Goal: Information Seeking & Learning: Find specific page/section

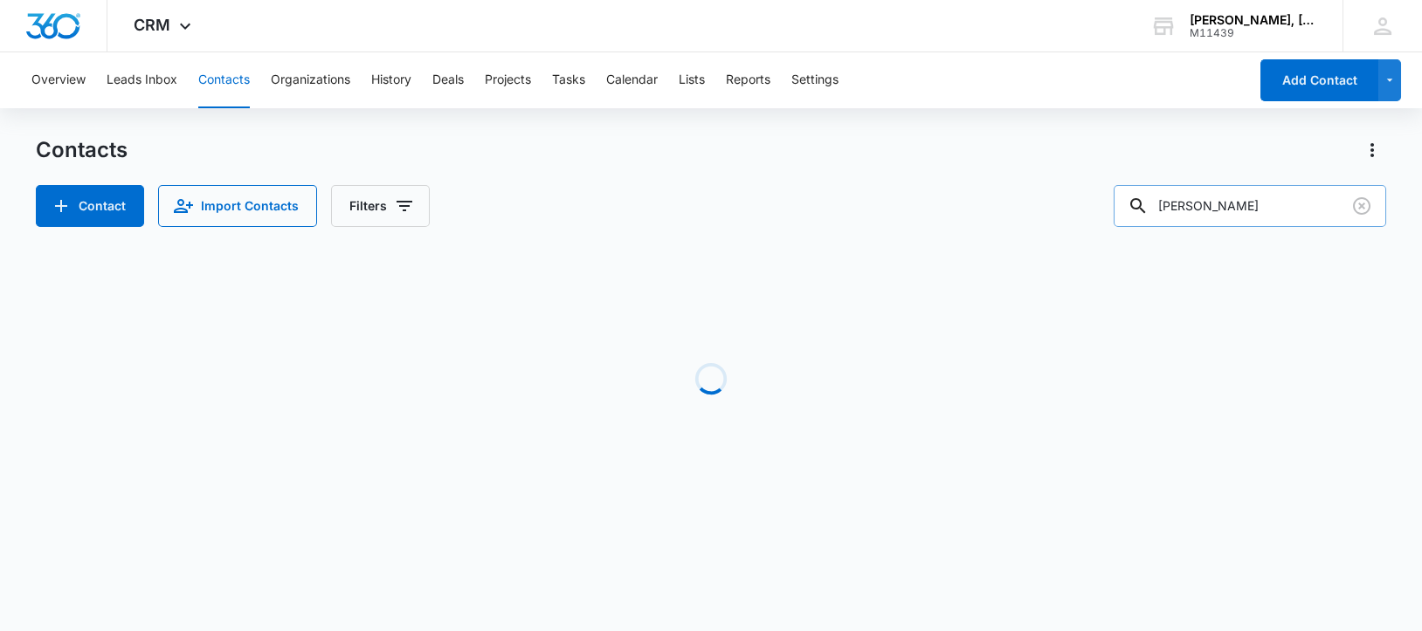
drag, startPoint x: 1312, startPoint y: 196, endPoint x: 1162, endPoint y: 201, distance: 150.3
click at [1162, 201] on div "[PERSON_NAME]" at bounding box center [1249, 206] width 272 height 42
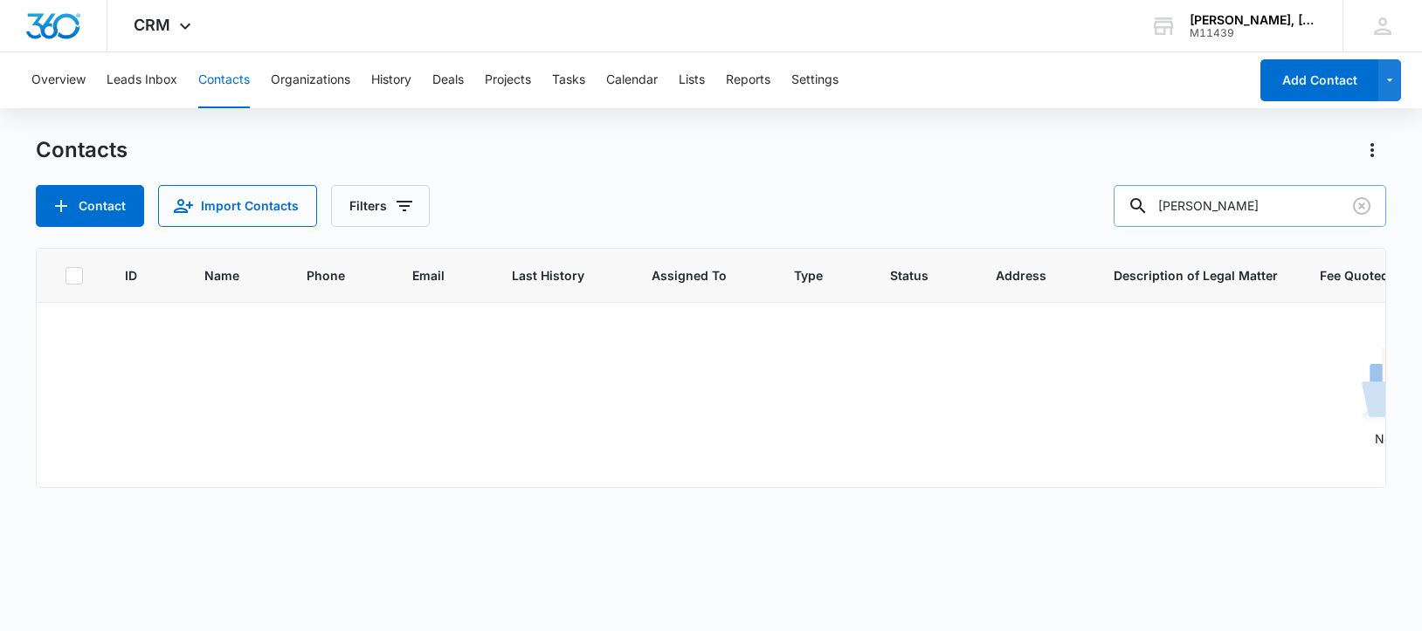
paste input "[PERSON_NAME]"
type input "[PERSON_NAME]"
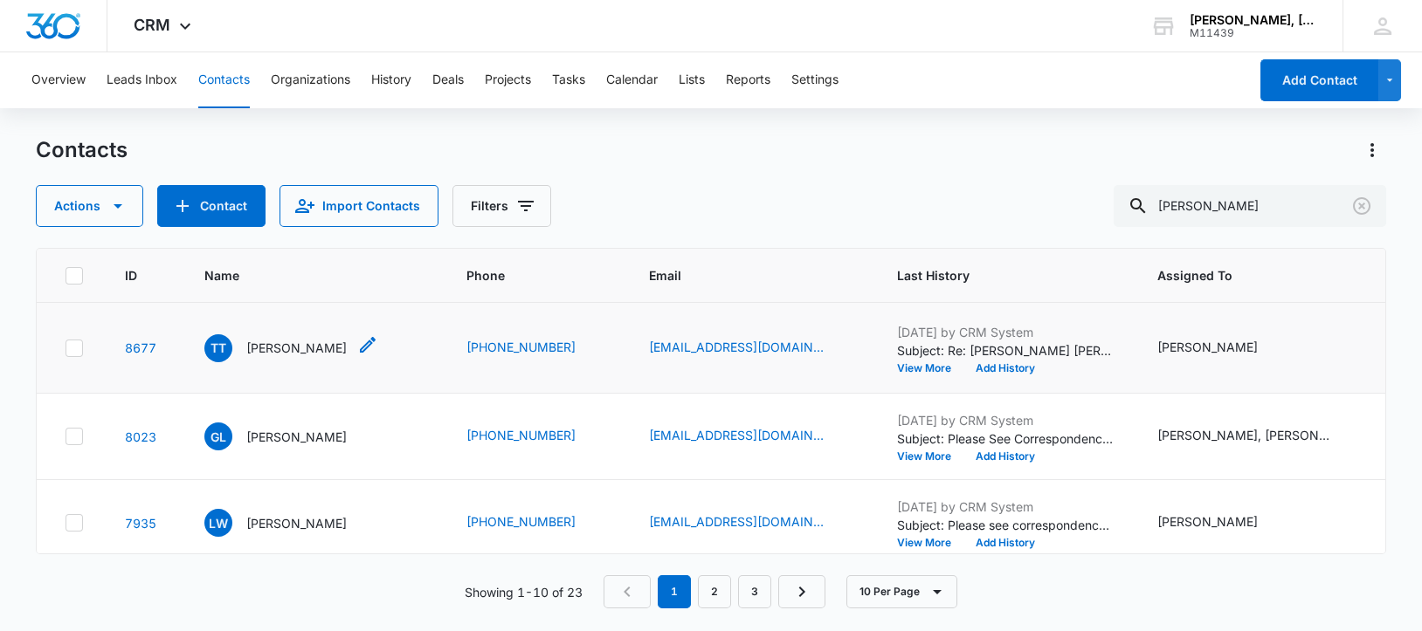
click at [282, 351] on p "[PERSON_NAME]" at bounding box center [296, 348] width 100 height 18
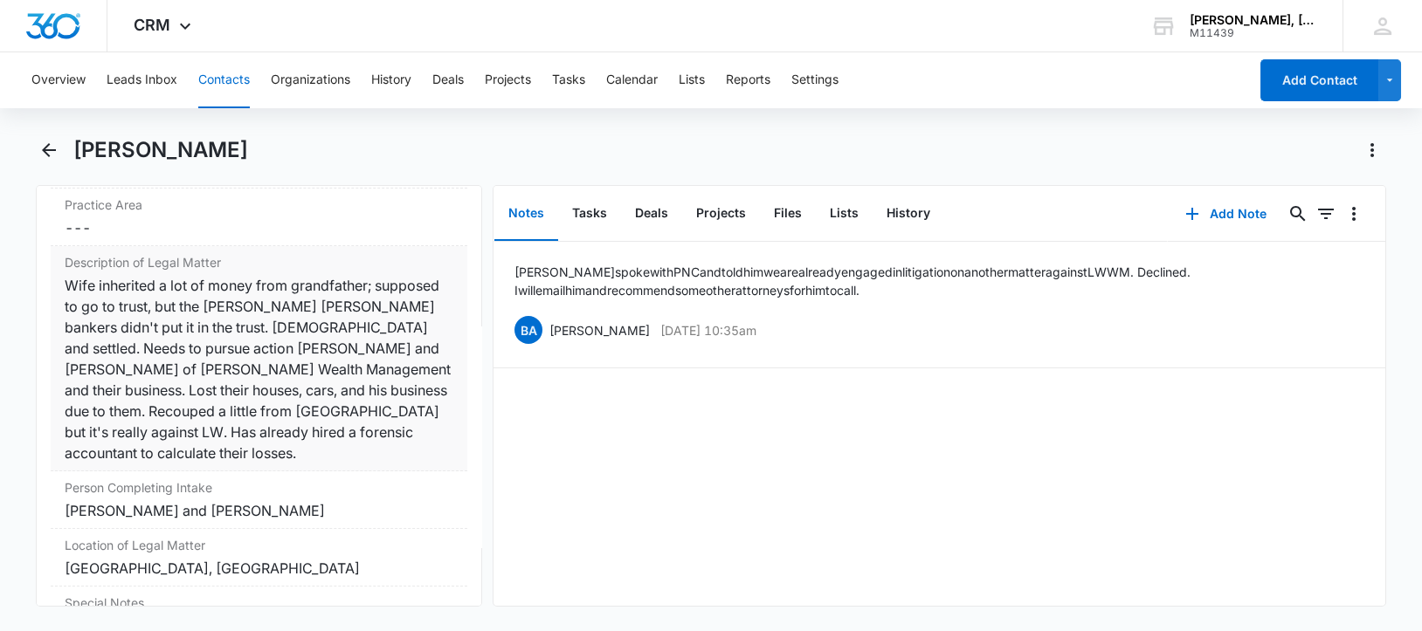
scroll to position [1411, 0]
click at [44, 148] on icon "Back" at bounding box center [48, 150] width 21 height 21
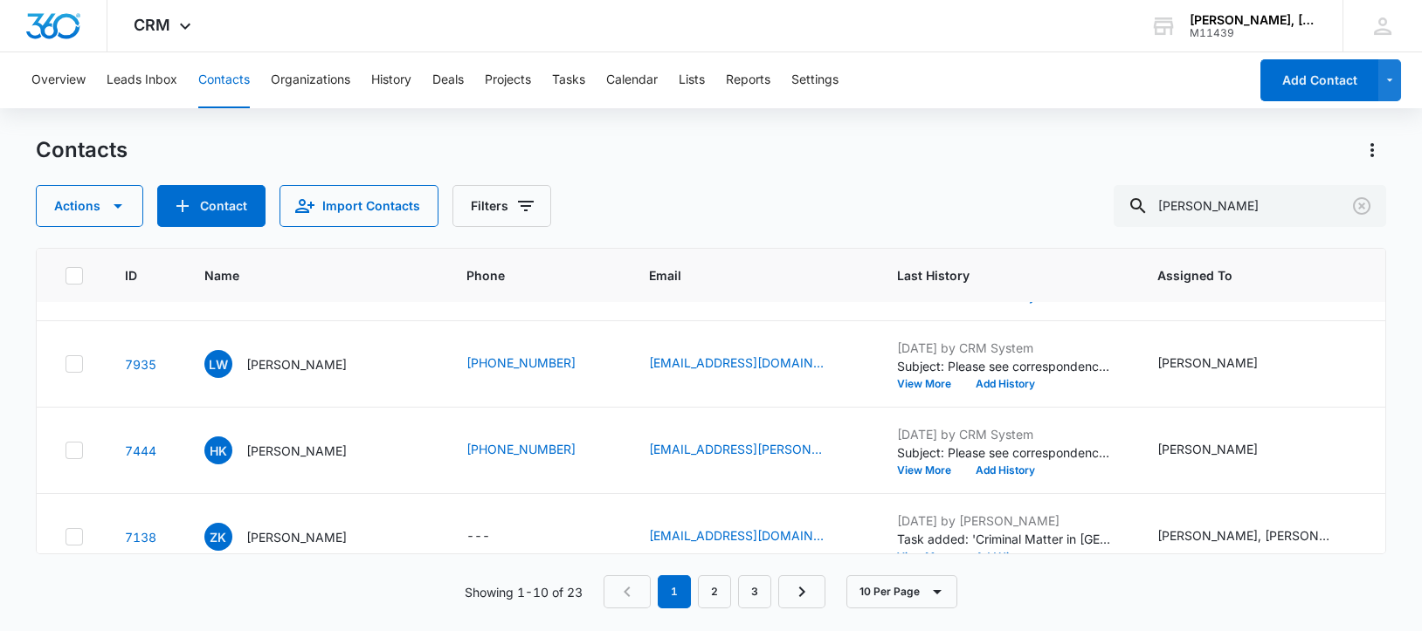
scroll to position [218, 0]
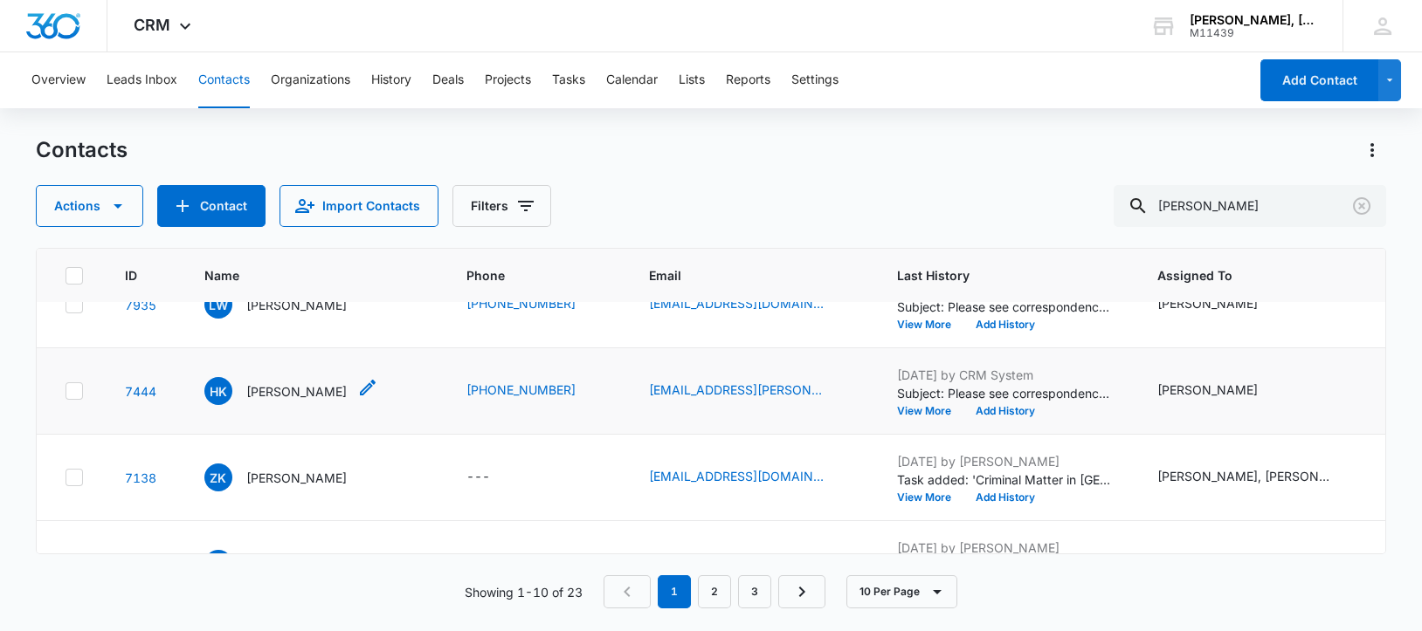
click at [300, 401] on p "[PERSON_NAME]" at bounding box center [296, 391] width 100 height 18
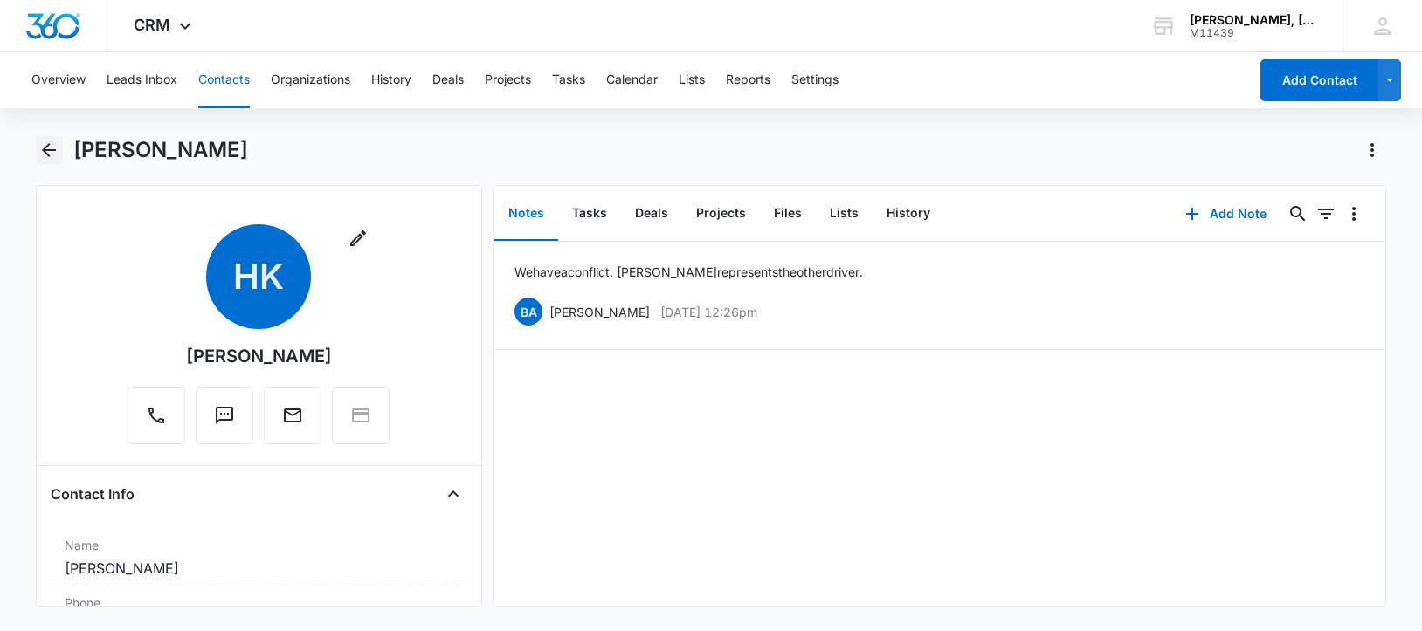
click at [48, 154] on icon "Back" at bounding box center [49, 150] width 14 height 14
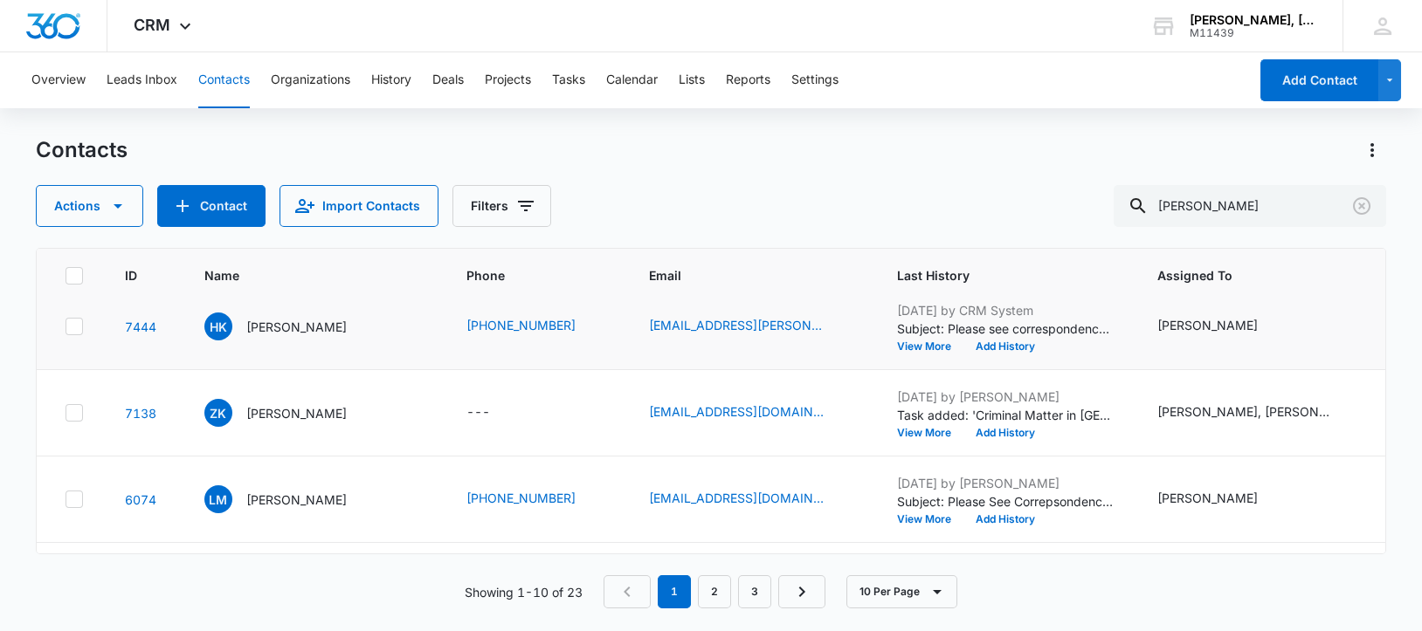
scroll to position [327, 0]
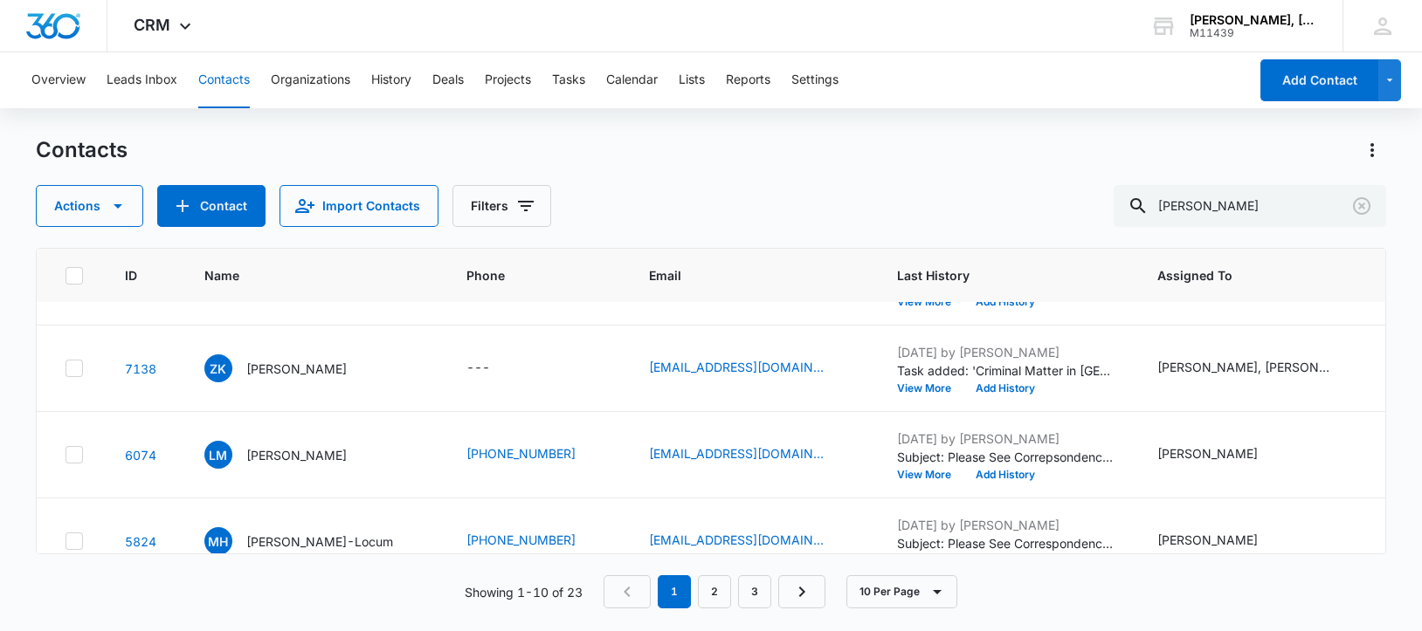
click at [307, 378] on p "[PERSON_NAME]" at bounding box center [296, 369] width 100 height 18
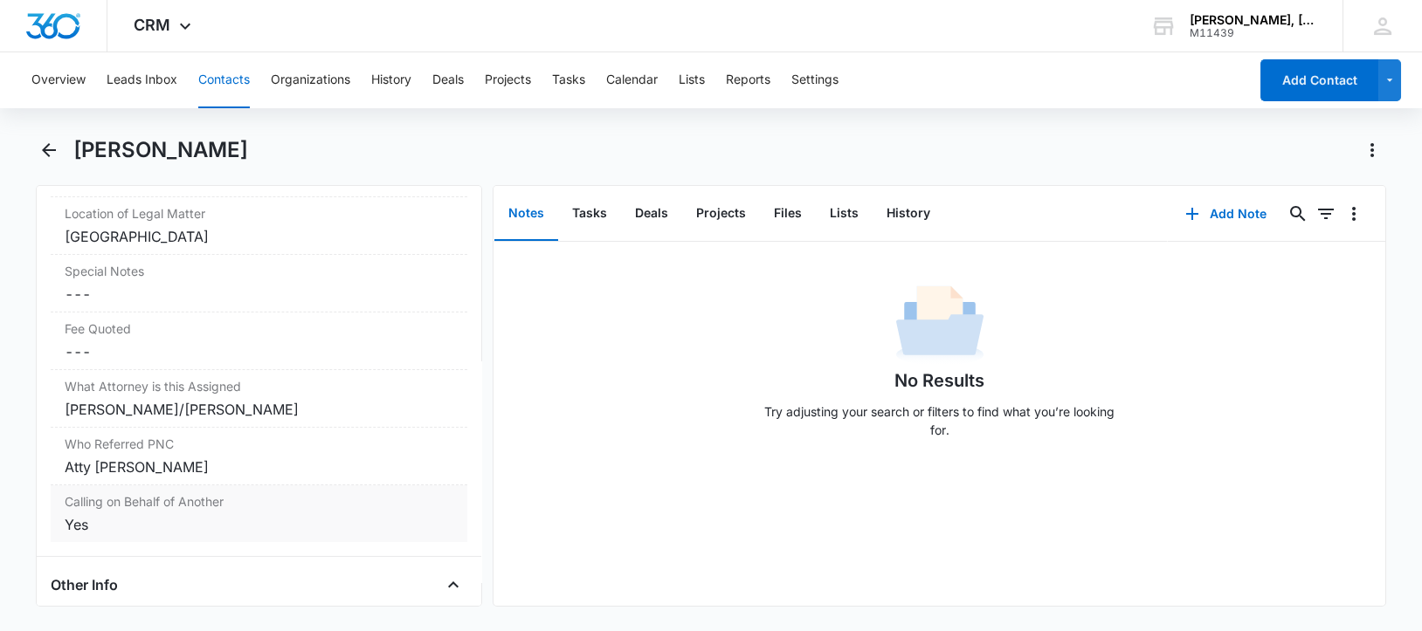
scroll to position [1855, 0]
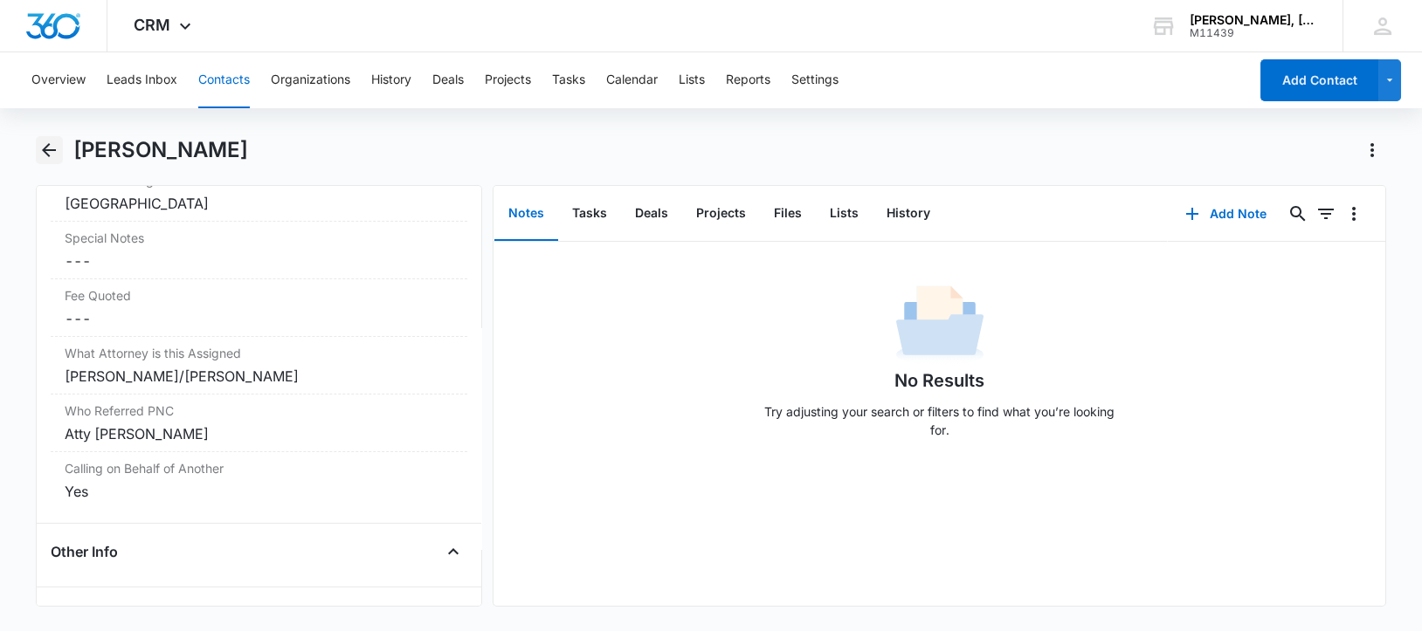
click at [53, 153] on icon "Back" at bounding box center [48, 150] width 21 height 21
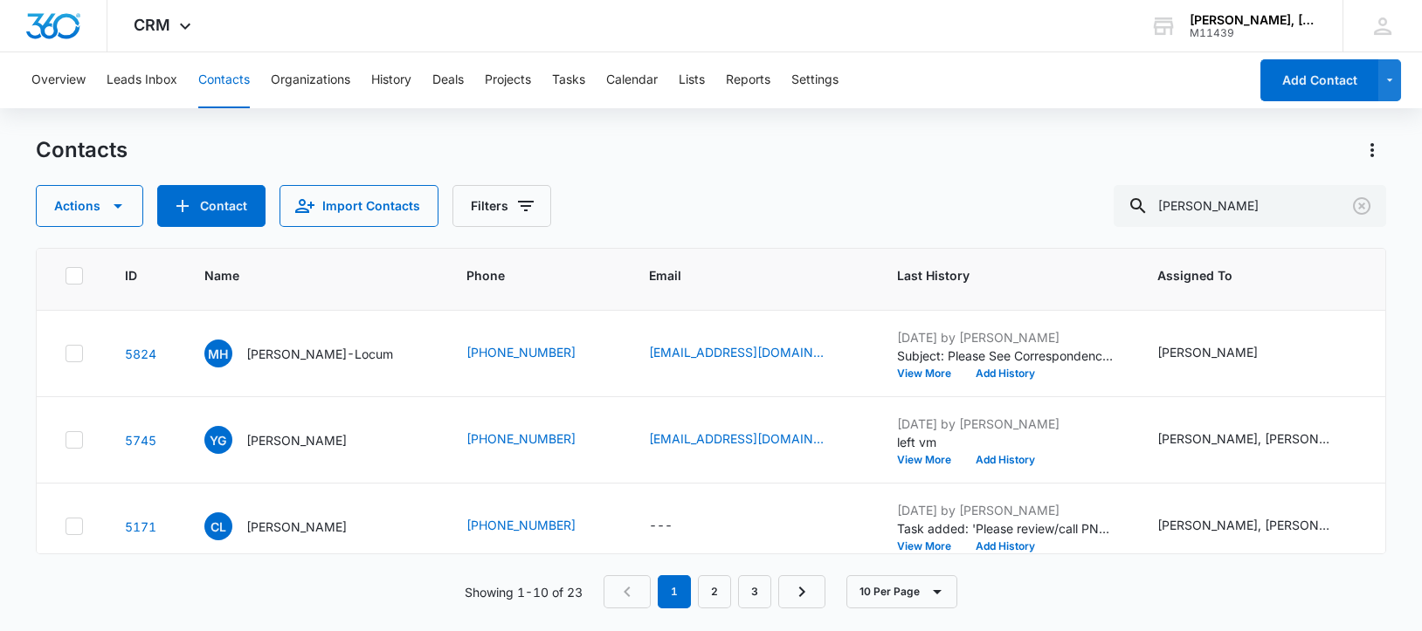
scroll to position [546, 0]
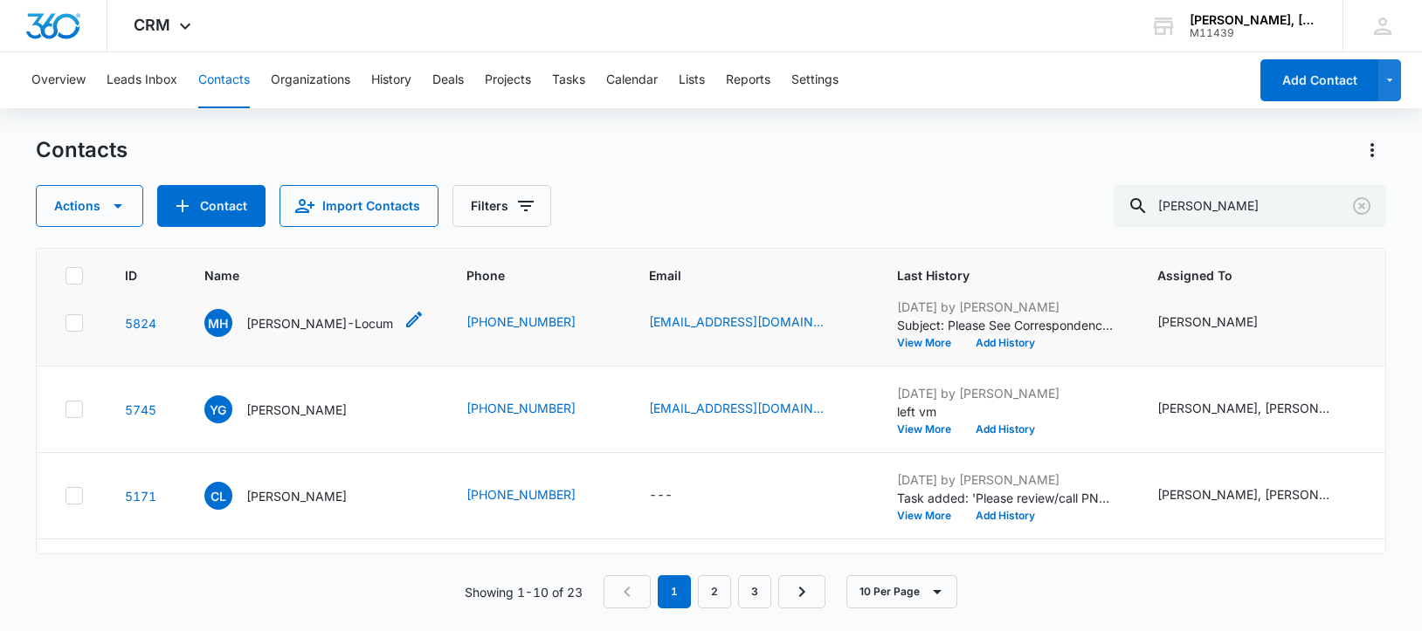
click at [278, 333] on p "[PERSON_NAME]-Locum" at bounding box center [319, 323] width 147 height 18
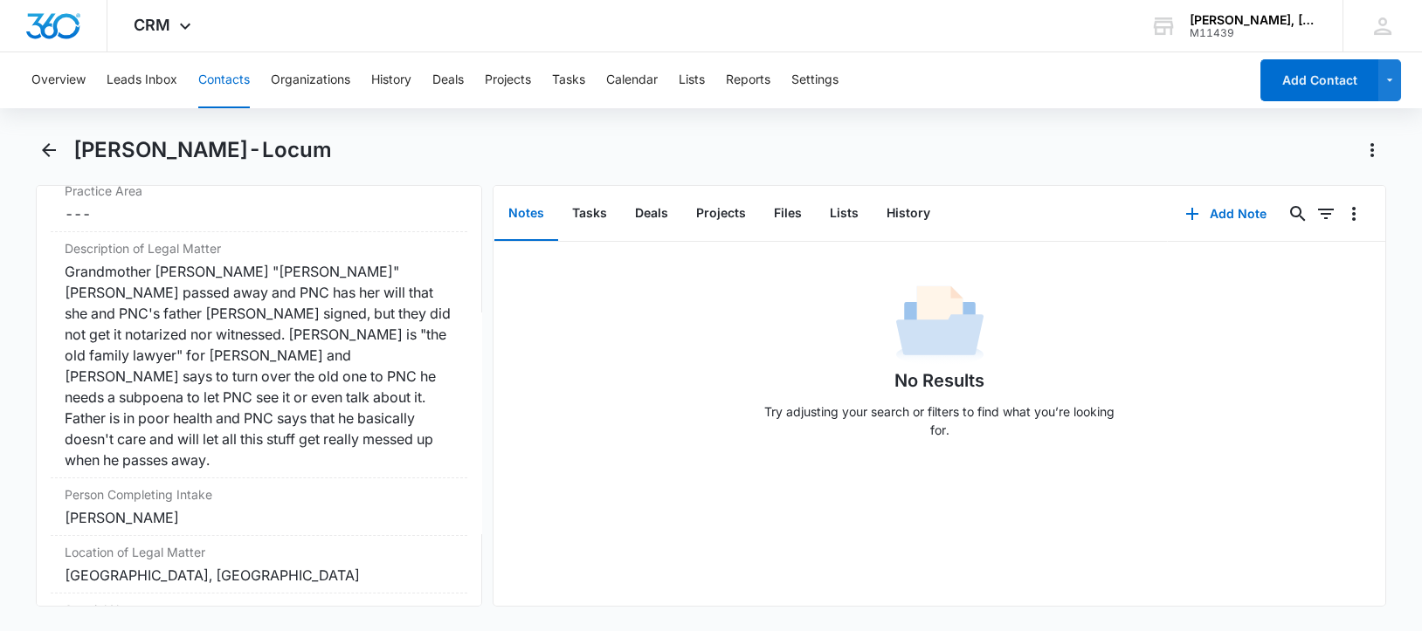
scroll to position [1528, 0]
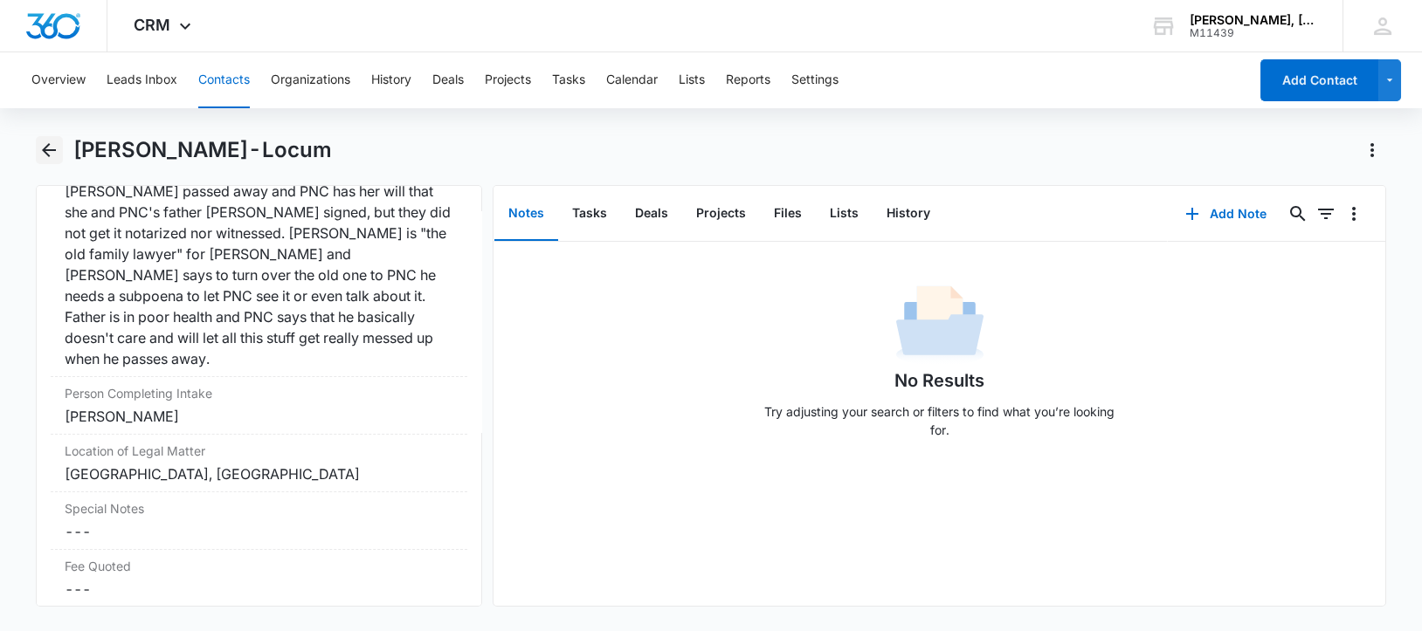
click at [48, 147] on icon "Back" at bounding box center [48, 150] width 21 height 21
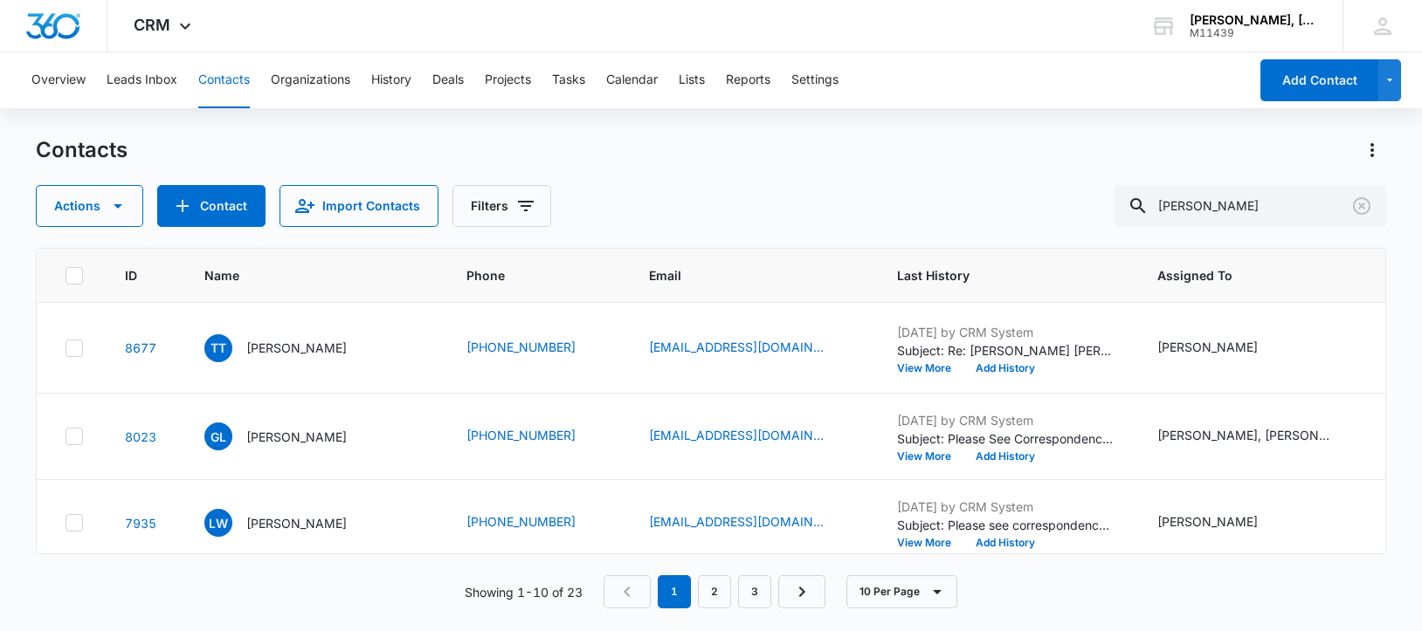
scroll to position [546, 0]
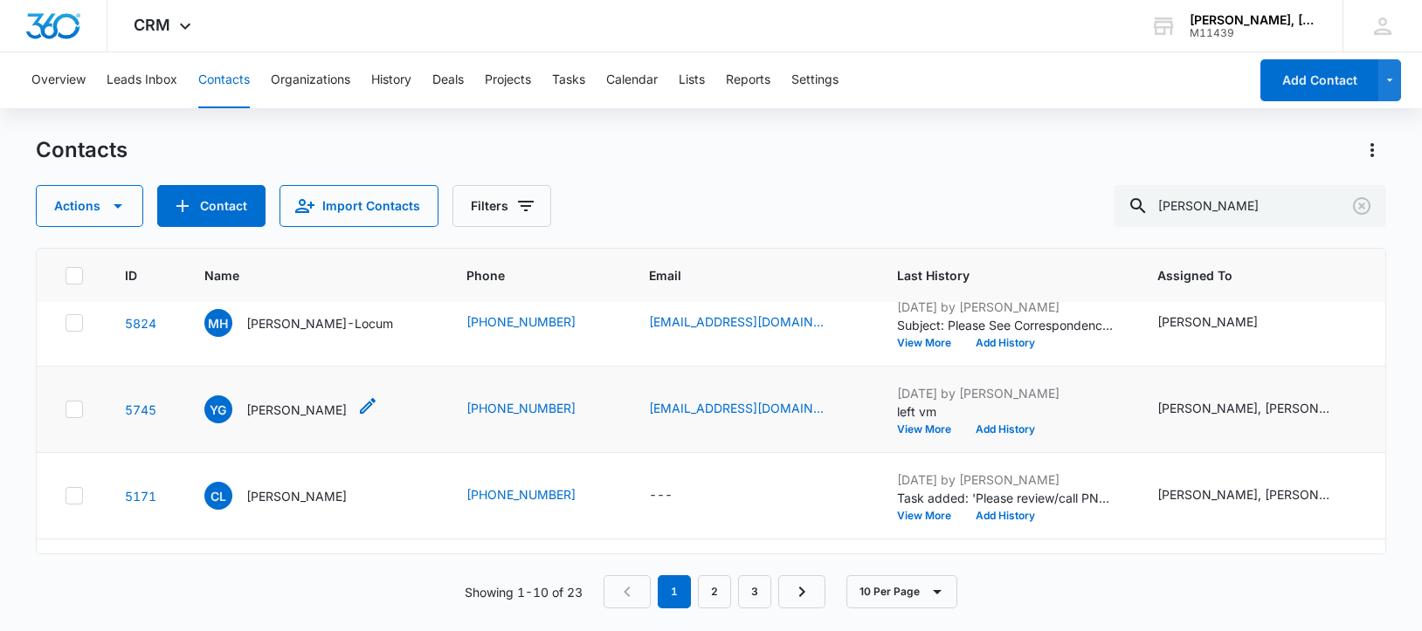
click at [296, 419] on p "[PERSON_NAME]" at bounding box center [296, 410] width 100 height 18
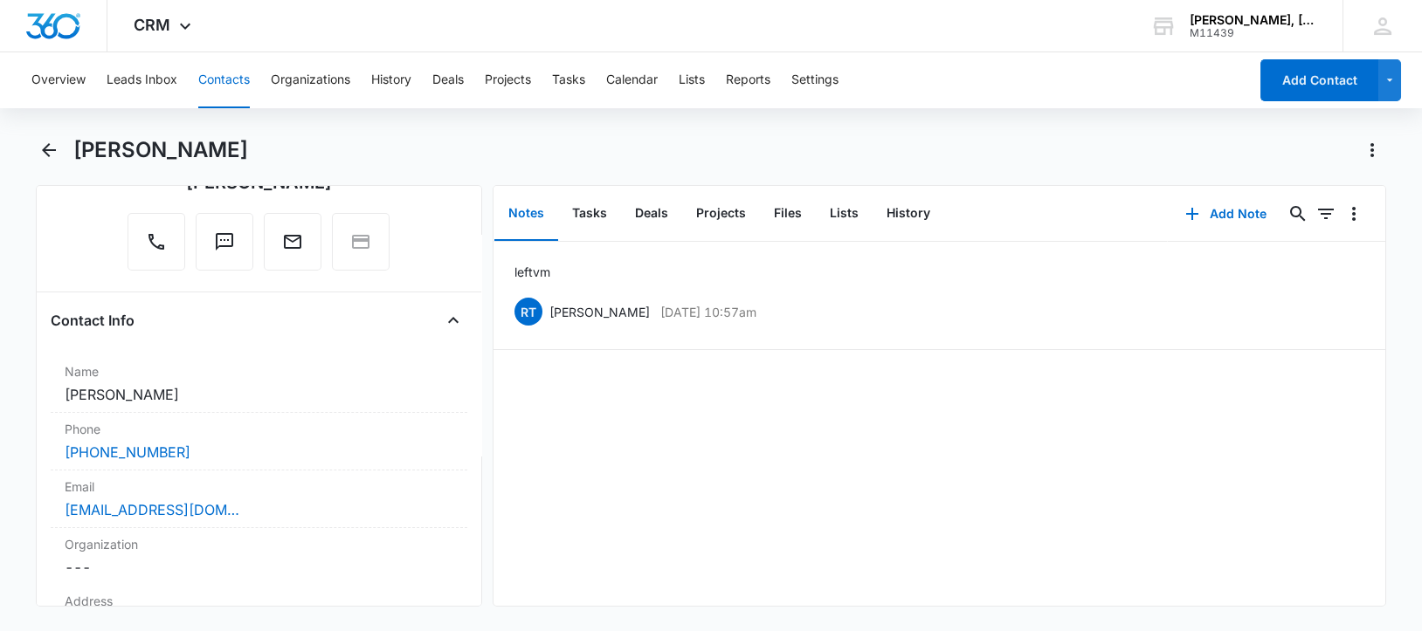
scroll to position [85, 0]
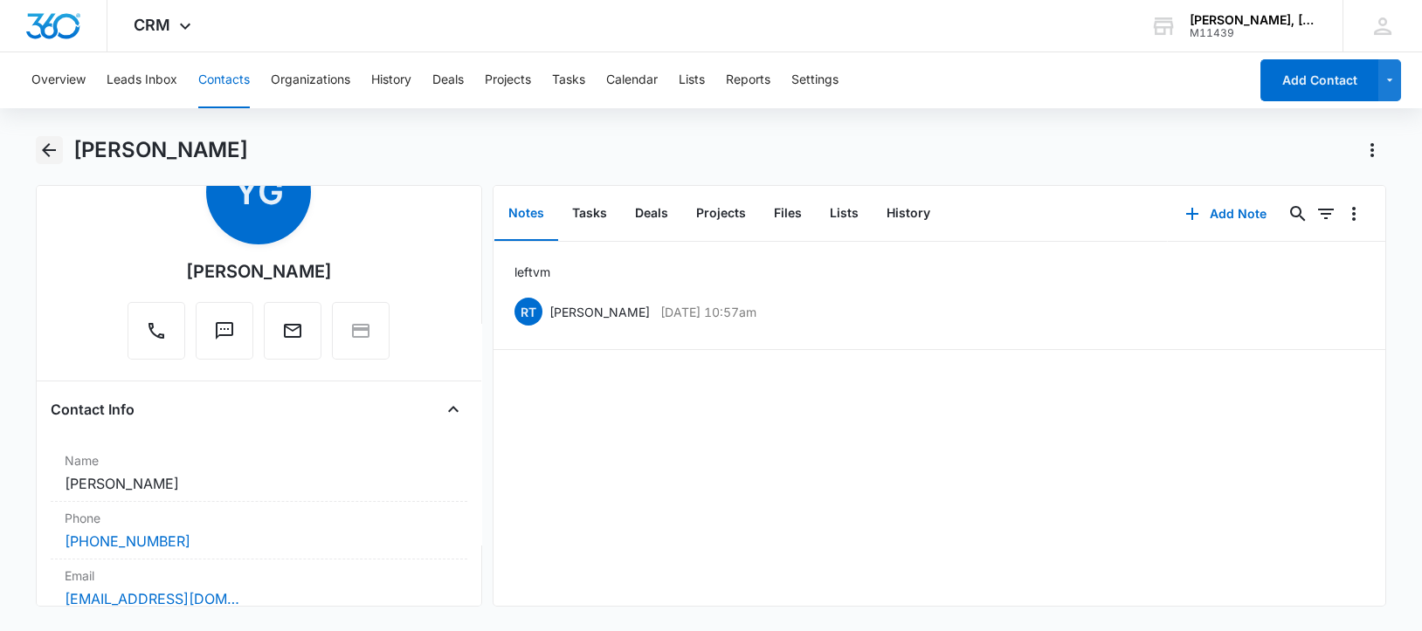
click at [48, 150] on icon "Back" at bounding box center [49, 150] width 14 height 14
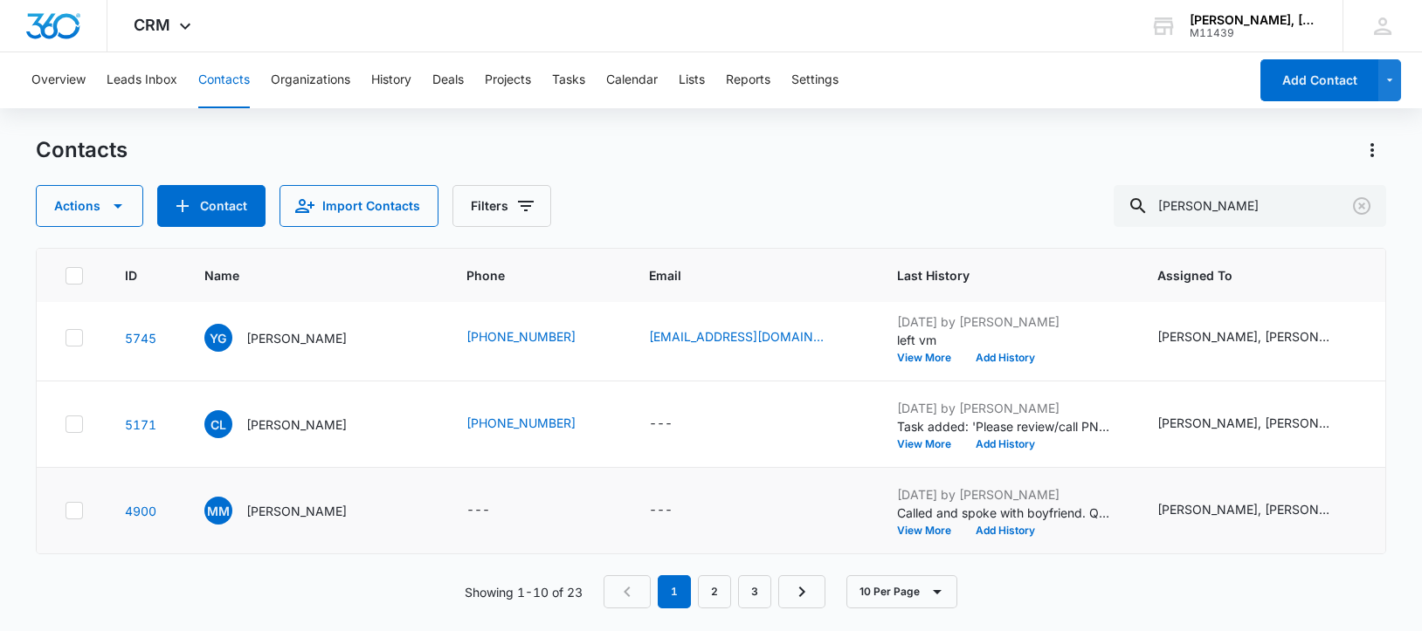
scroll to position [764, 0]
click at [264, 418] on p "[PERSON_NAME]" at bounding box center [296, 425] width 100 height 18
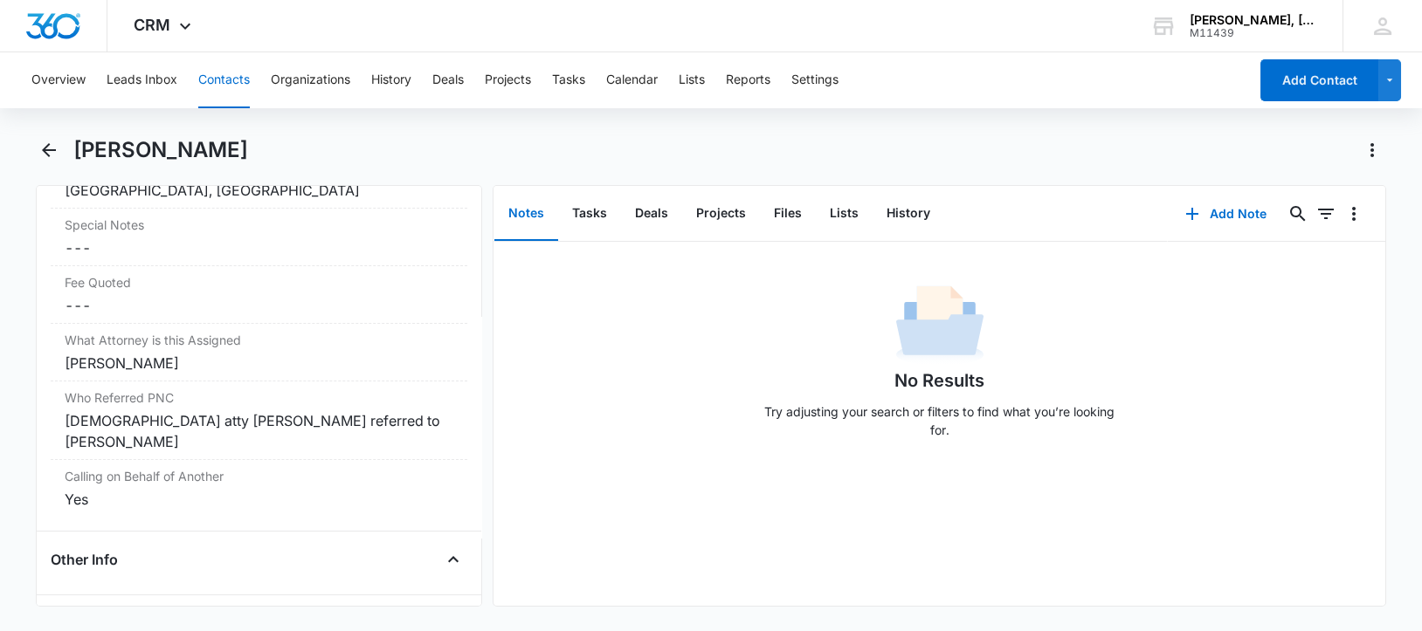
scroll to position [1701, 0]
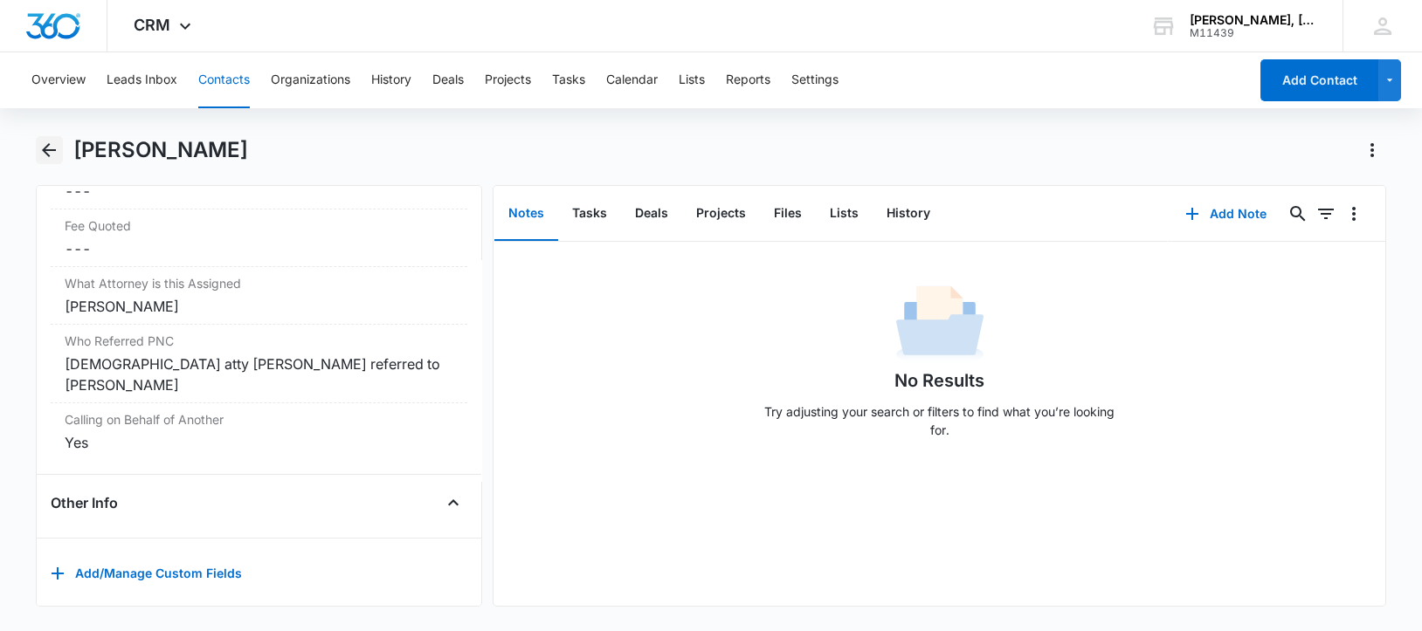
click at [41, 150] on icon "Back" at bounding box center [48, 150] width 21 height 21
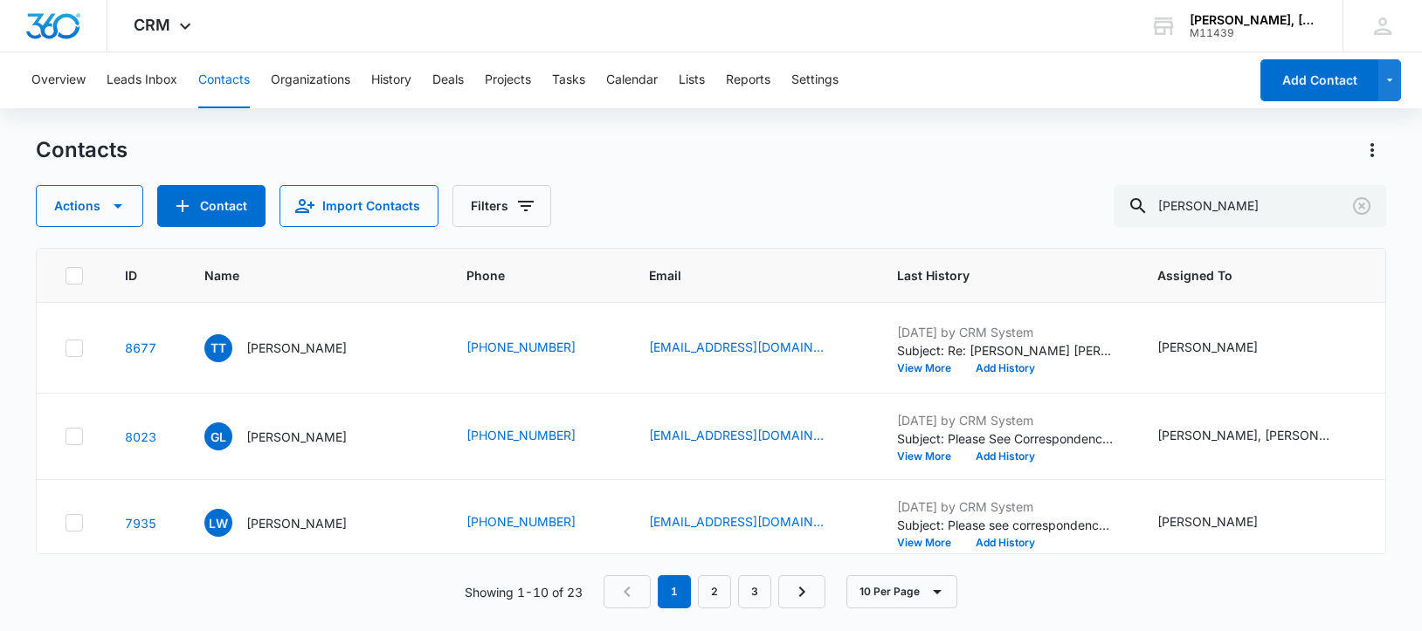
scroll to position [764, 0]
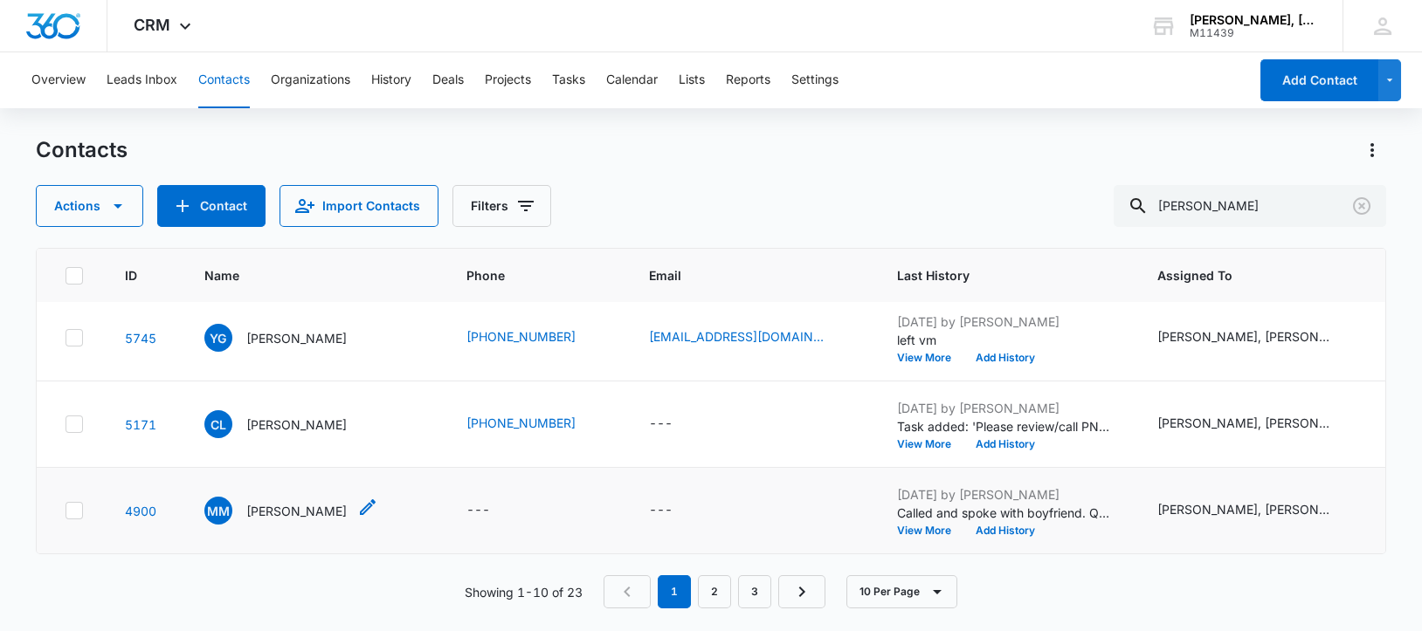
click at [288, 512] on p "[PERSON_NAME]" at bounding box center [296, 511] width 100 height 18
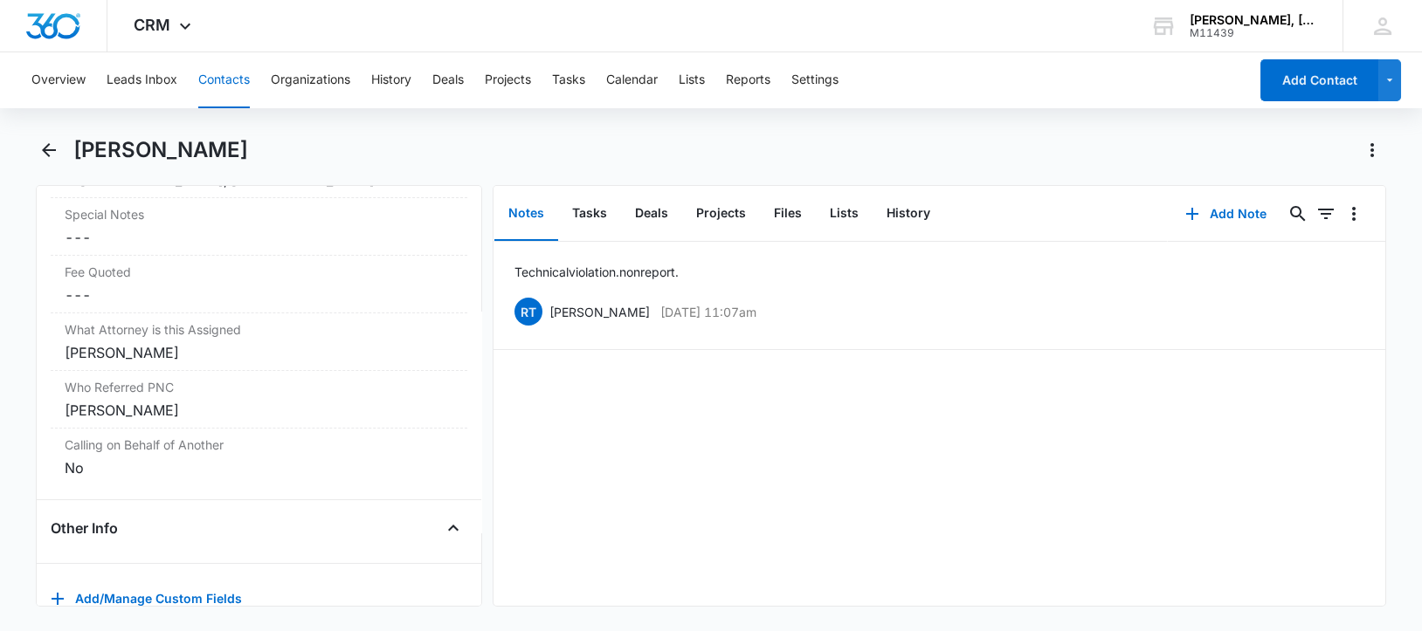
scroll to position [1876, 0]
click at [48, 150] on icon "Back" at bounding box center [49, 150] width 14 height 14
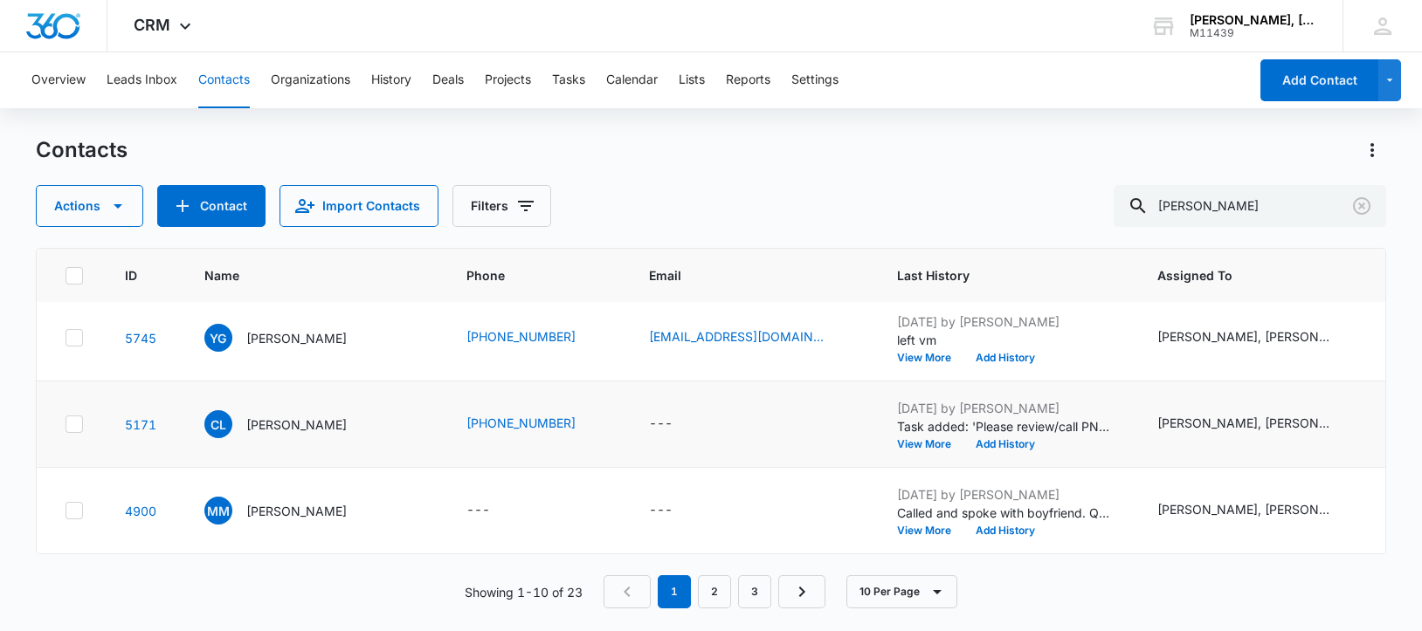
scroll to position [782, 0]
click at [720, 589] on link "2" at bounding box center [714, 591] width 33 height 33
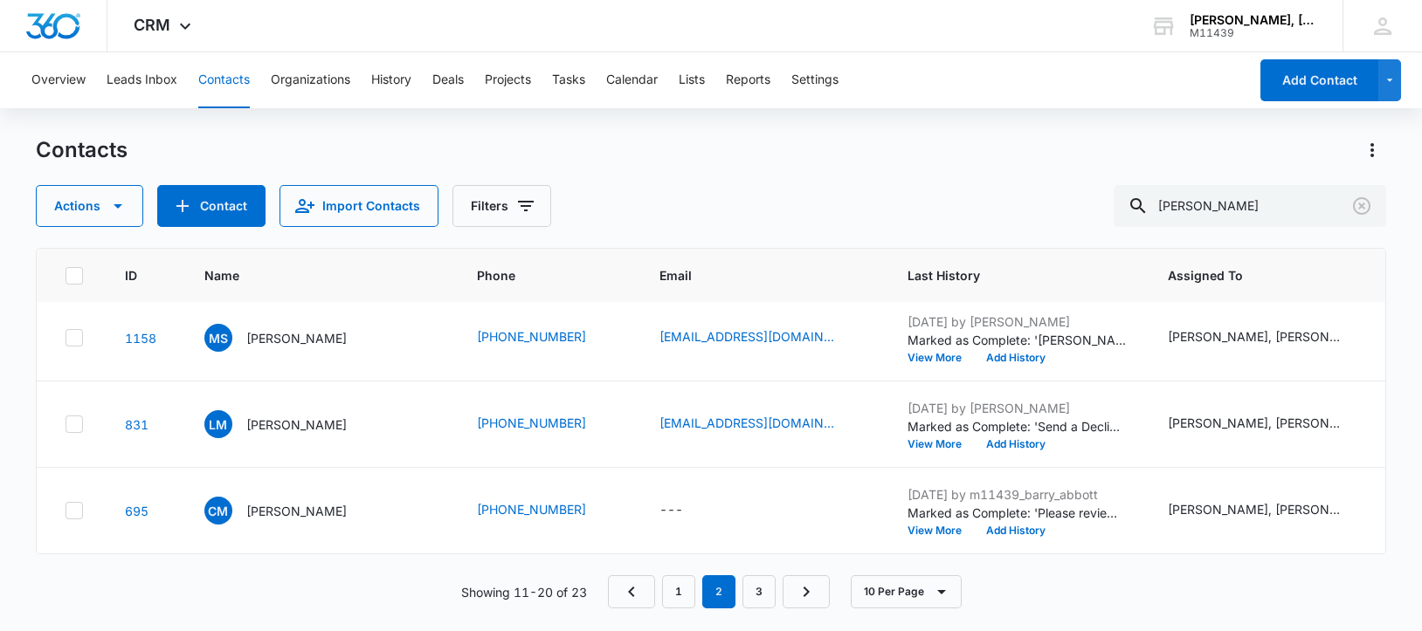
scroll to position [0, 0]
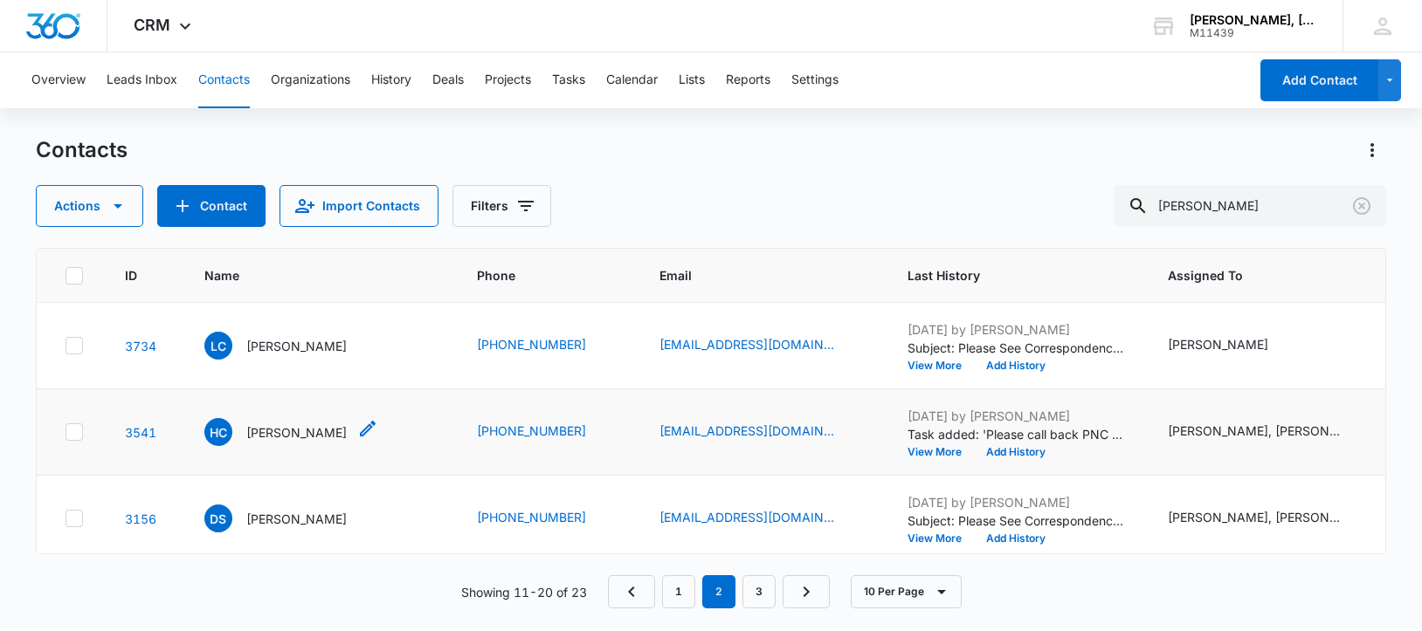
click at [284, 442] on p "[PERSON_NAME]" at bounding box center [296, 432] width 100 height 18
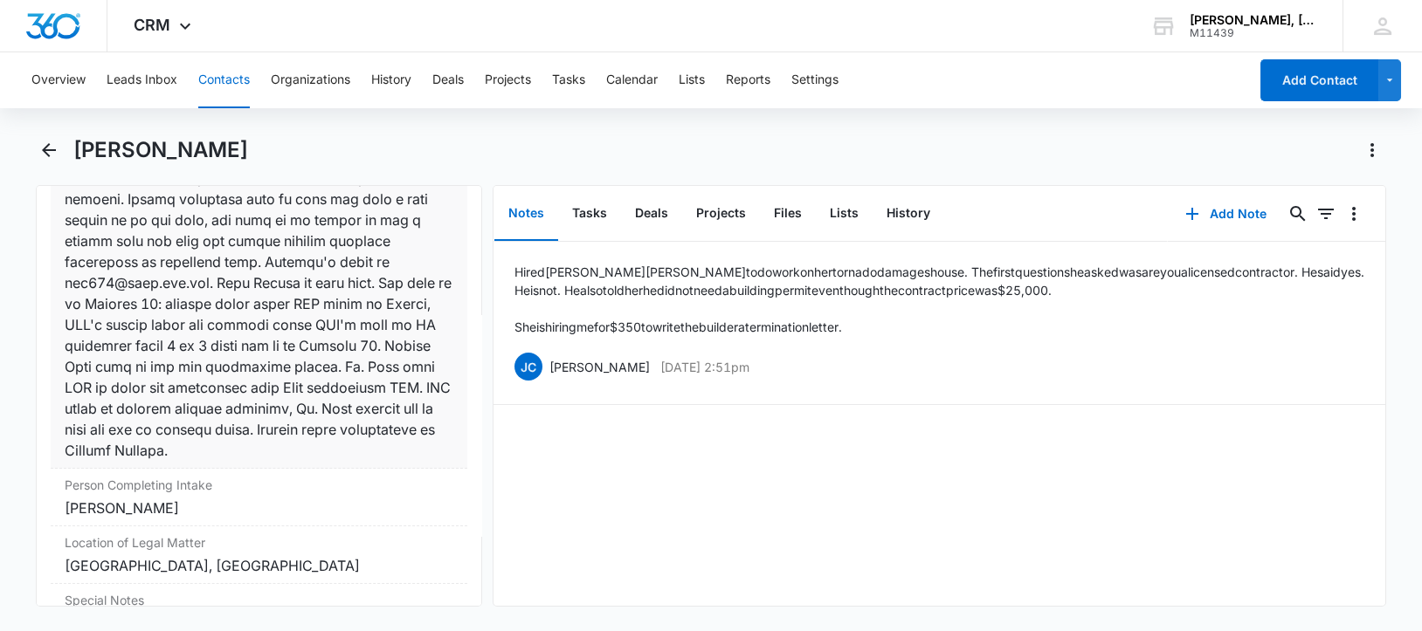
scroll to position [1746, 0]
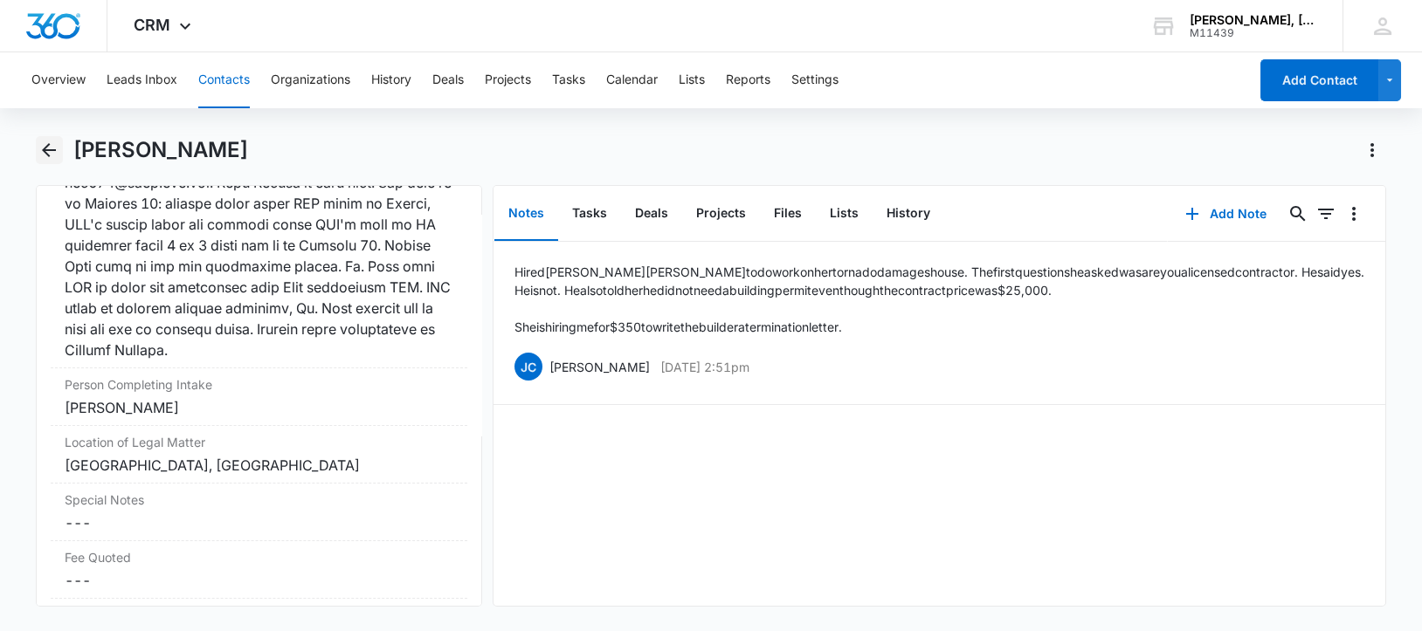
click at [47, 147] on icon "Back" at bounding box center [49, 150] width 14 height 14
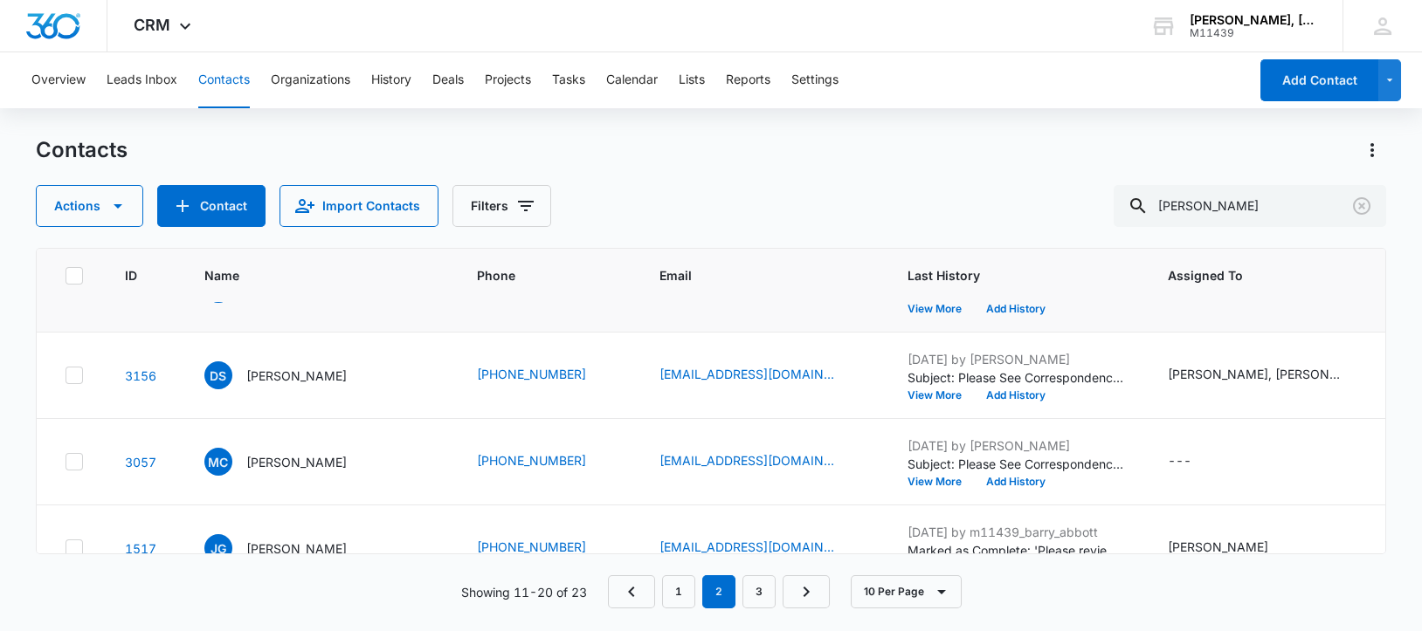
scroll to position [108, 0]
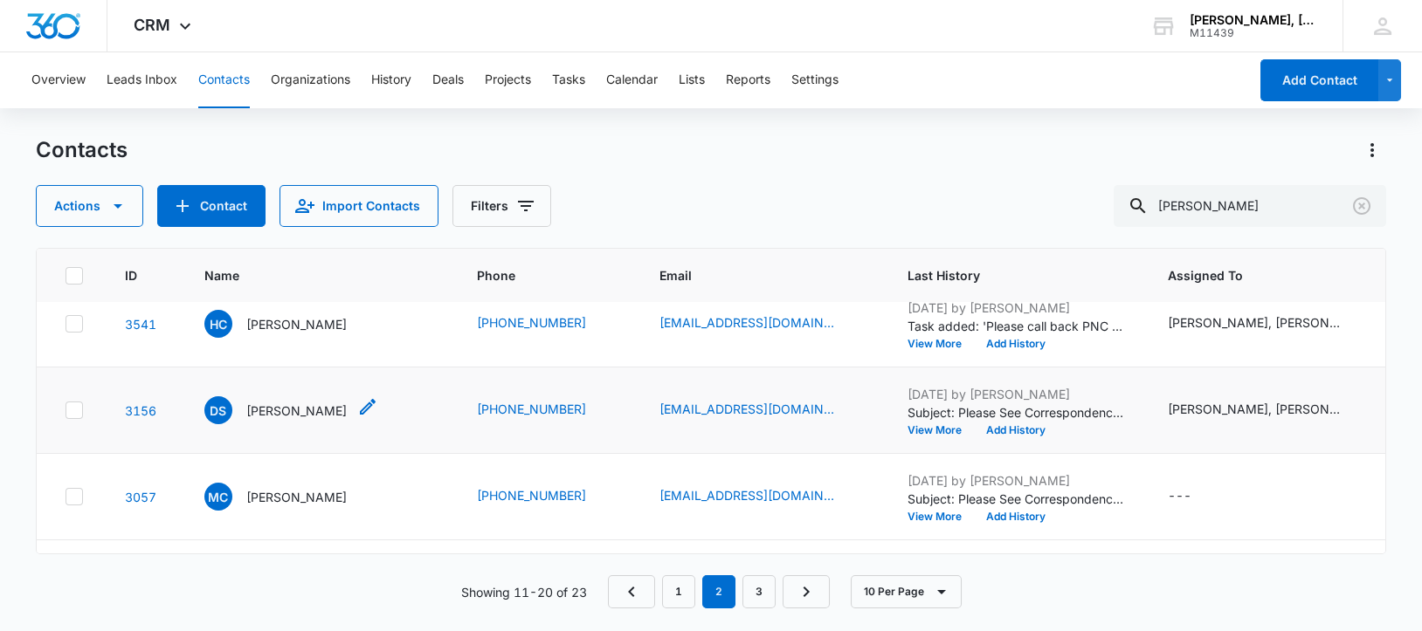
click at [286, 420] on p "[PERSON_NAME]" at bounding box center [296, 411] width 100 height 18
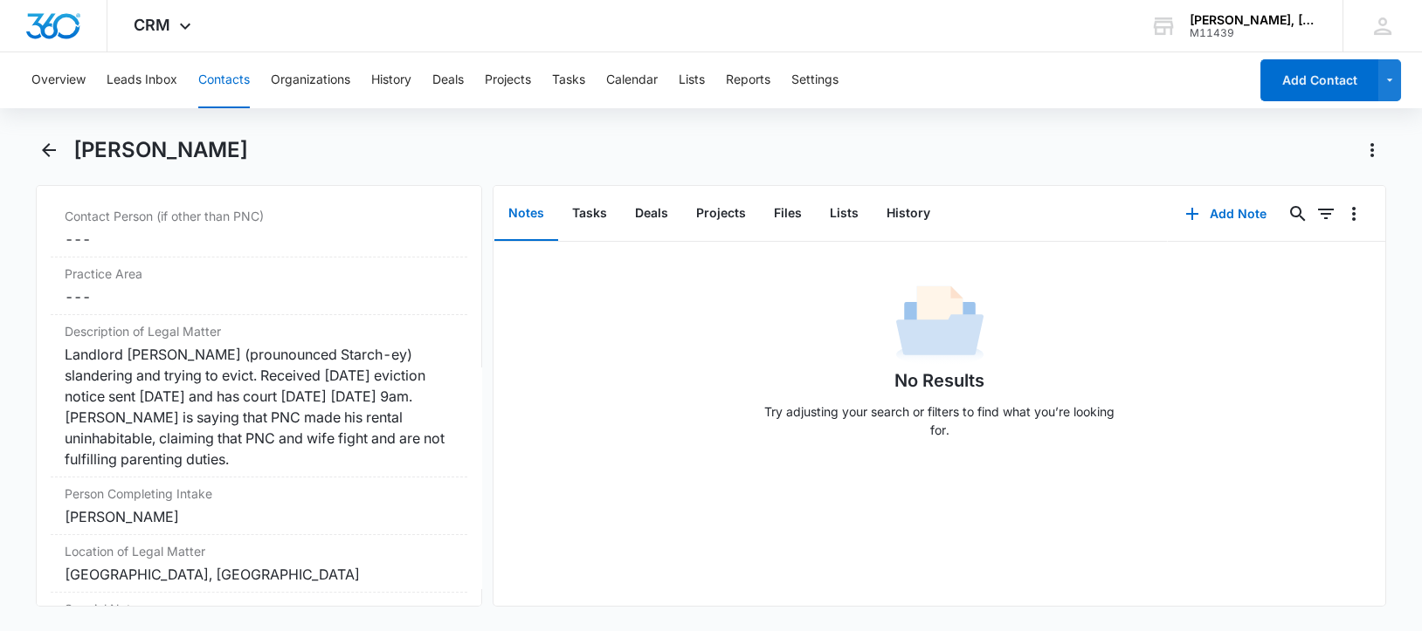
scroll to position [1418, 0]
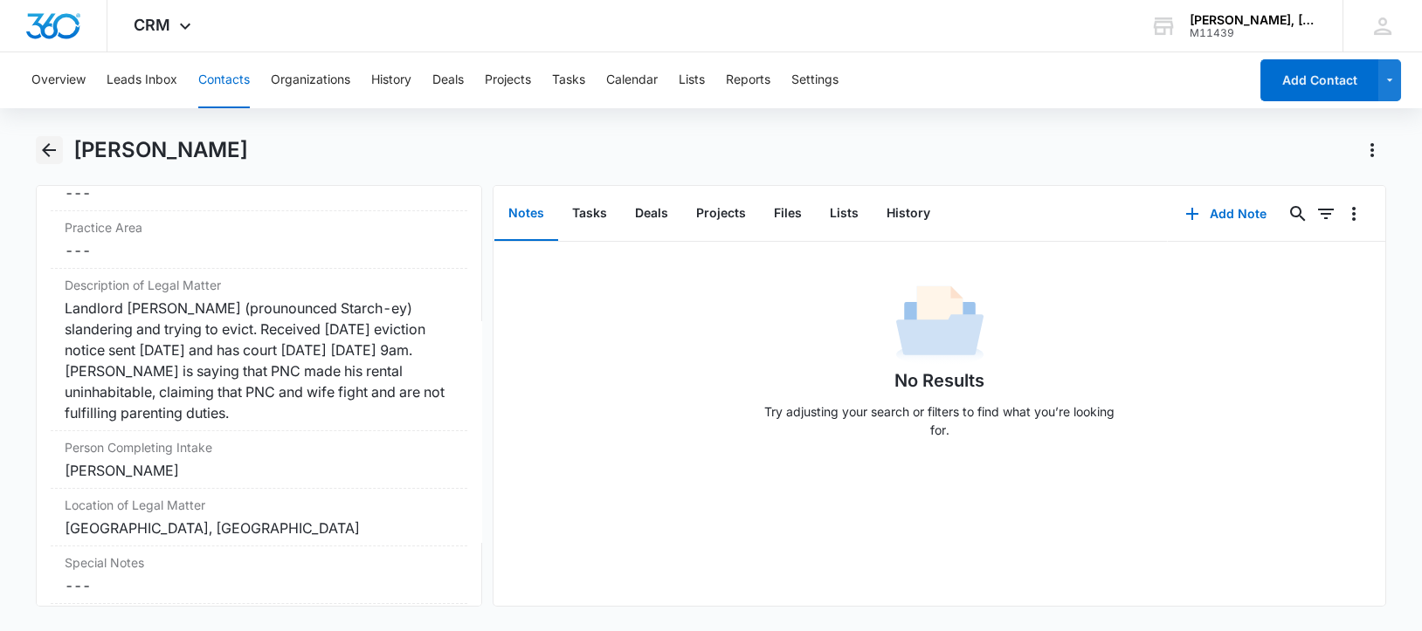
click at [49, 148] on icon "Back" at bounding box center [48, 150] width 21 height 21
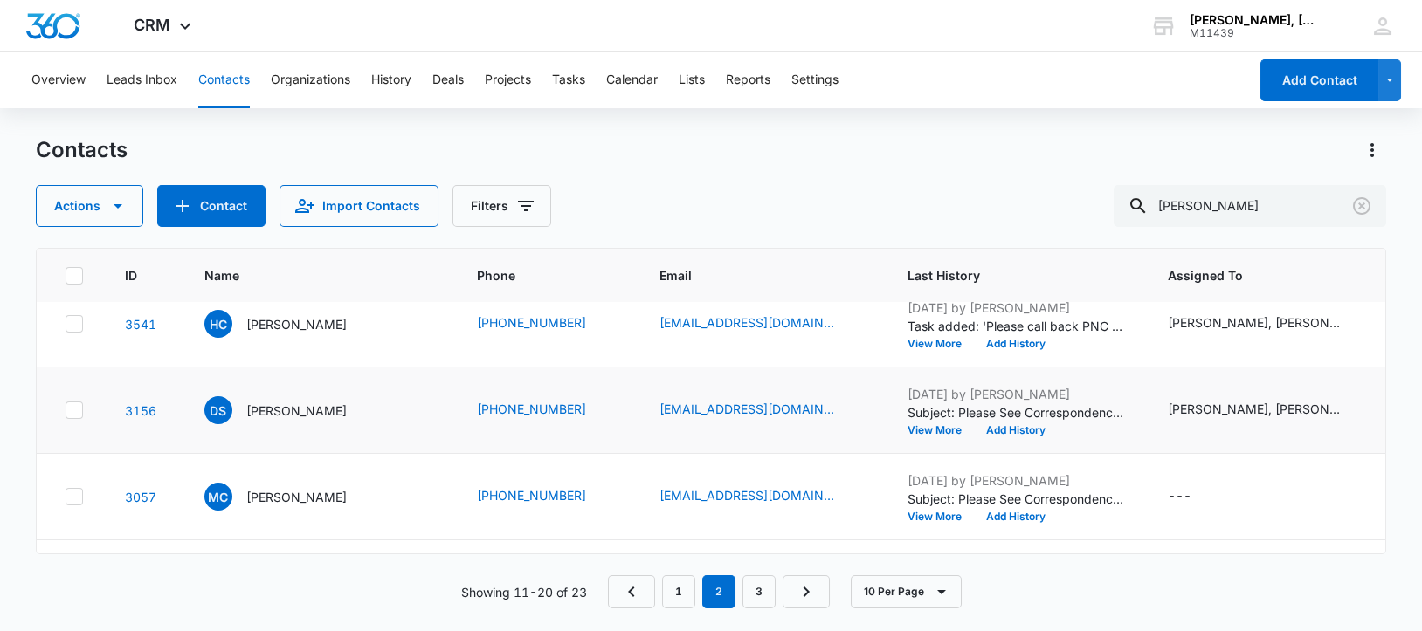
scroll to position [327, 0]
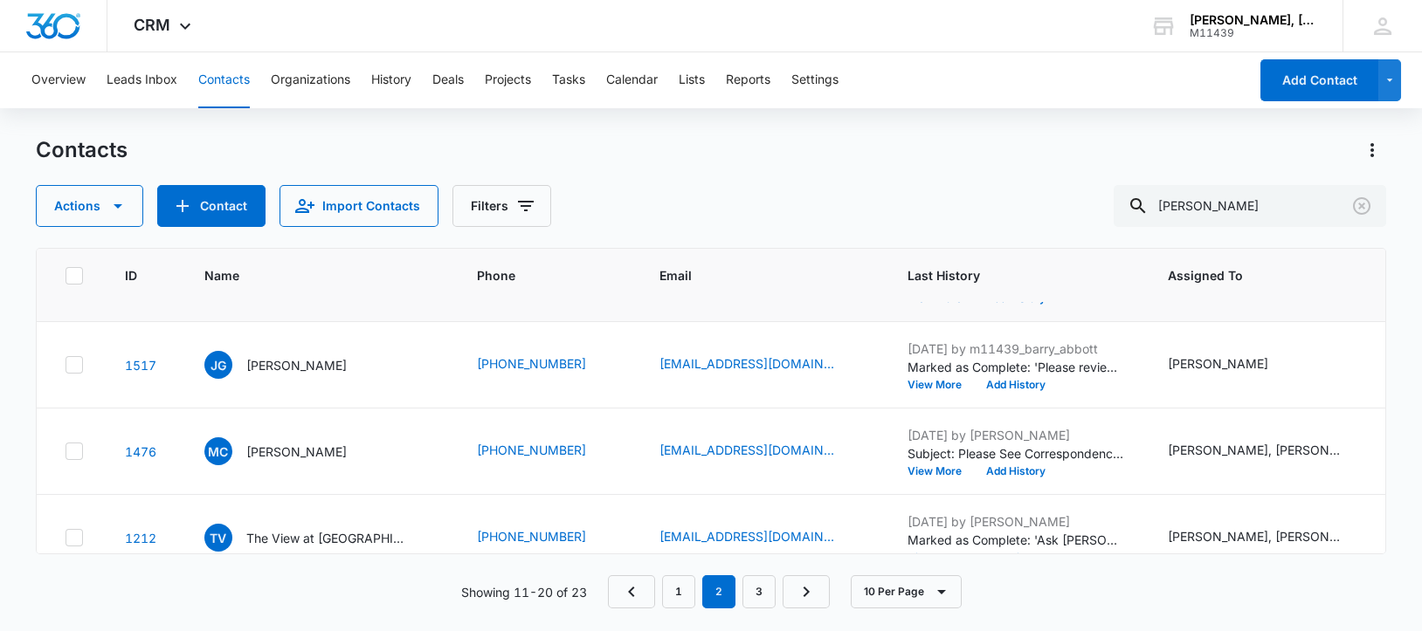
click at [284, 288] on p "[PERSON_NAME]" at bounding box center [296, 279] width 100 height 18
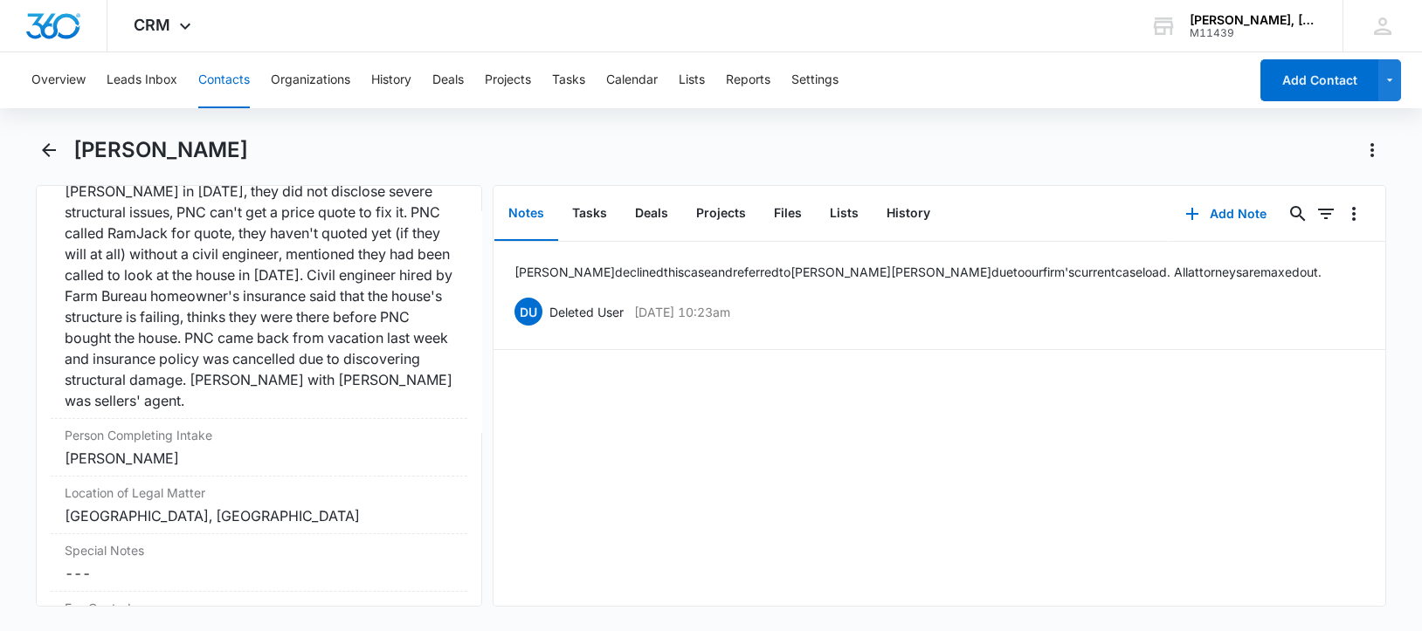
scroll to position [1418, 0]
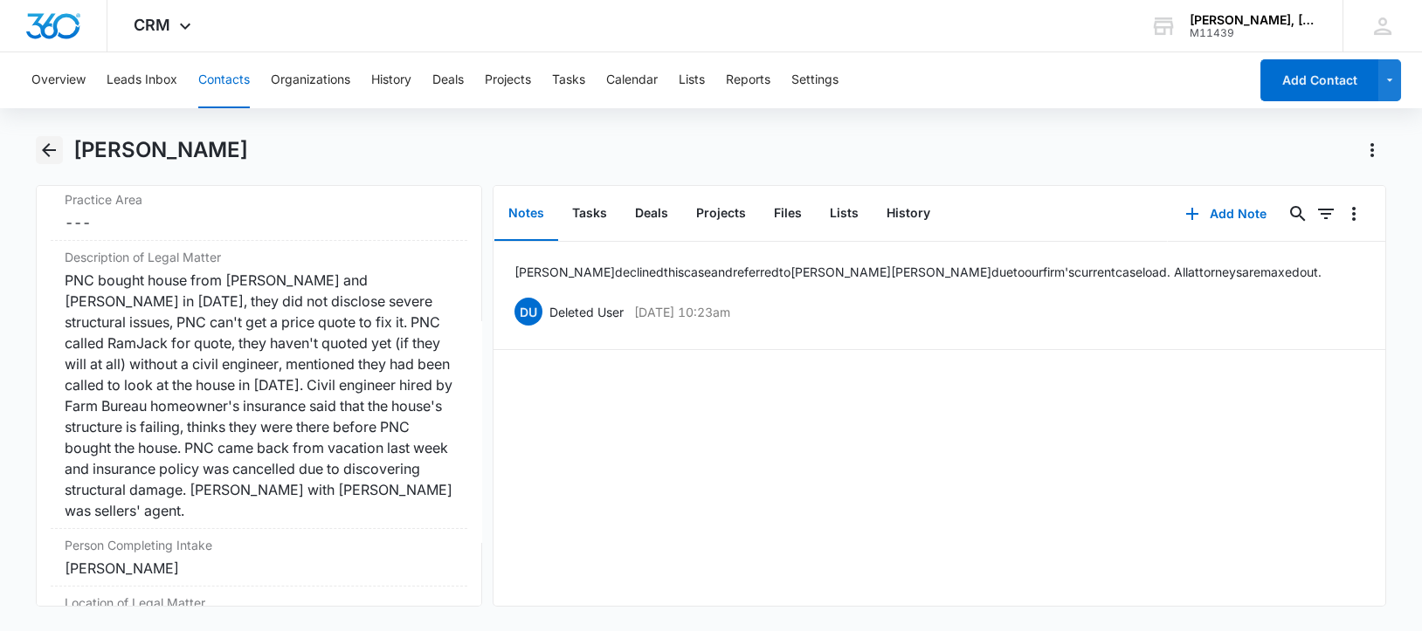
click at [46, 148] on icon "Back" at bounding box center [48, 150] width 21 height 21
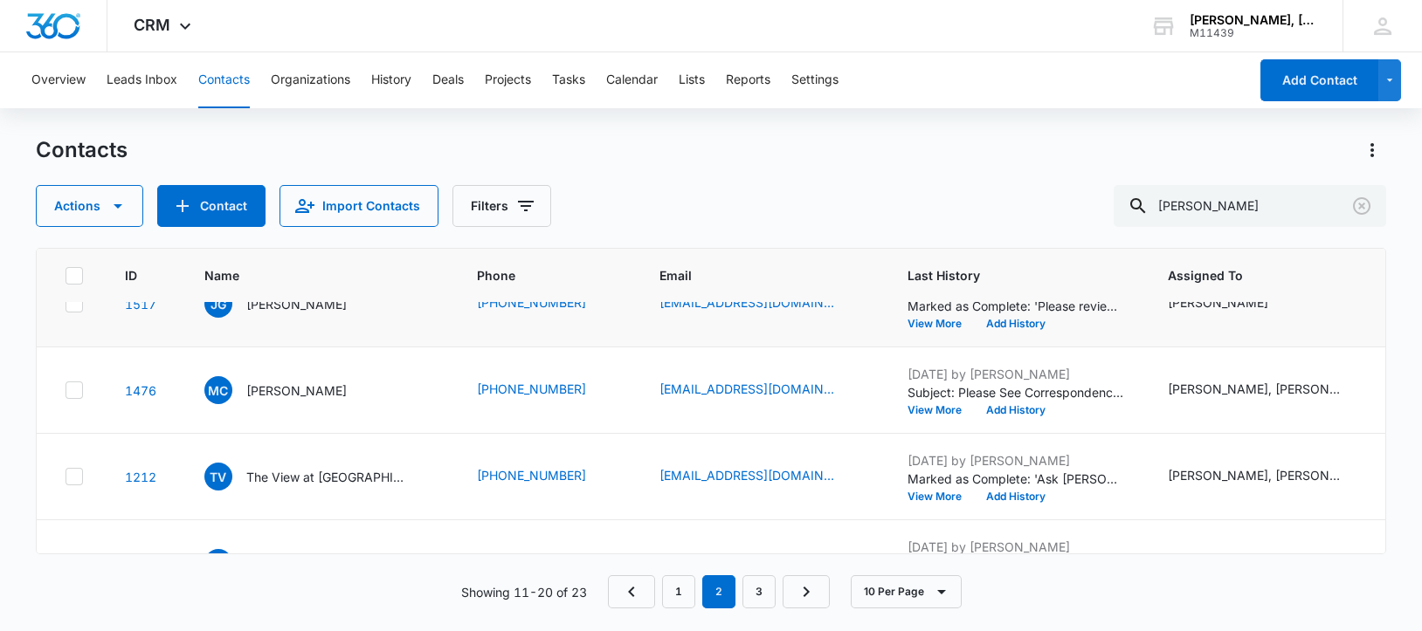
scroll to position [437, 0]
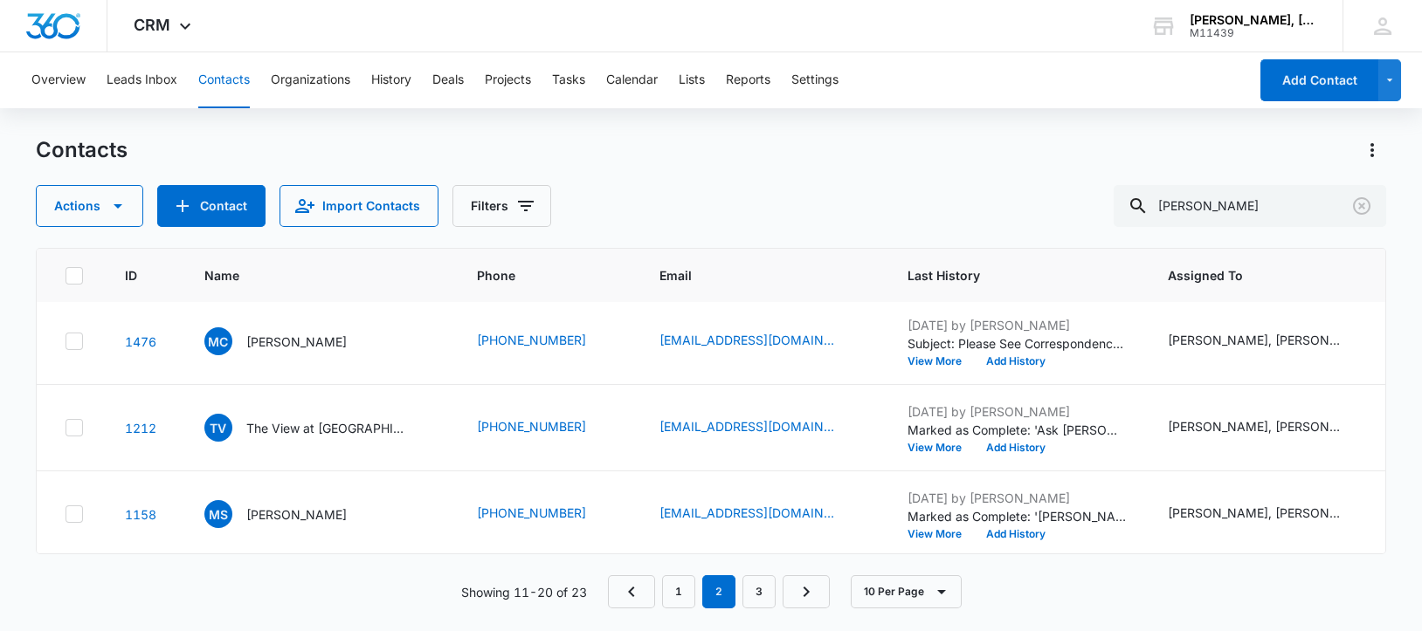
click at [272, 265] on p "[PERSON_NAME]" at bounding box center [296, 255] width 100 height 18
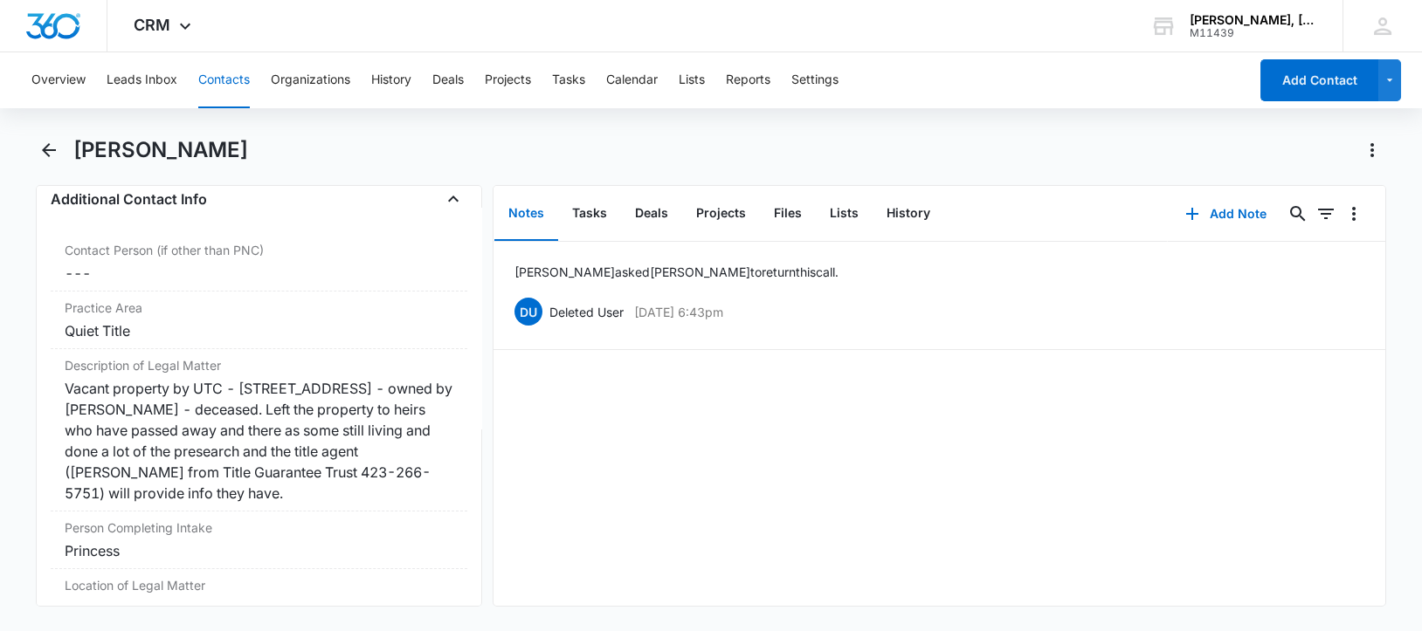
scroll to position [1418, 0]
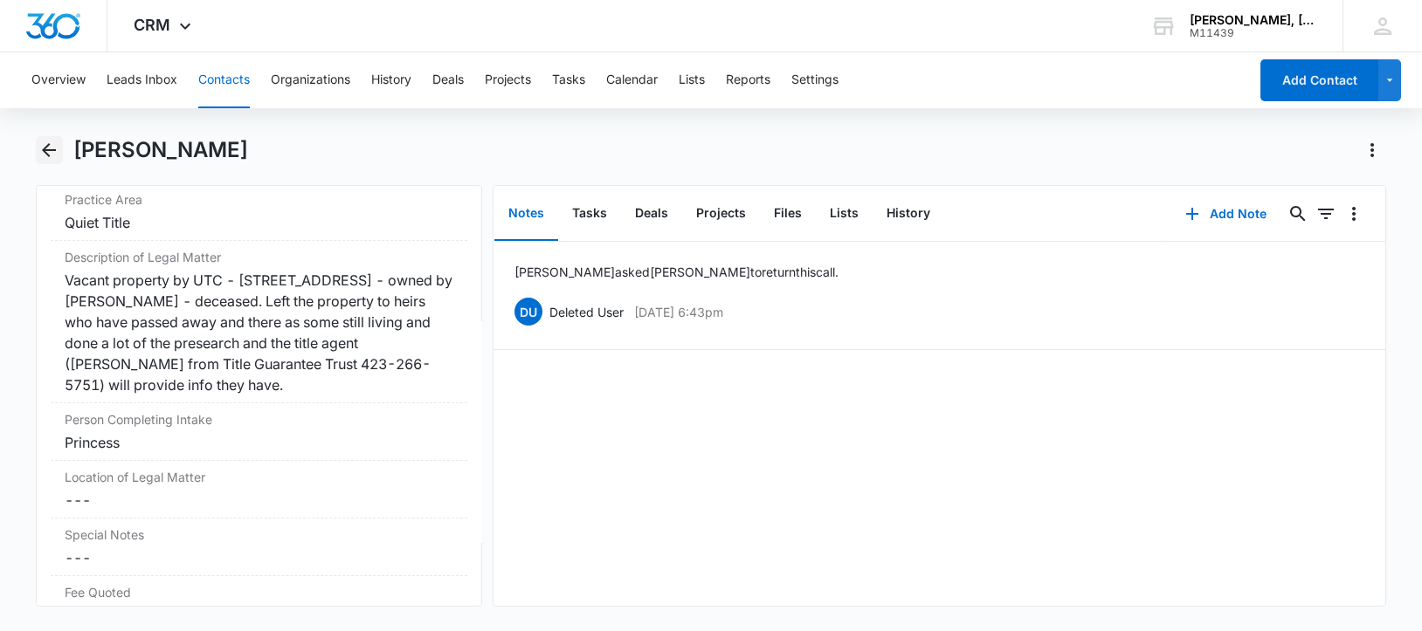
click at [44, 146] on icon "Back" at bounding box center [48, 150] width 21 height 21
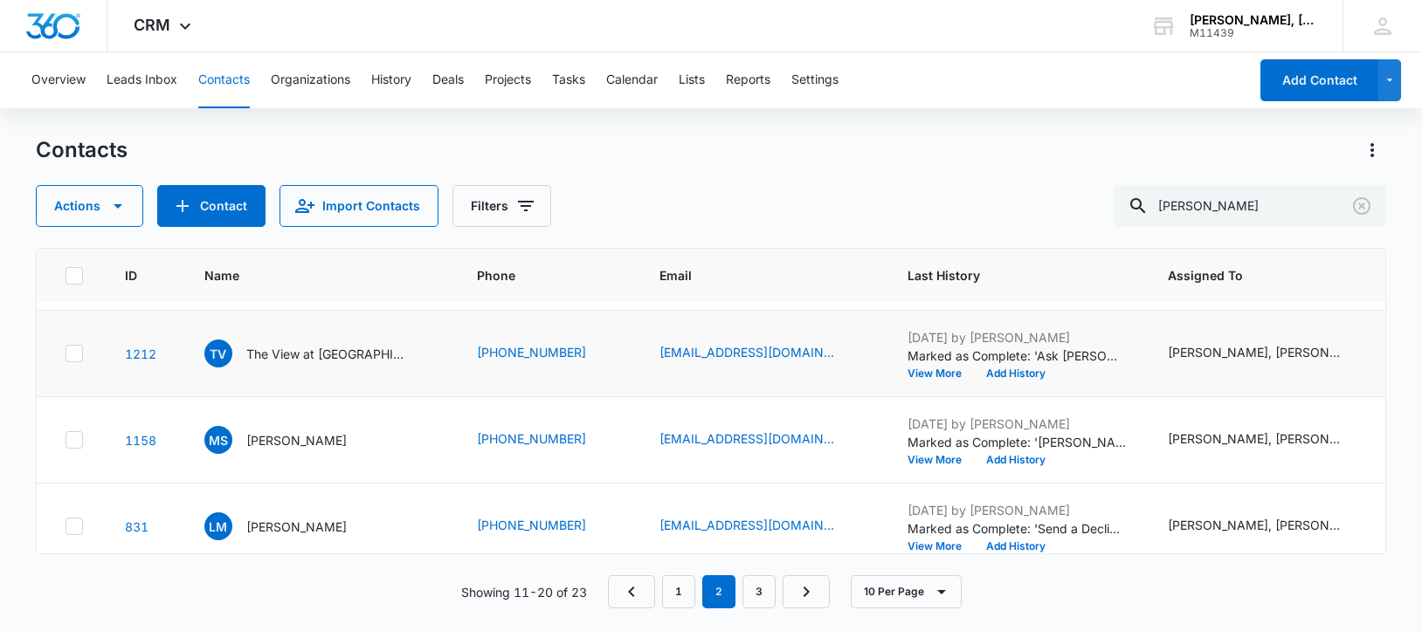
scroll to position [546, 0]
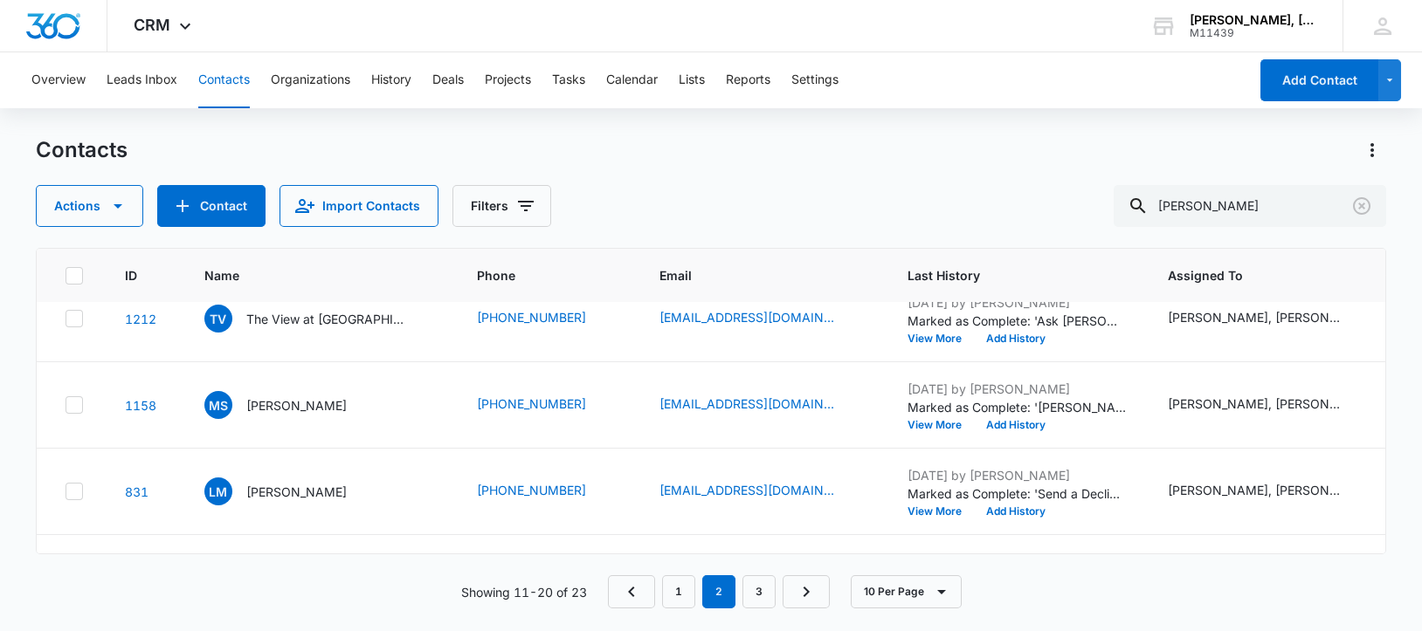
click at [293, 242] on p "[PERSON_NAME]" at bounding box center [296, 233] width 100 height 18
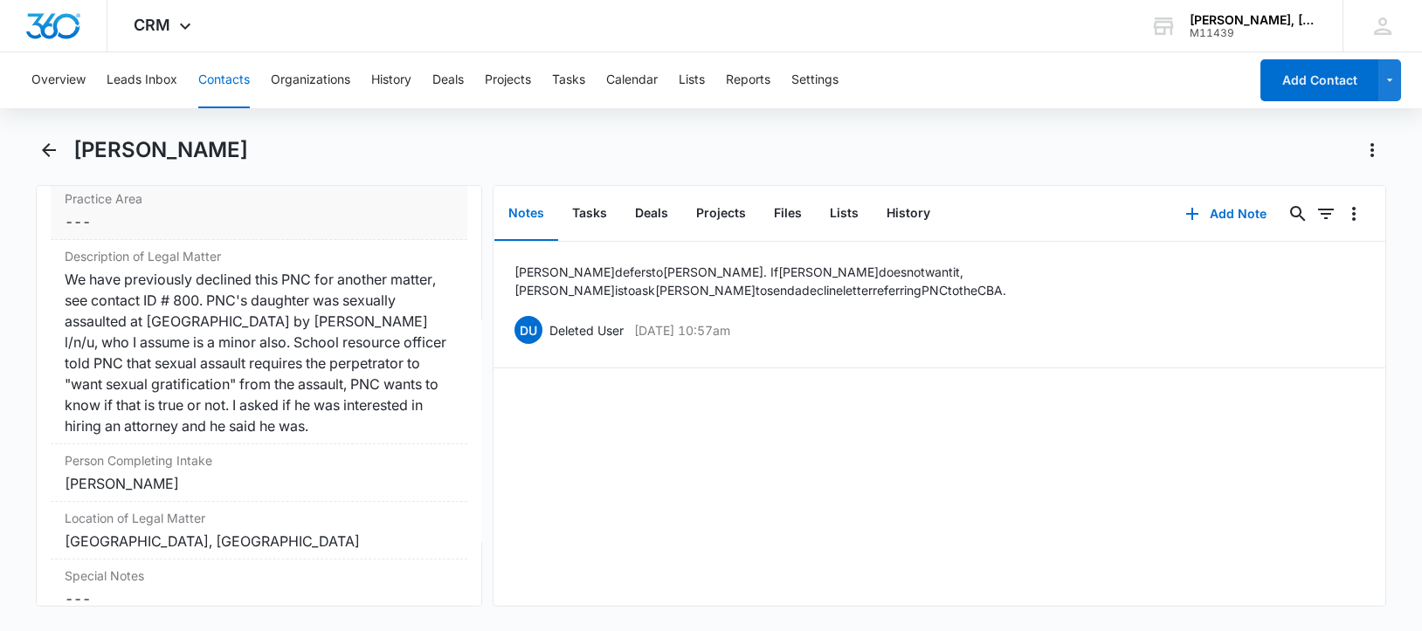
scroll to position [1411, 0]
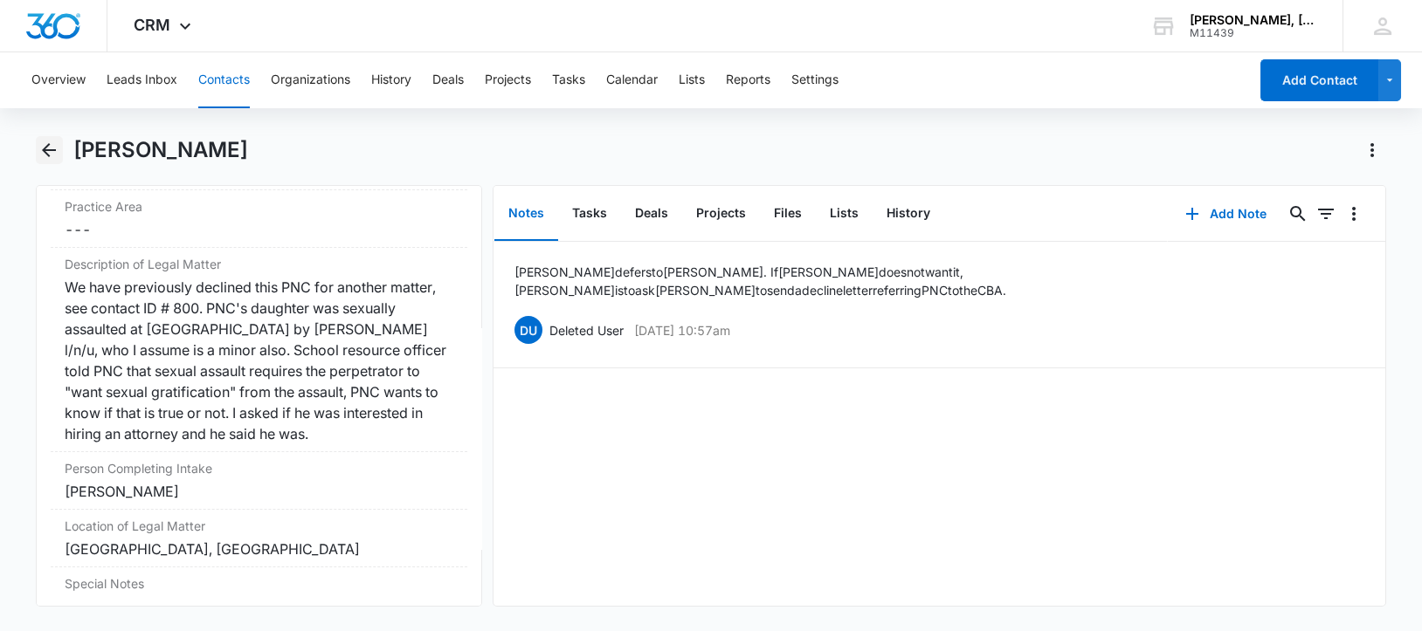
click at [53, 151] on icon "Back" at bounding box center [48, 150] width 21 height 21
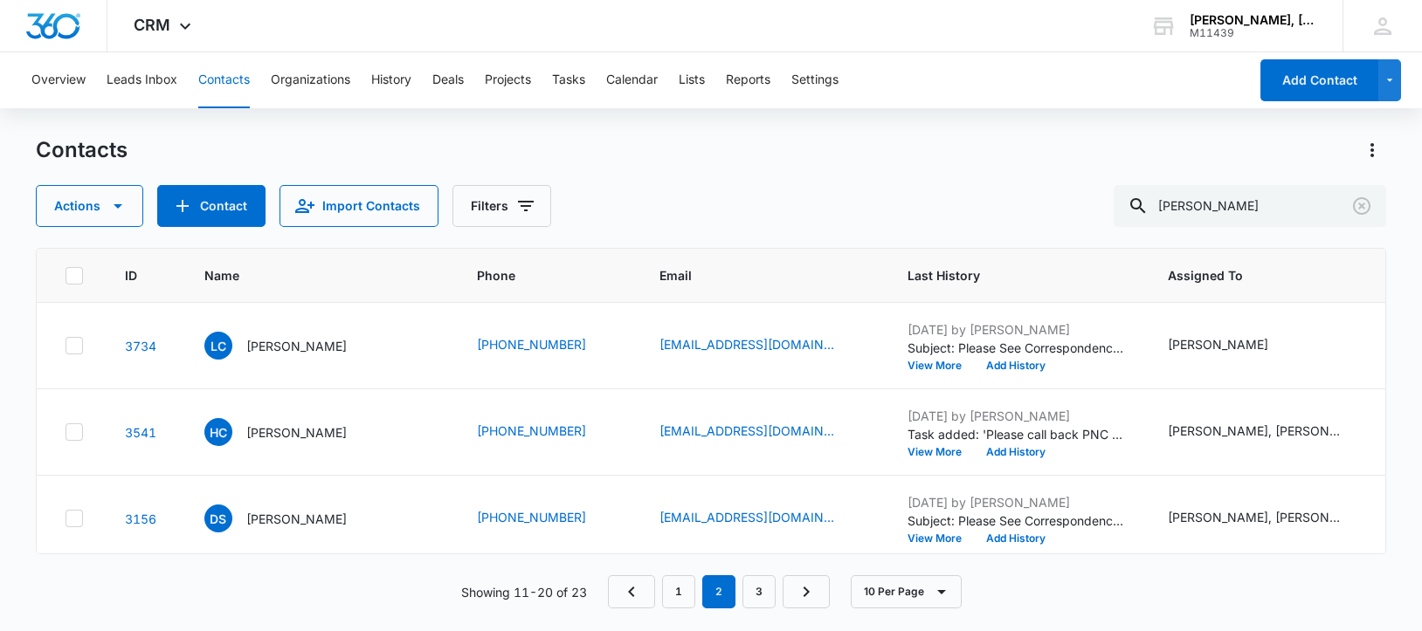
scroll to position [546, 0]
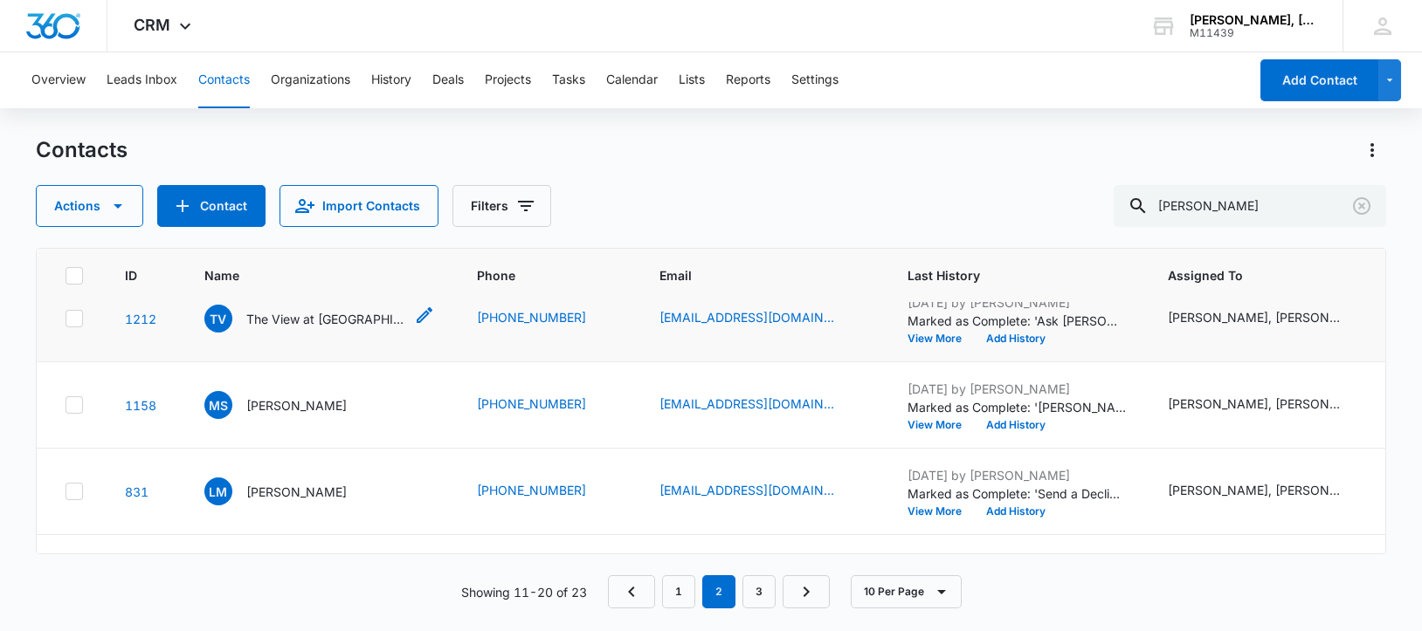
click at [300, 328] on p "The View at [GEOGRAPHIC_DATA]" at bounding box center [324, 319] width 157 height 18
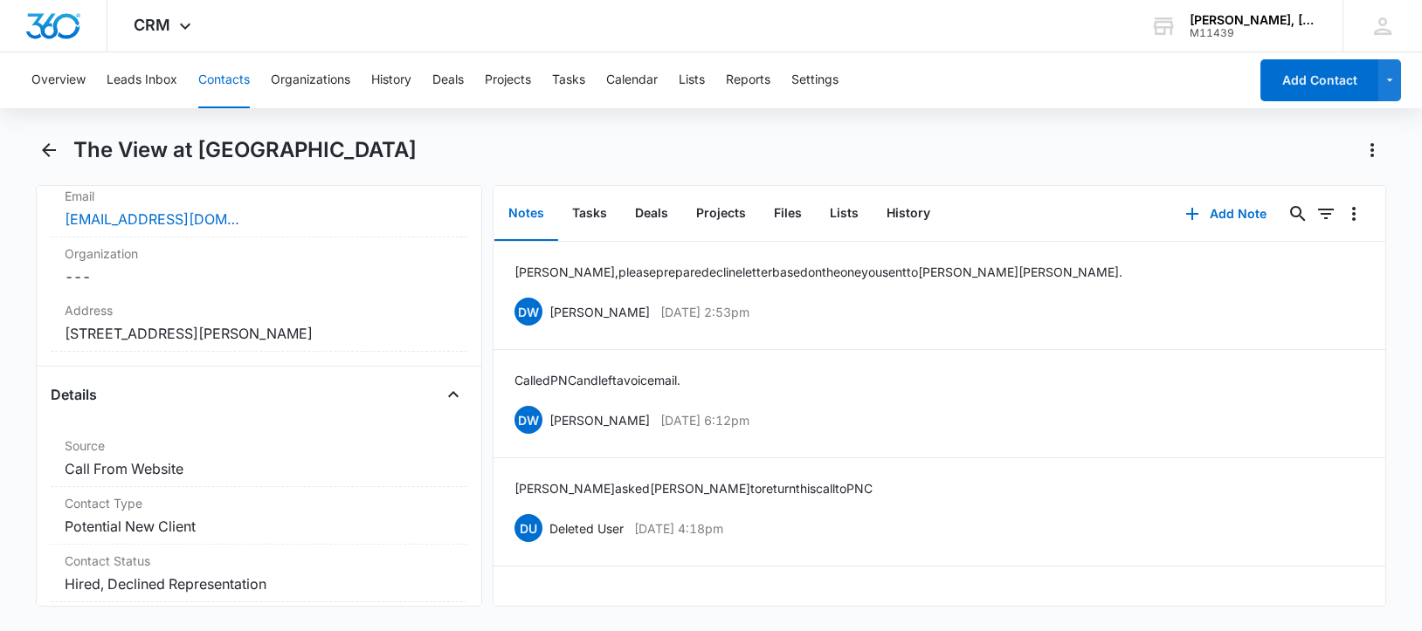
scroll to position [433, 0]
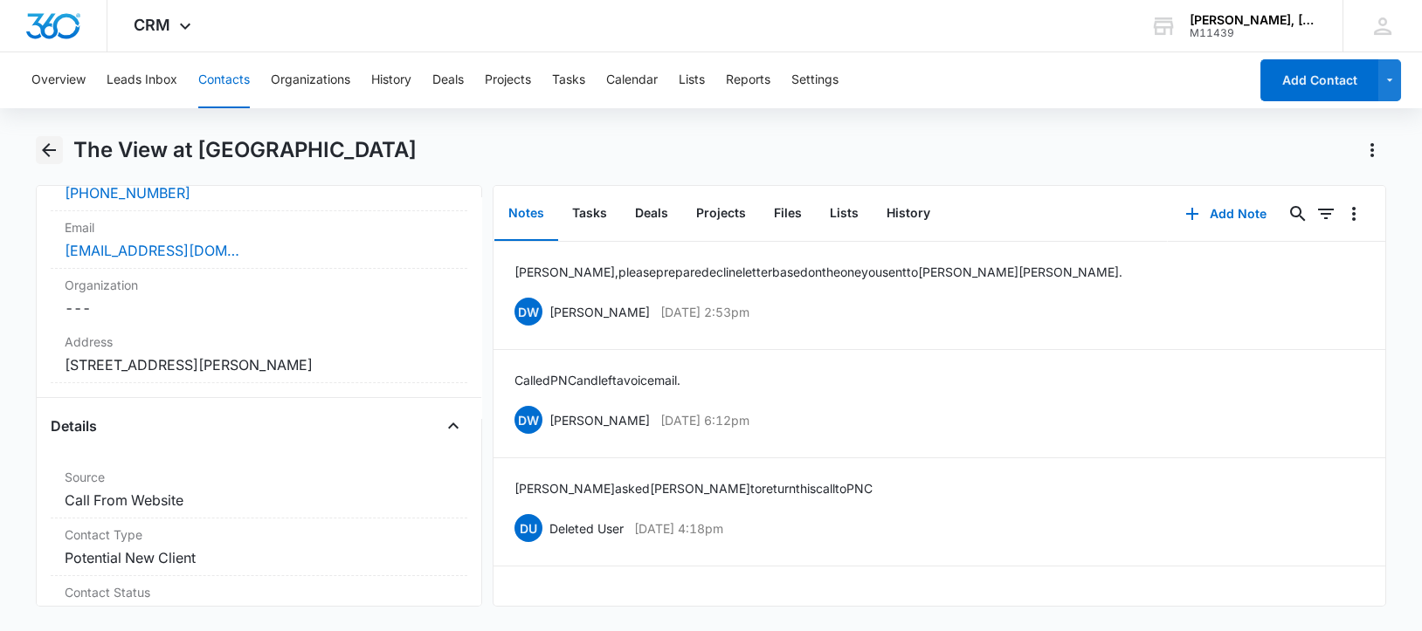
click at [53, 147] on icon "Back" at bounding box center [48, 150] width 21 height 21
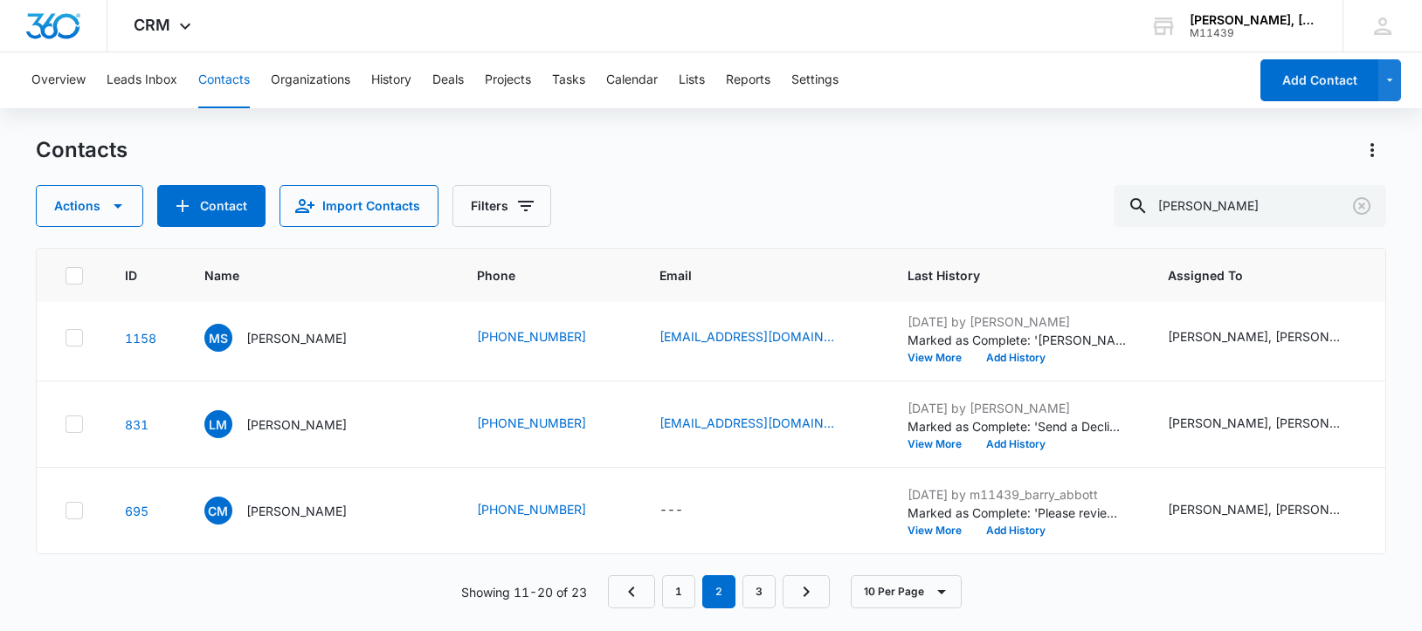
scroll to position [764, 0]
click at [269, 348] on p "[PERSON_NAME]" at bounding box center [296, 338] width 100 height 18
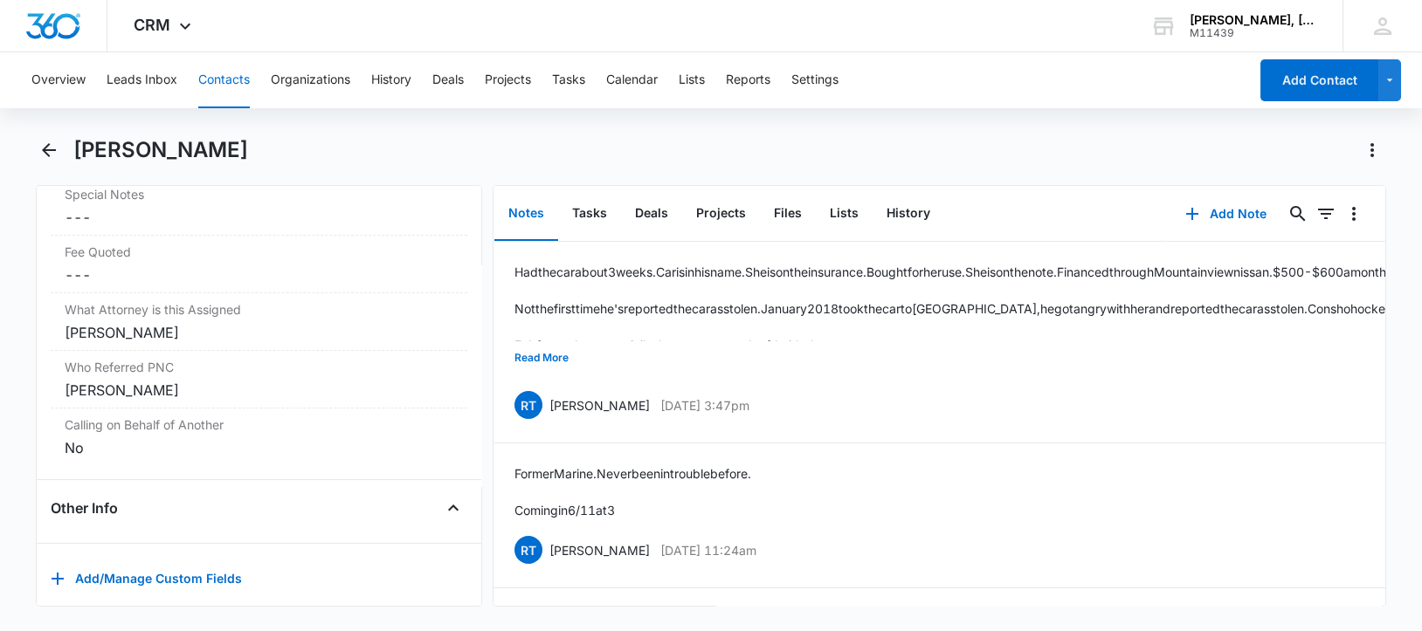
scroll to position [1722, 0]
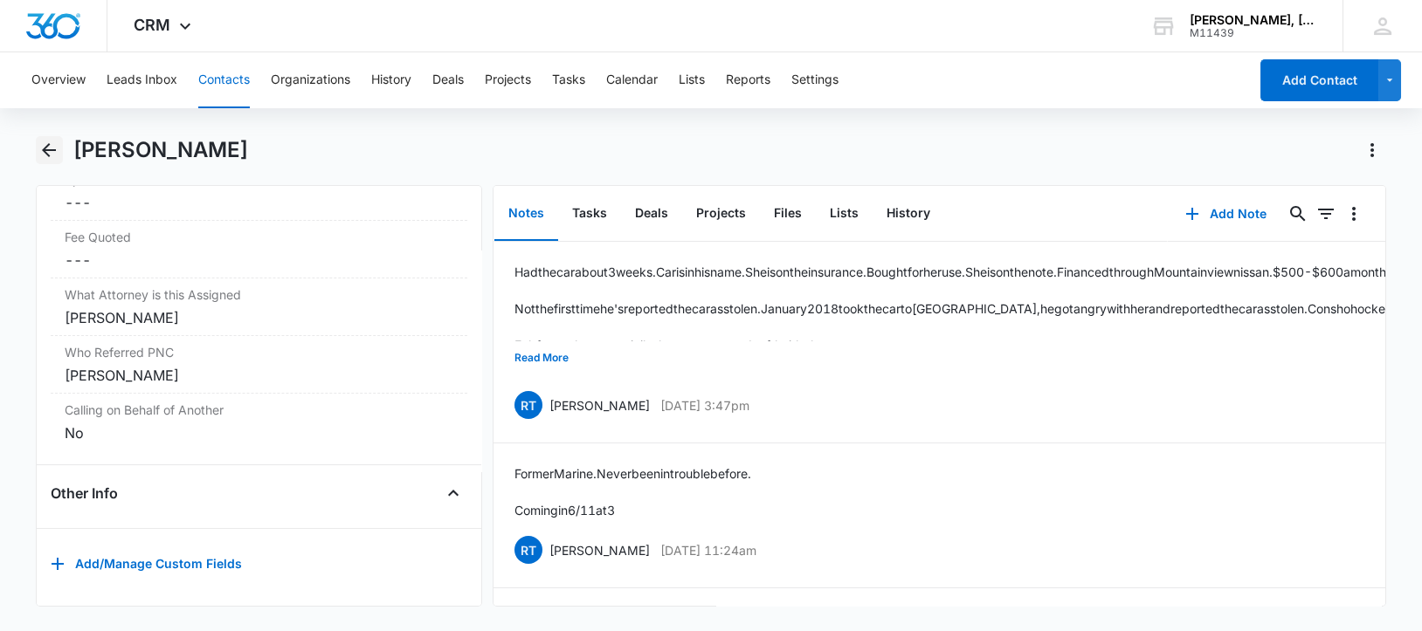
click at [52, 148] on icon "Back" at bounding box center [48, 150] width 21 height 21
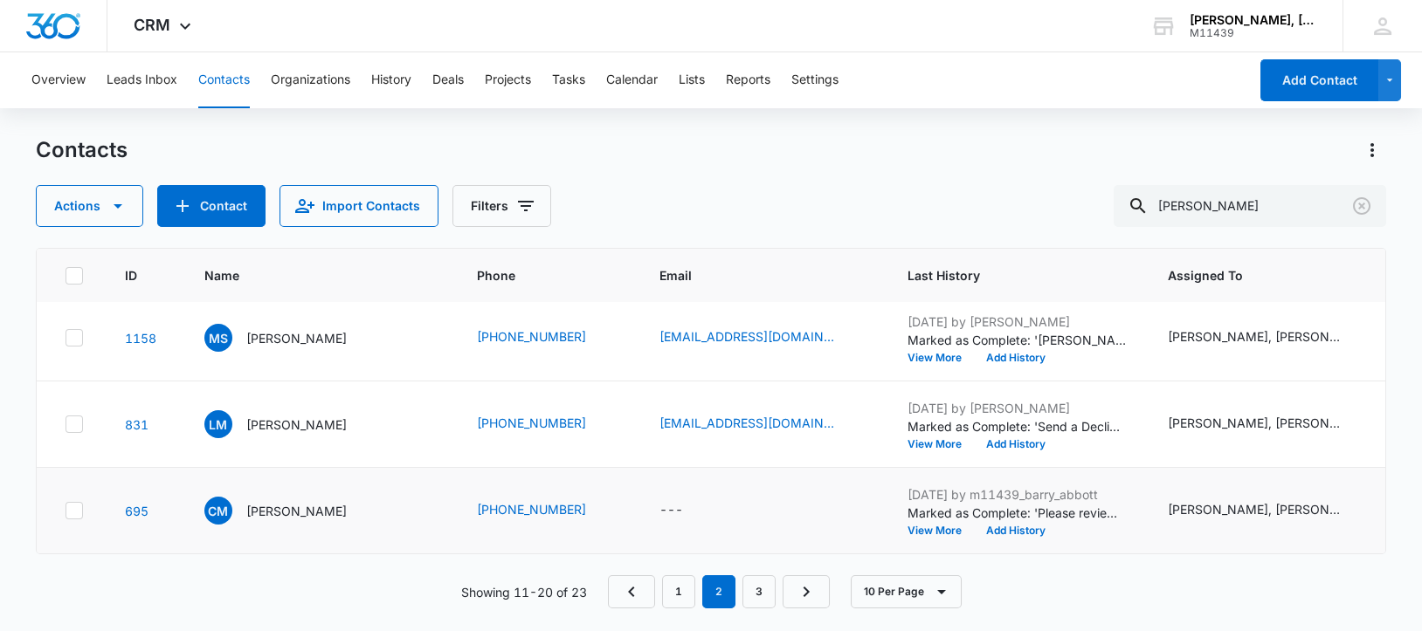
scroll to position [905, 0]
click at [286, 502] on p "[PERSON_NAME]" at bounding box center [296, 511] width 100 height 18
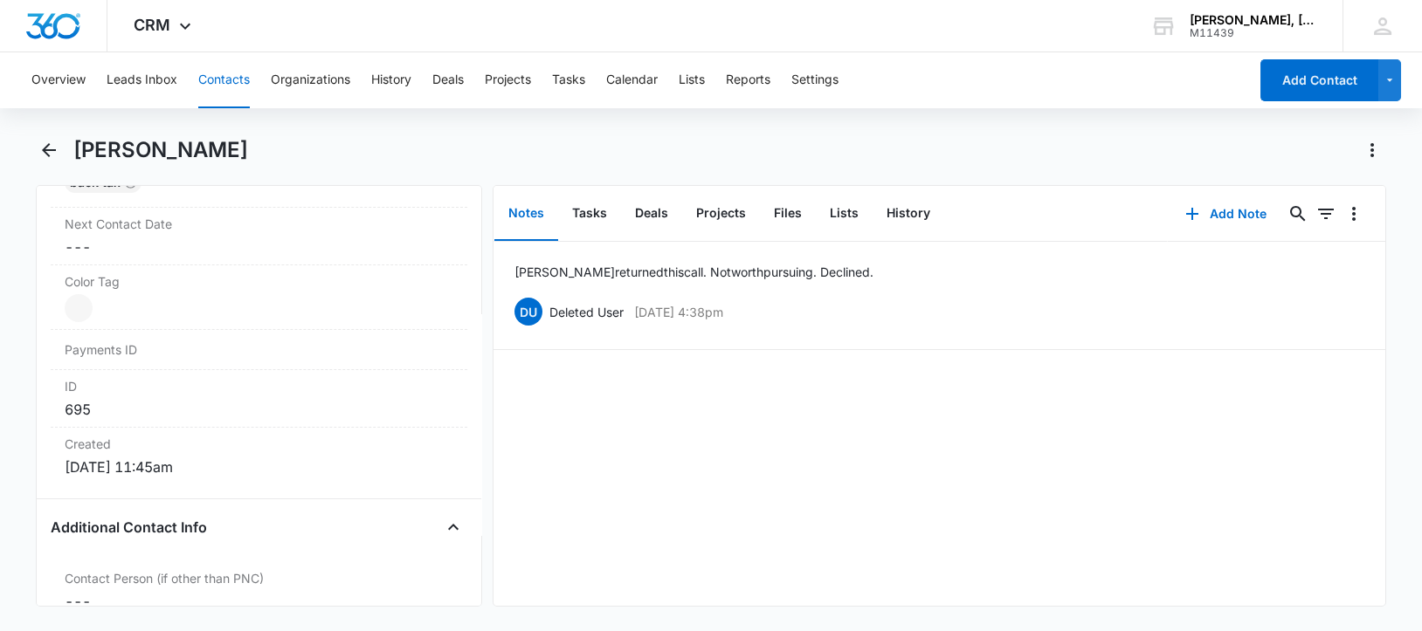
scroll to position [1418, 0]
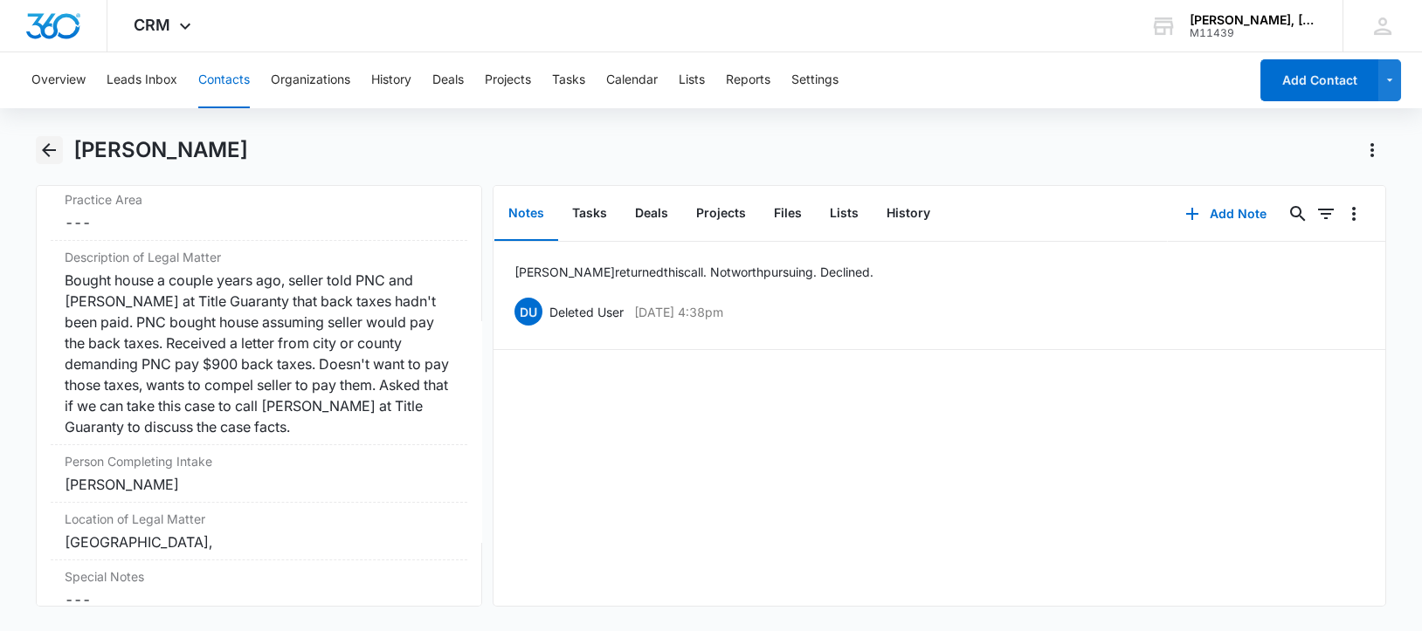
click at [47, 147] on icon "Back" at bounding box center [49, 150] width 14 height 14
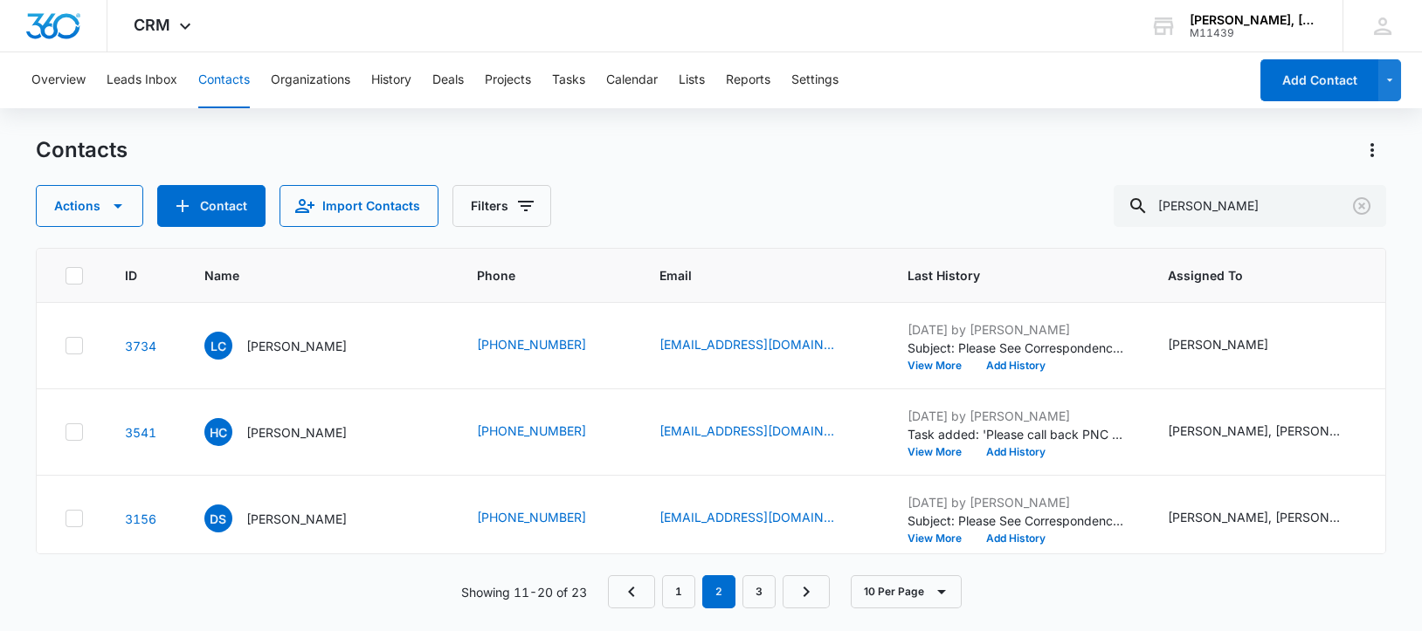
scroll to position [905, 0]
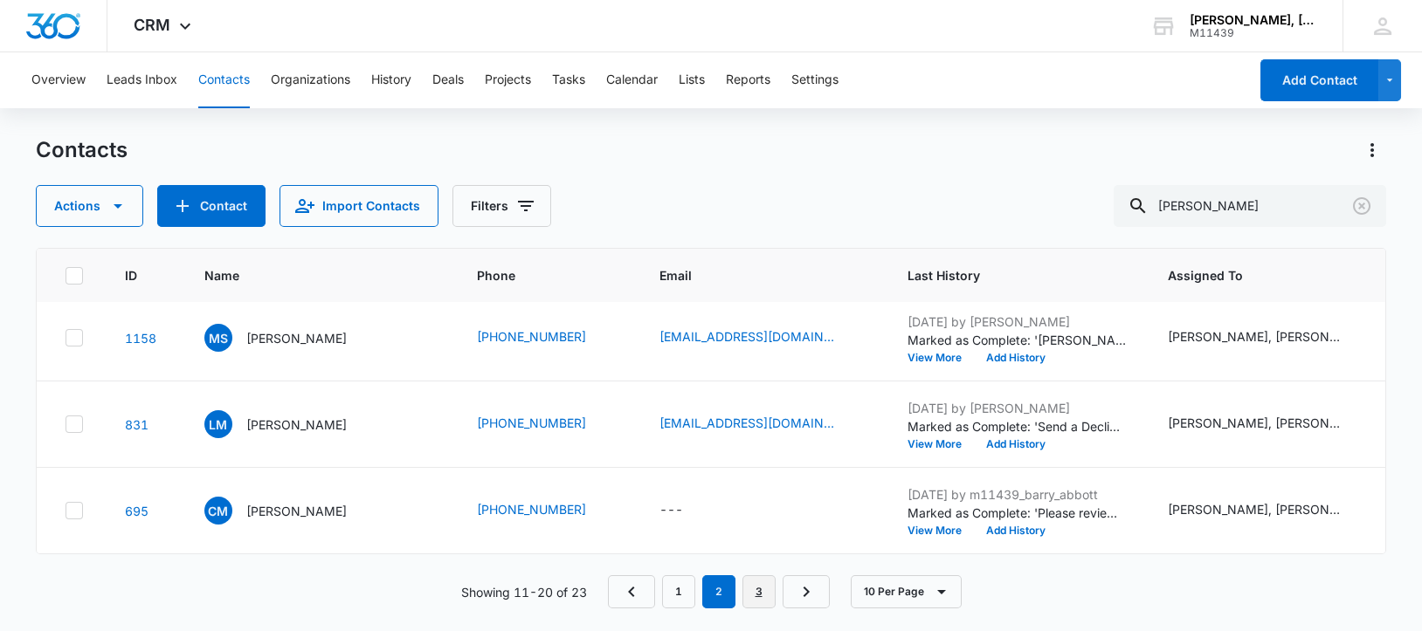
click at [758, 595] on link "3" at bounding box center [758, 591] width 33 height 33
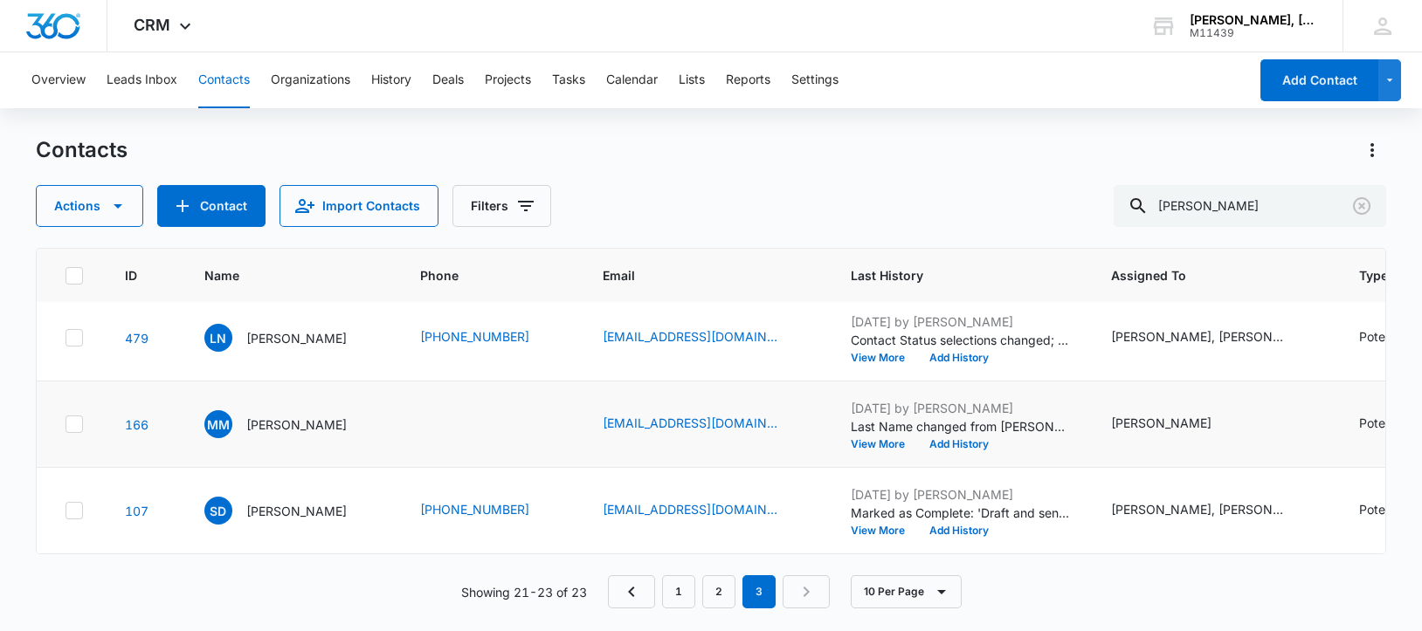
scroll to position [0, 0]
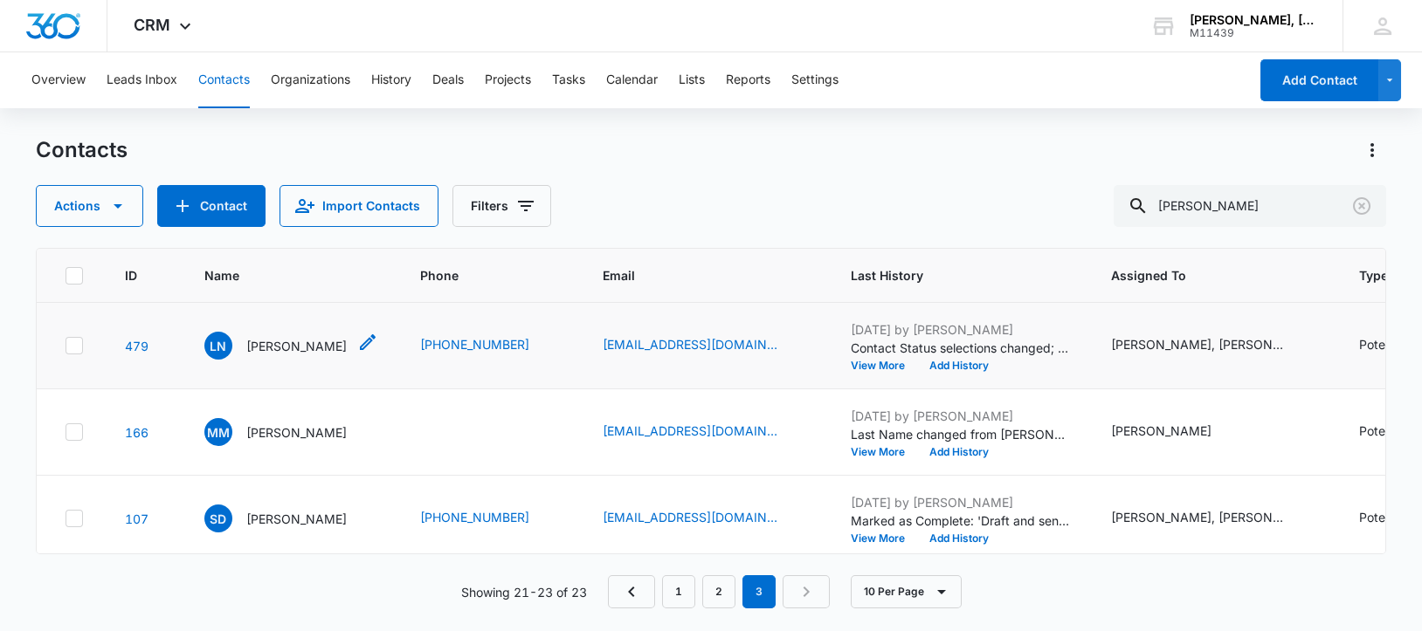
click at [286, 355] on p "[PERSON_NAME]" at bounding box center [296, 346] width 100 height 18
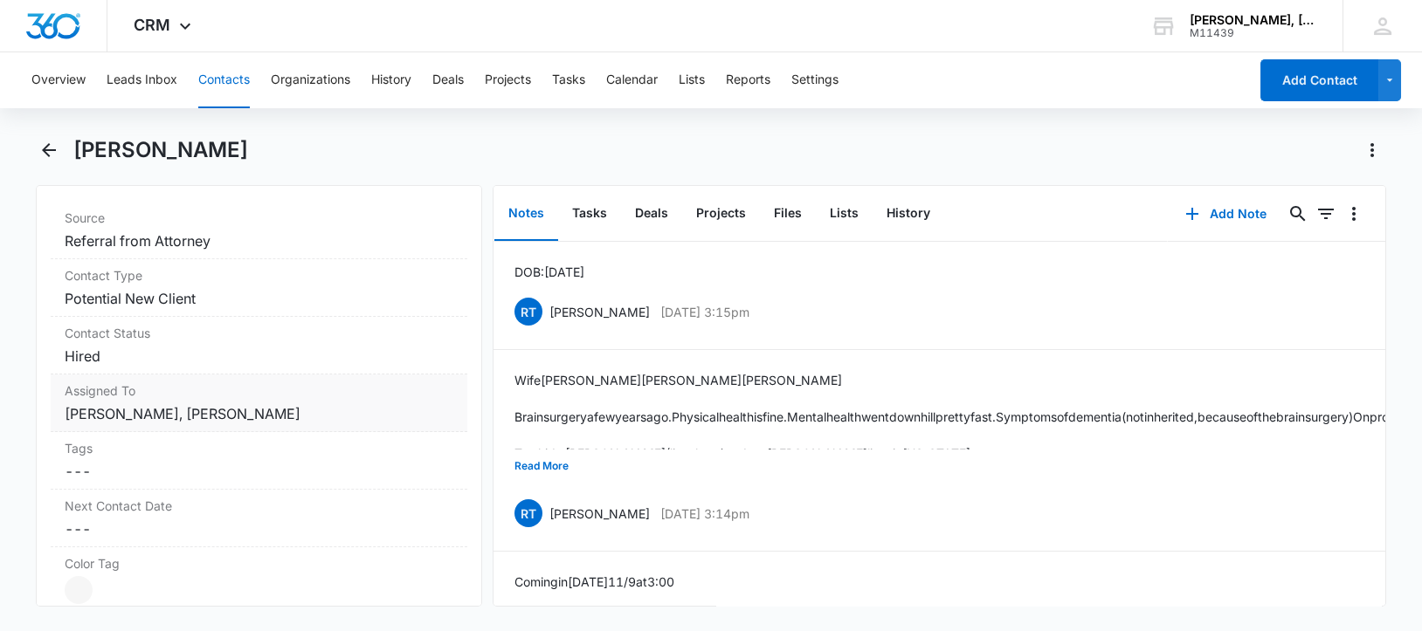
scroll to position [691, 0]
click at [43, 153] on icon "Back" at bounding box center [48, 150] width 21 height 21
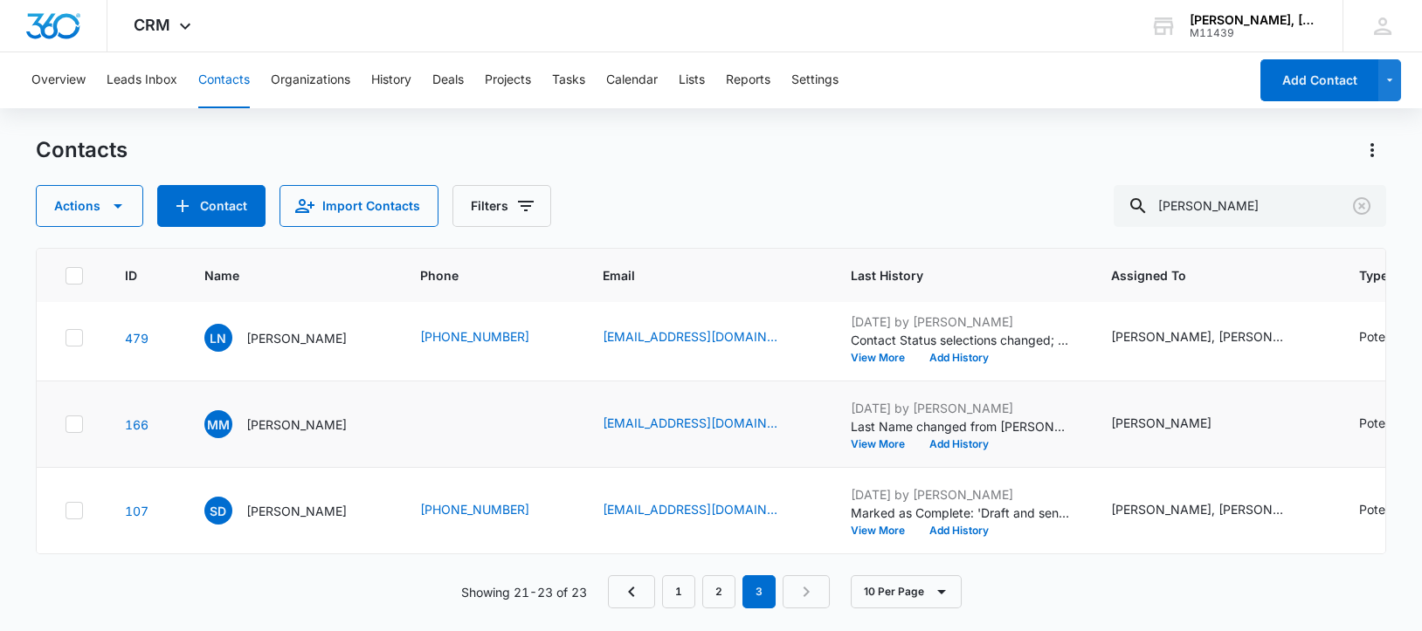
scroll to position [218, 0]
click at [271, 502] on p "[PERSON_NAME]" at bounding box center [296, 511] width 100 height 18
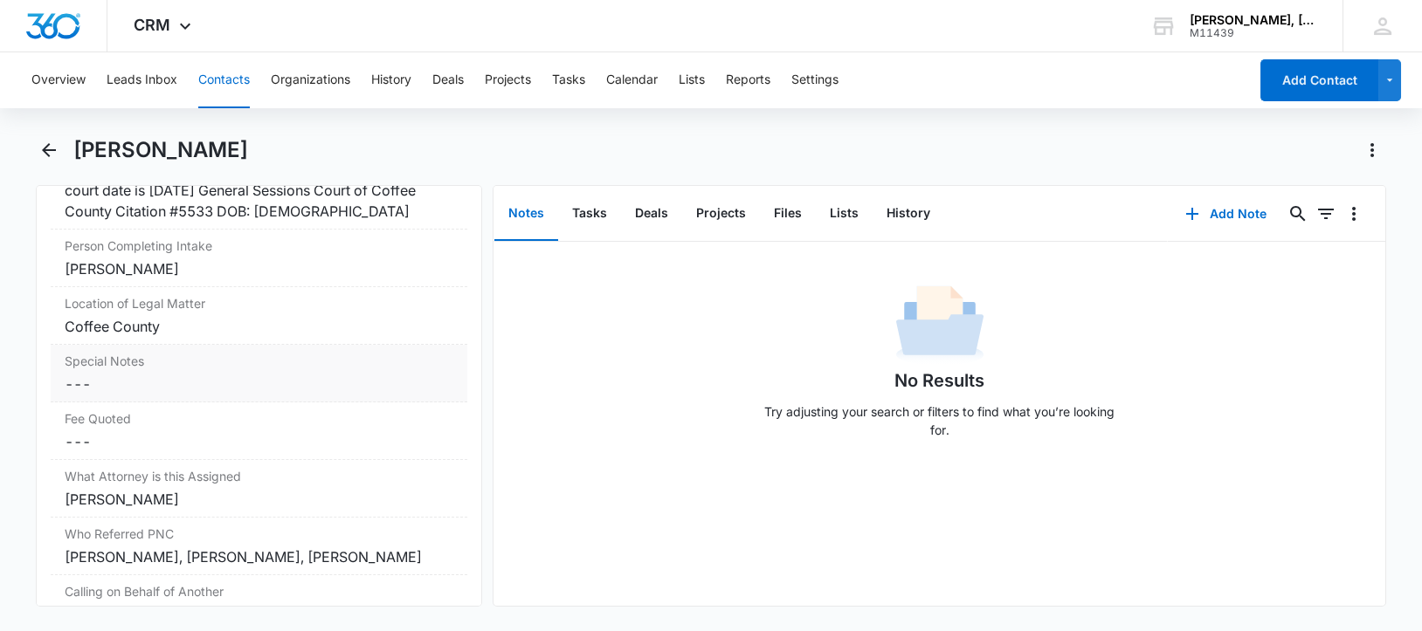
scroll to position [1636, 0]
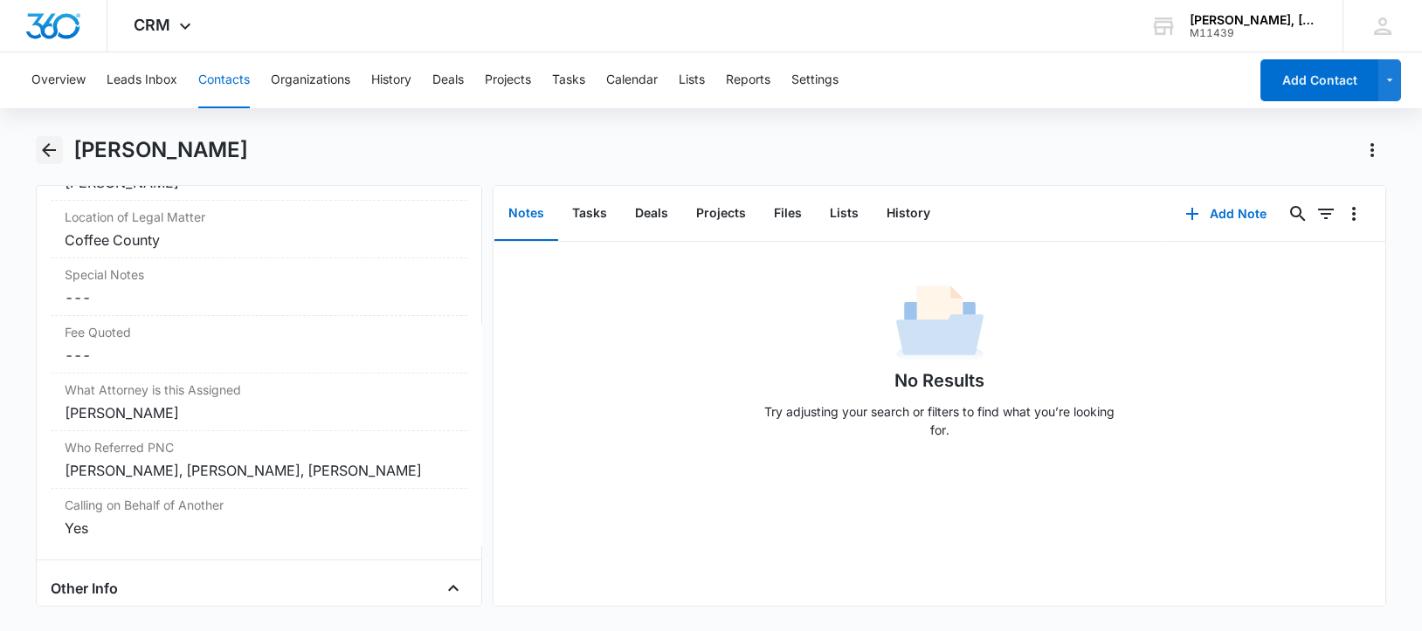
click at [46, 147] on icon "Back" at bounding box center [49, 150] width 14 height 14
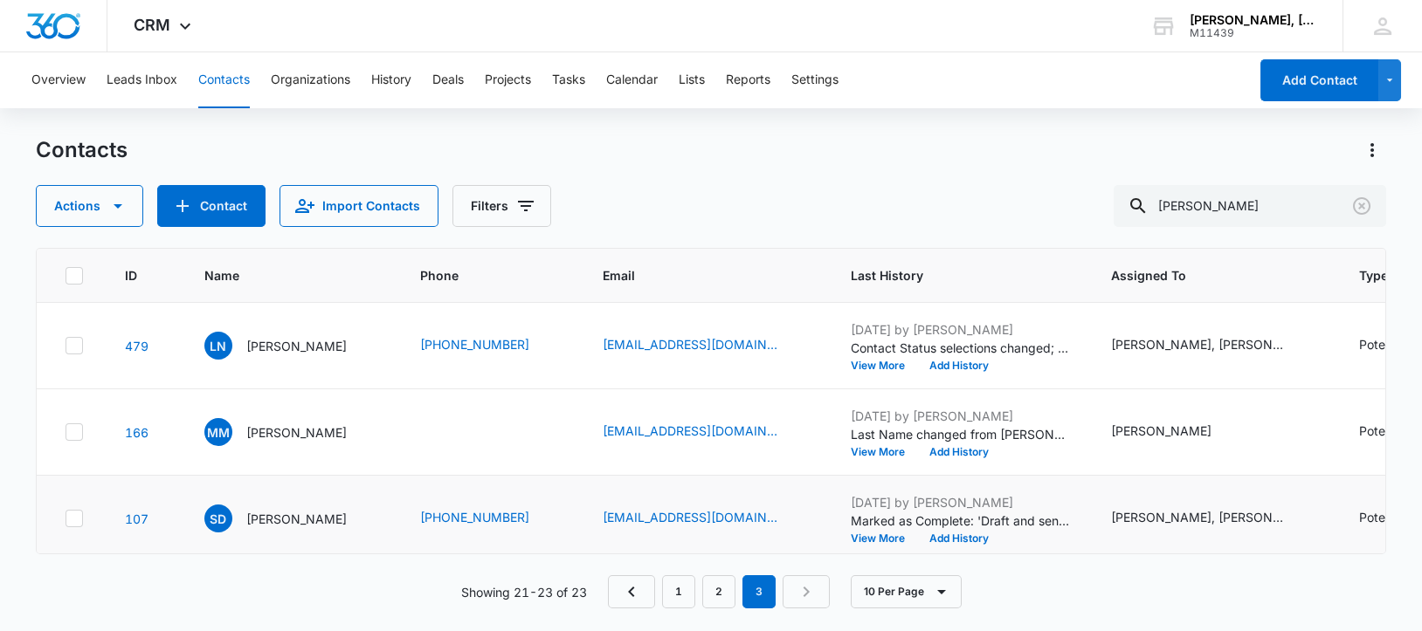
scroll to position [218, 0]
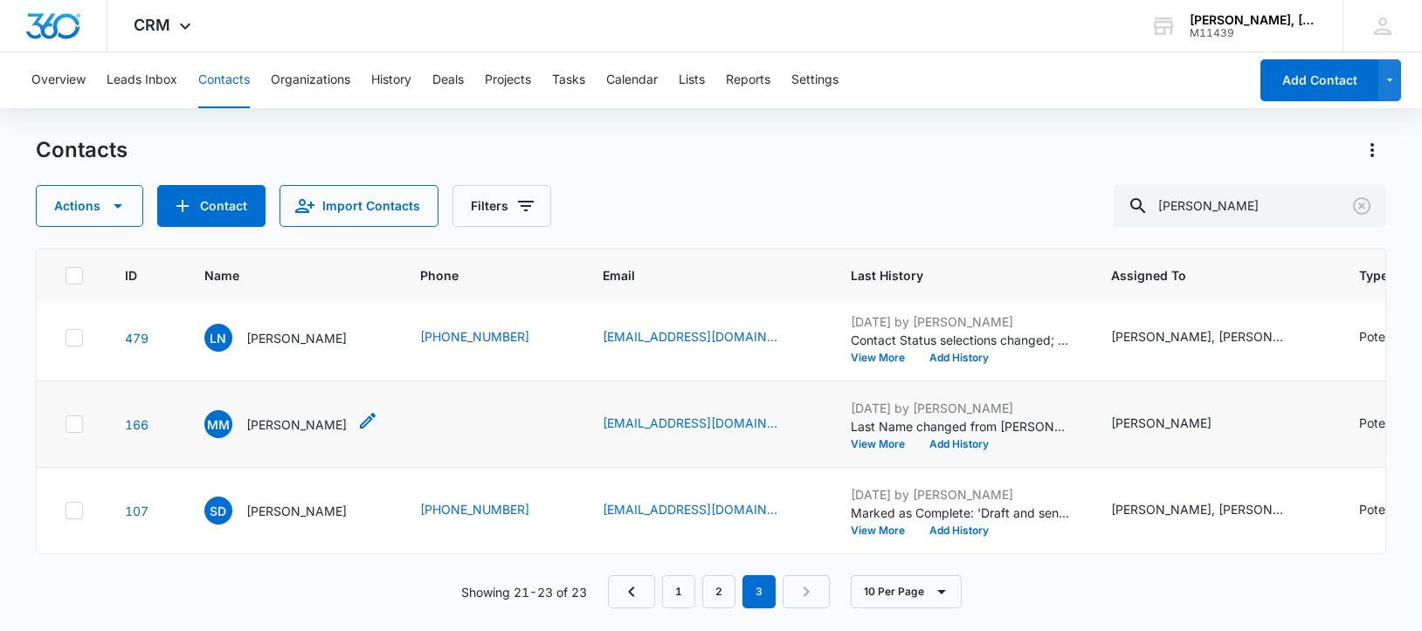
click at [282, 416] on p "[PERSON_NAME]" at bounding box center [296, 425] width 100 height 18
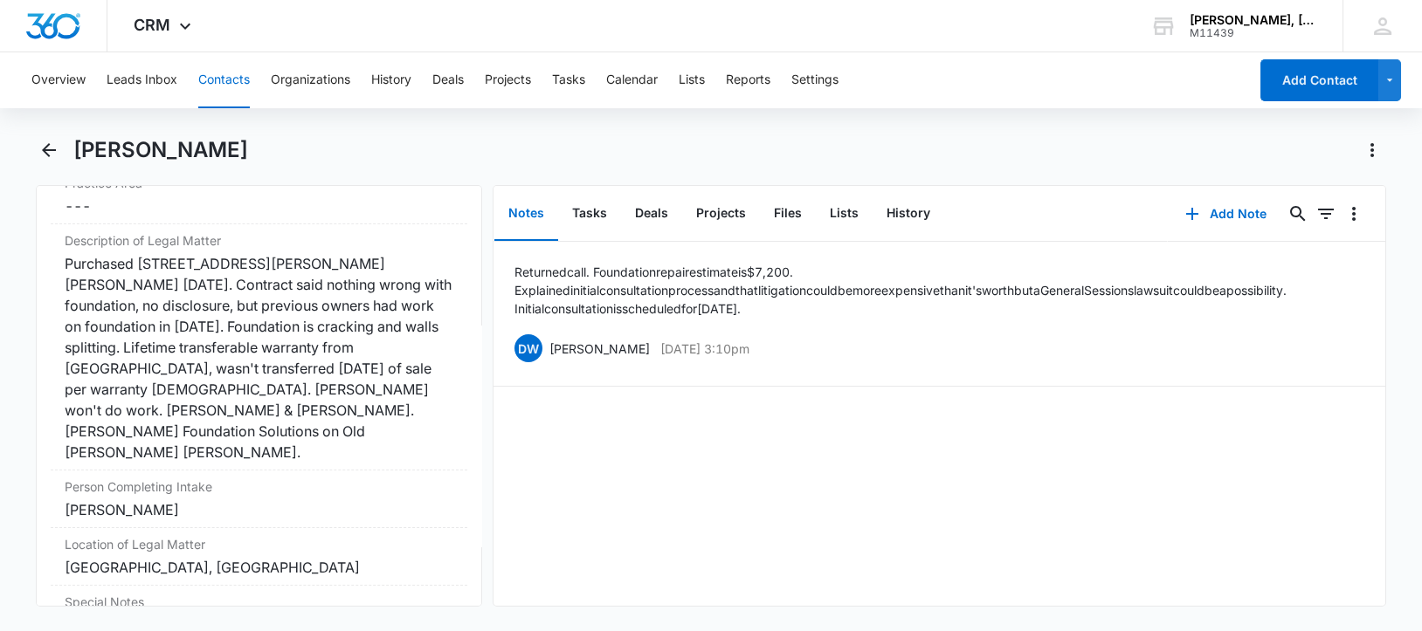
scroll to position [1418, 0]
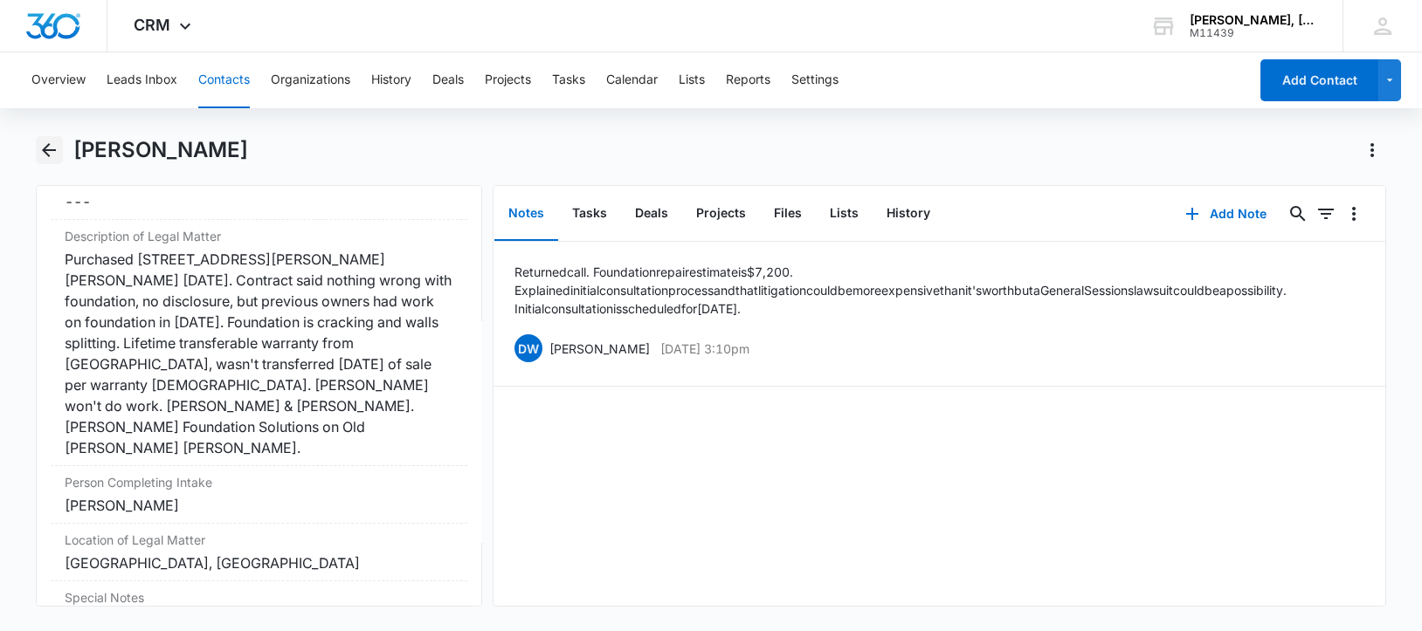
click at [46, 153] on icon "Back" at bounding box center [49, 150] width 14 height 14
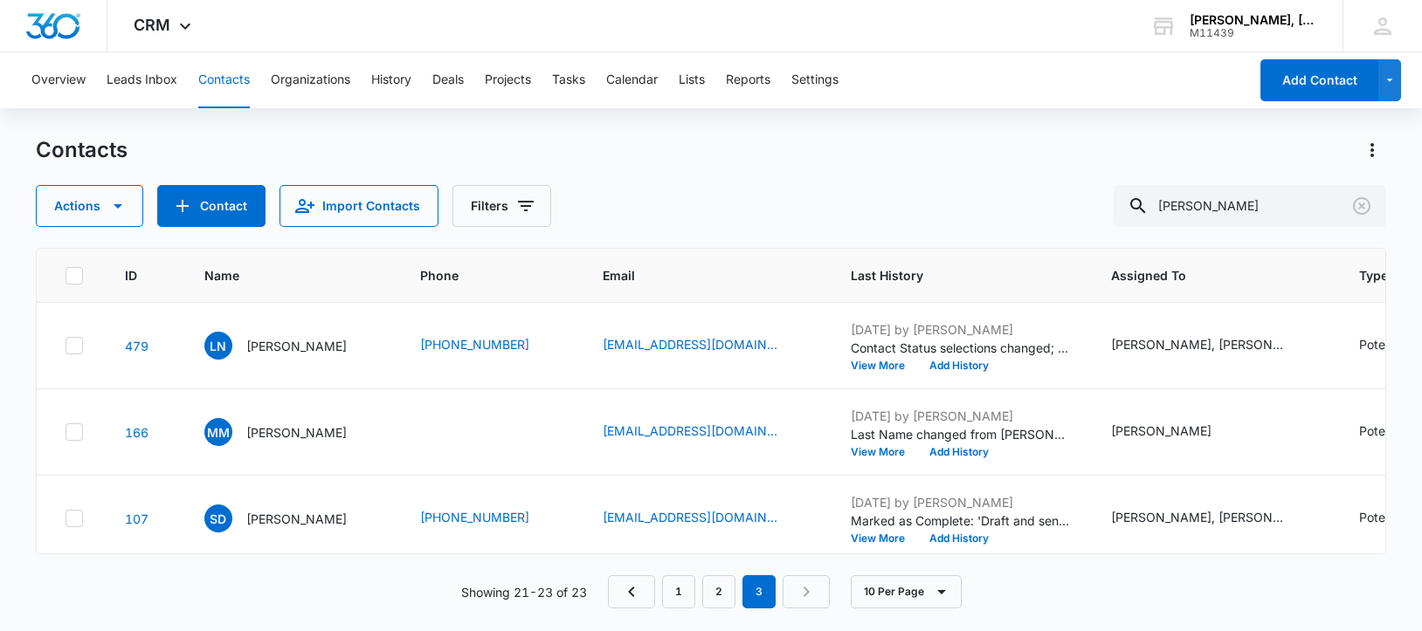
scroll to position [218, 0]
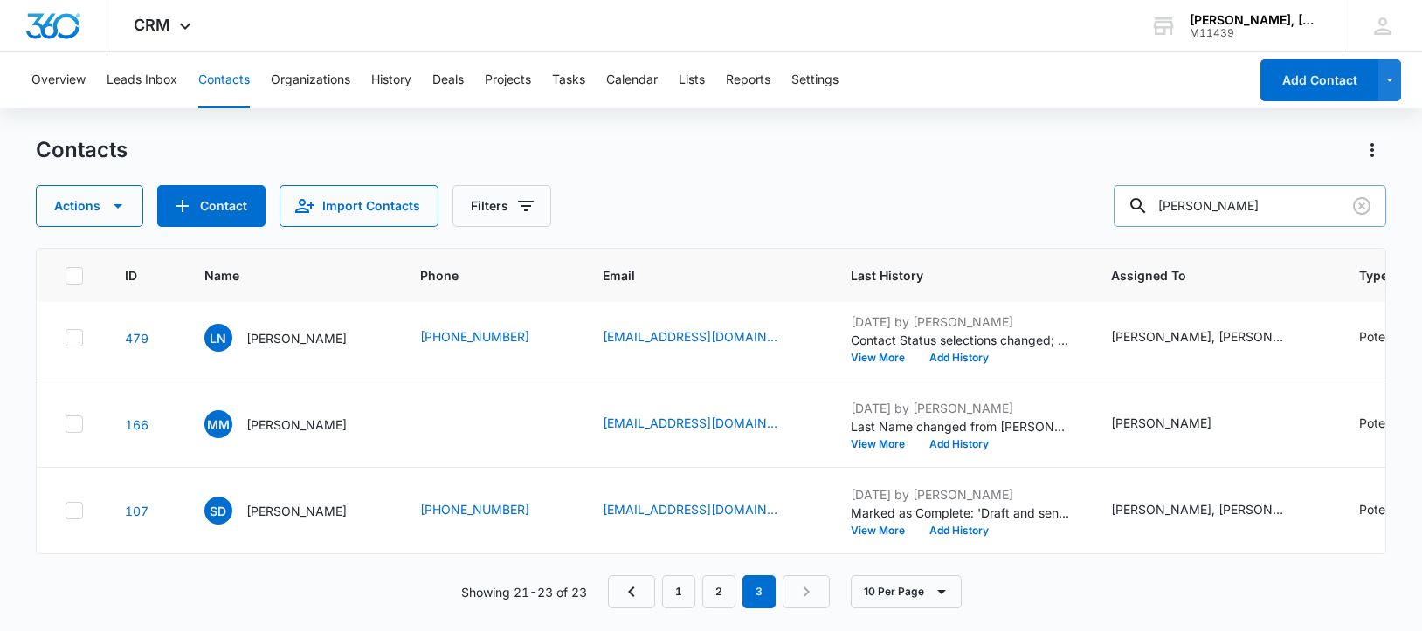
drag, startPoint x: 1174, startPoint y: 206, endPoint x: 1314, endPoint y: 207, distance: 139.7
click at [1314, 207] on input "[PERSON_NAME]" at bounding box center [1249, 206] width 272 height 42
paste input "[PERSON_NAME]"
type input "[PERSON_NAME]"
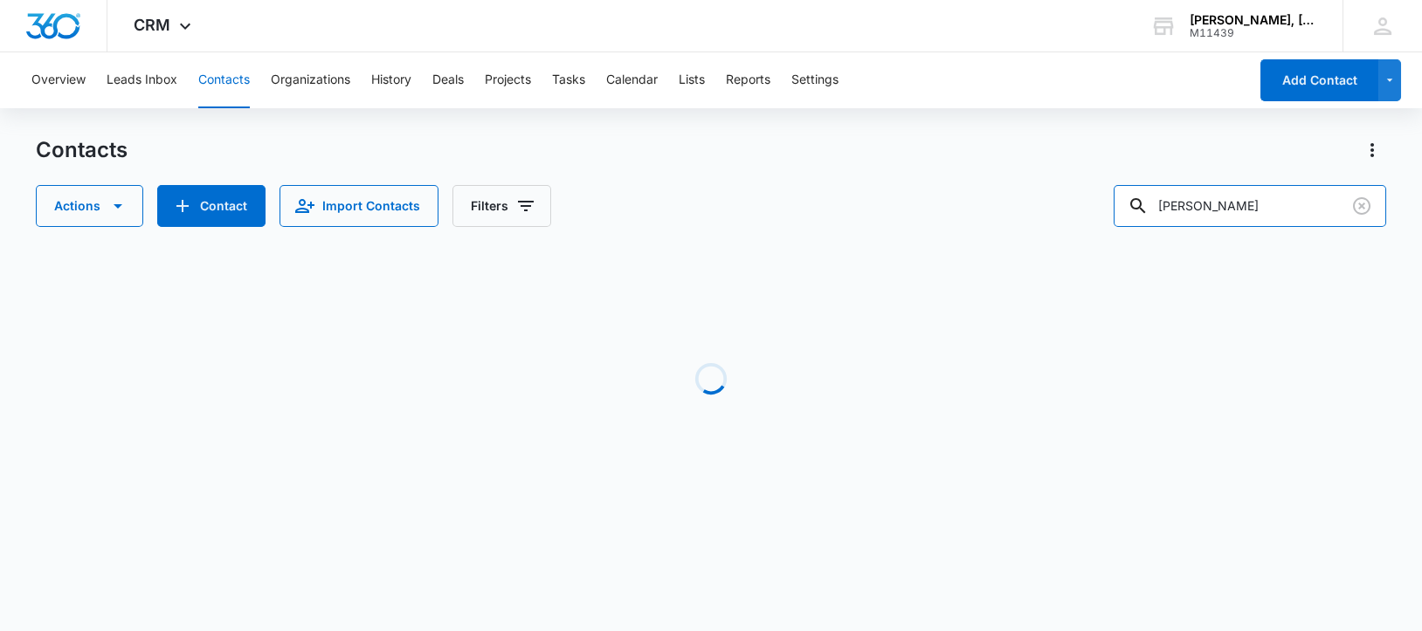
scroll to position [0, 0]
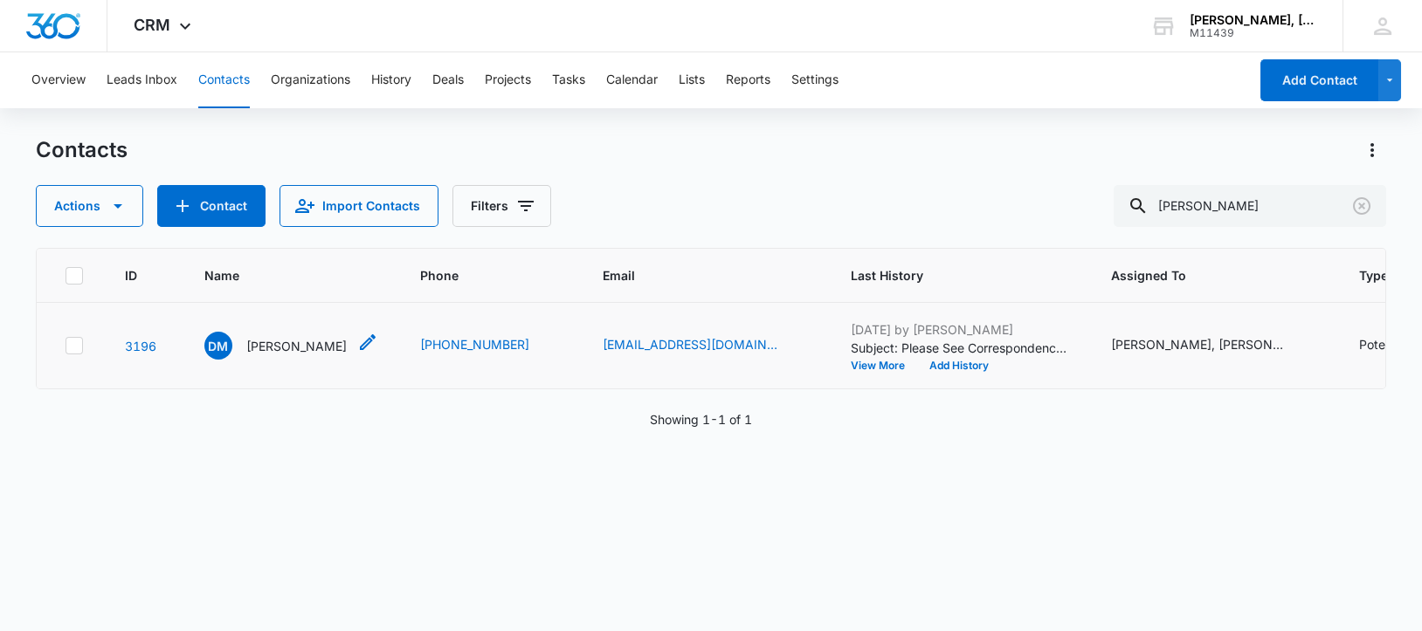
click at [300, 355] on p "[PERSON_NAME]" at bounding box center [296, 346] width 100 height 18
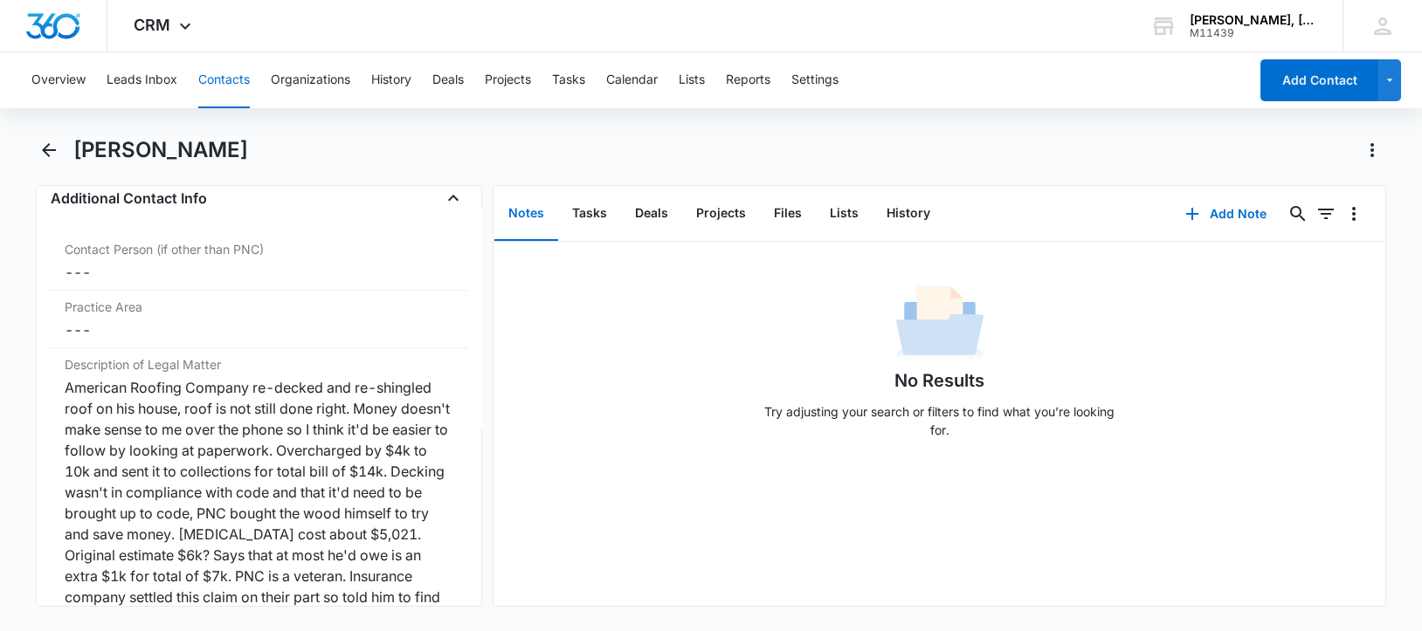
scroll to position [1418, 0]
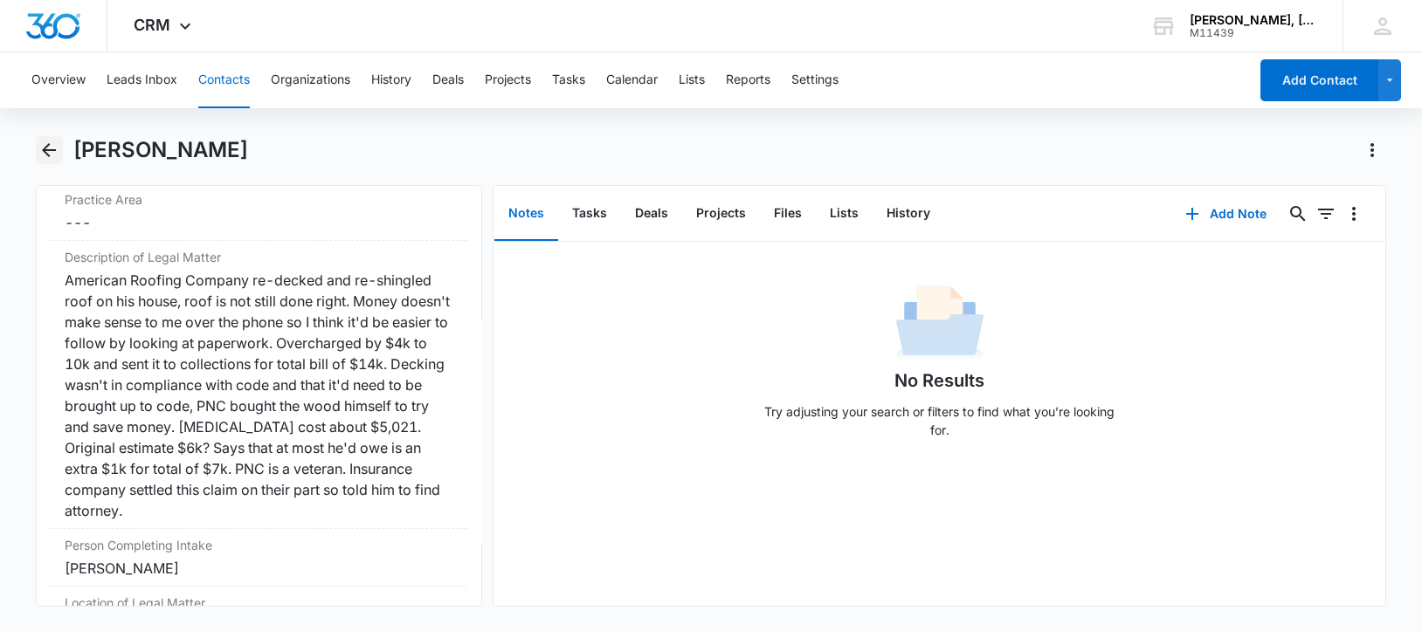
click at [48, 148] on icon "Back" at bounding box center [48, 150] width 21 height 21
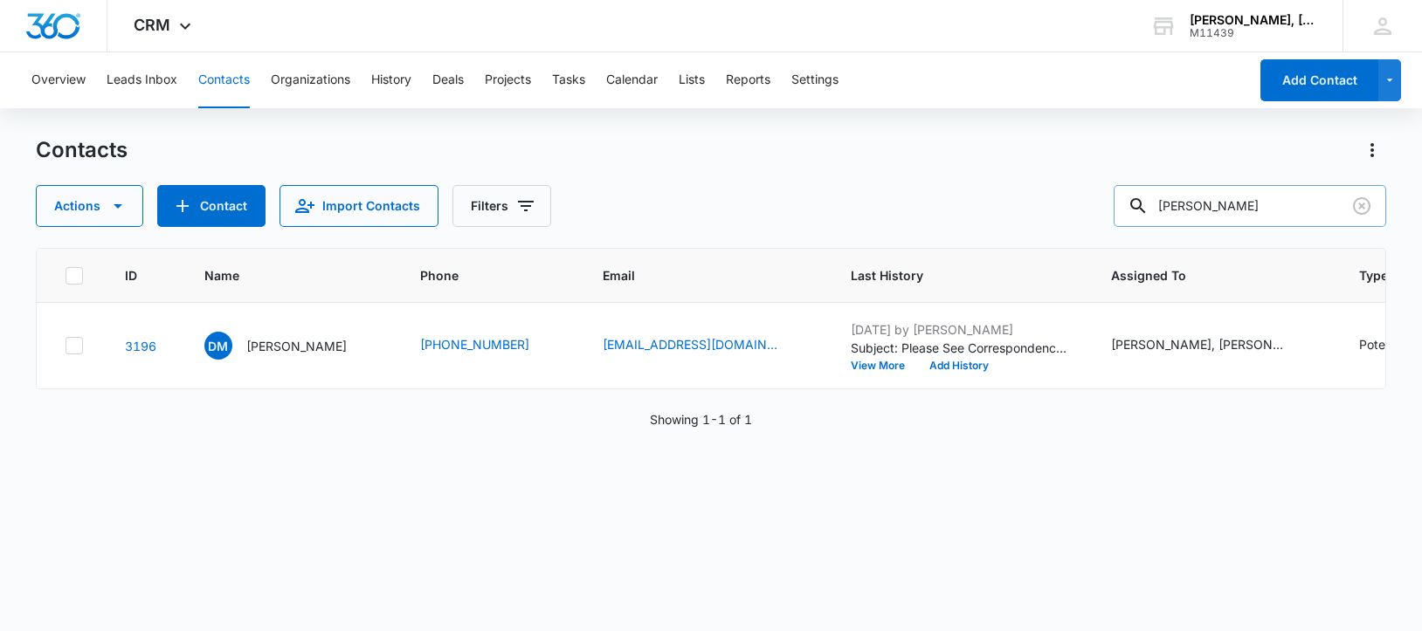
drag, startPoint x: 1184, startPoint y: 204, endPoint x: 1299, endPoint y: 207, distance: 115.3
click at [1299, 207] on input "[PERSON_NAME]" at bounding box center [1249, 206] width 272 height 42
paste input "[PERSON_NAME]"
type input "[PERSON_NAME]"
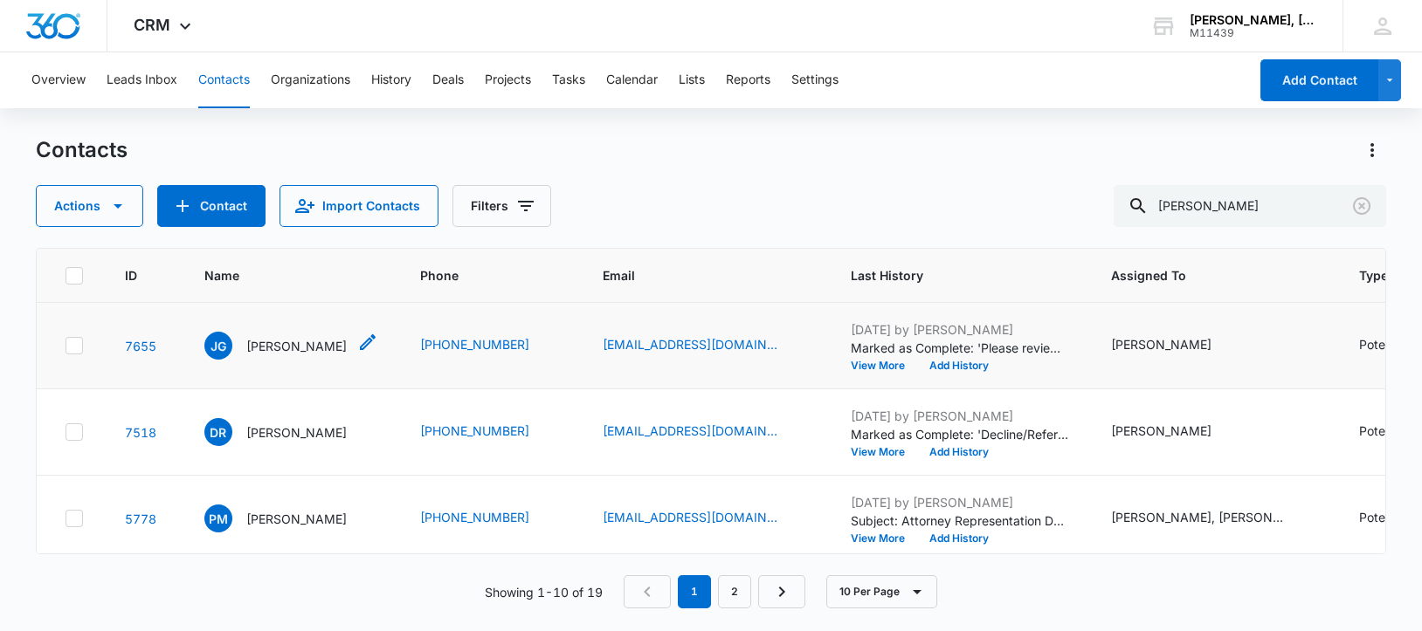
click at [272, 355] on p "[PERSON_NAME]" at bounding box center [296, 346] width 100 height 18
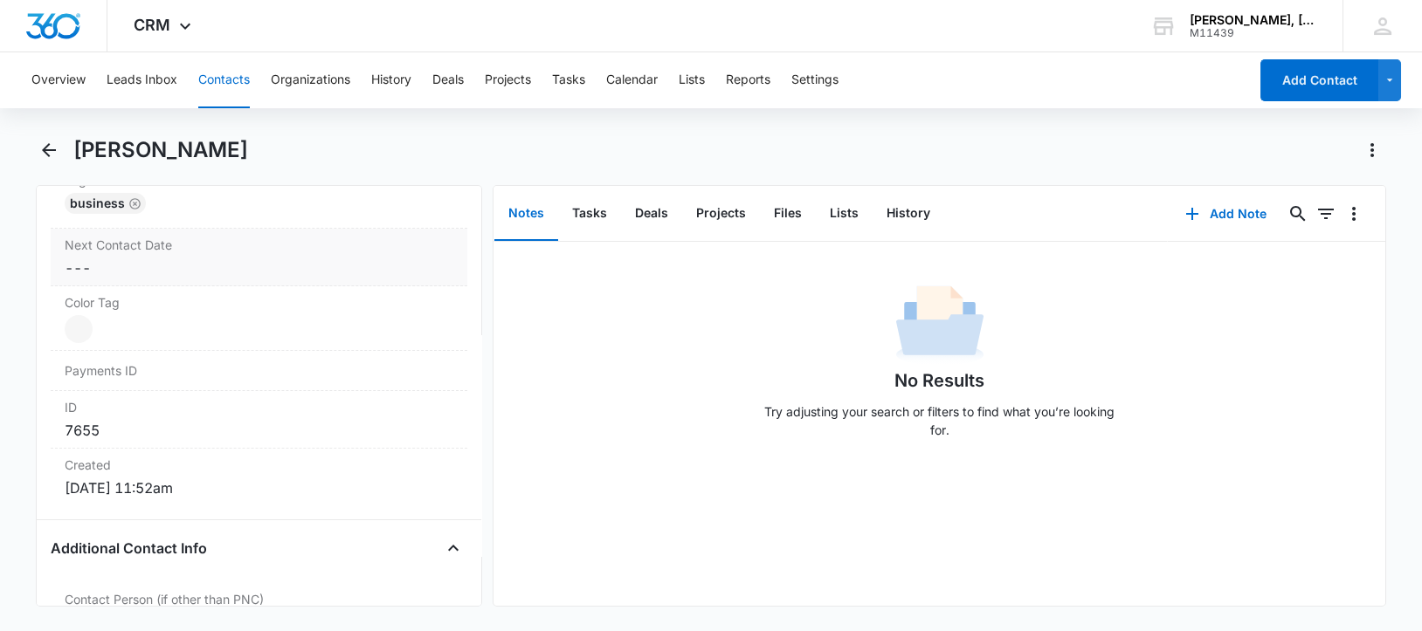
scroll to position [823, 0]
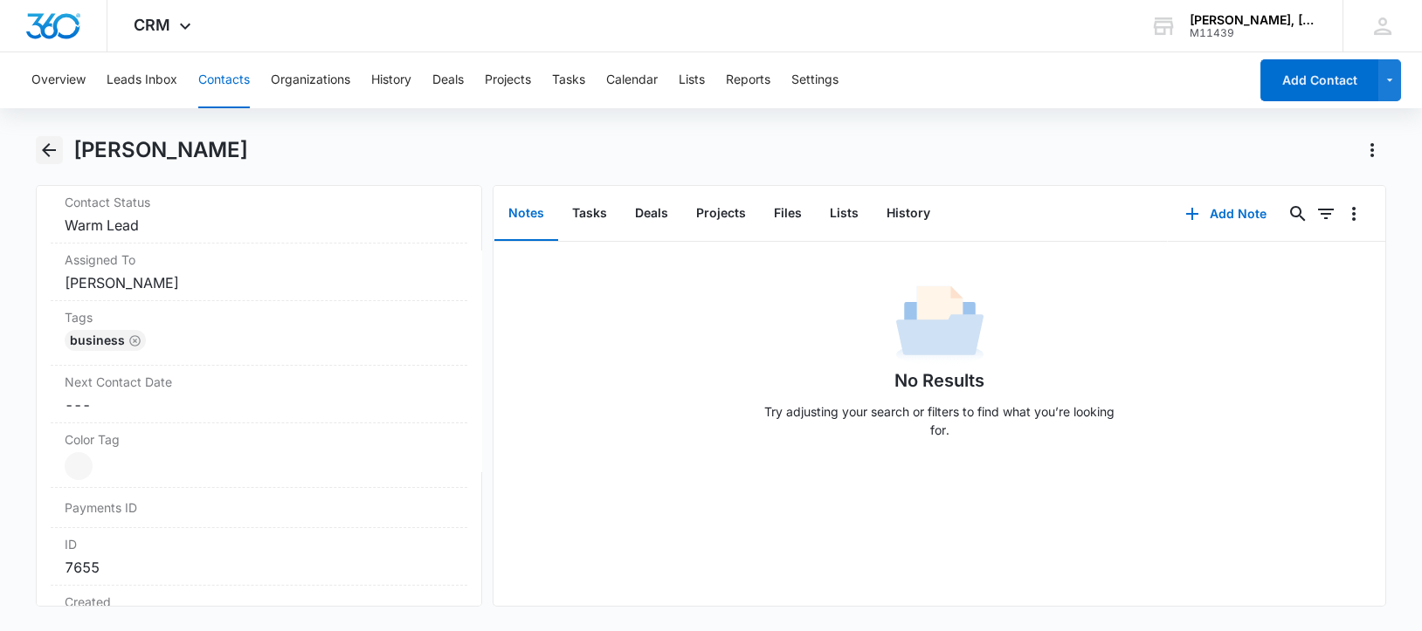
click at [47, 144] on icon "Back" at bounding box center [48, 150] width 21 height 21
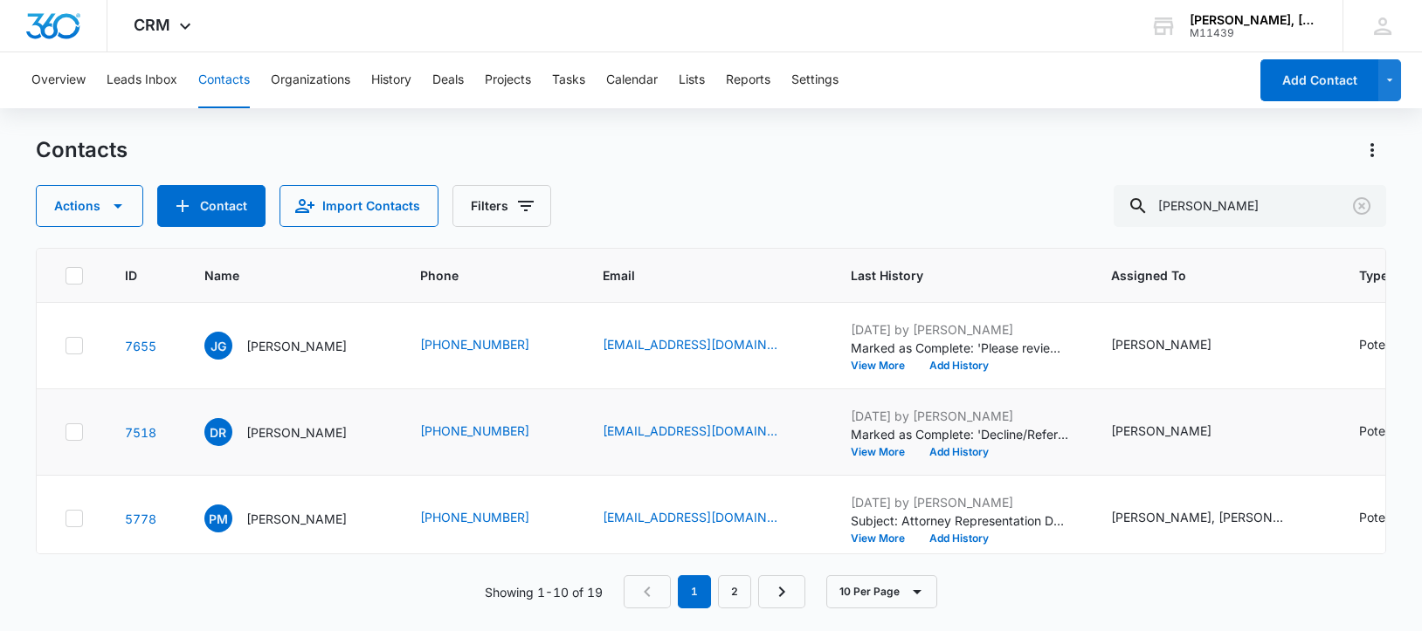
scroll to position [108, 0]
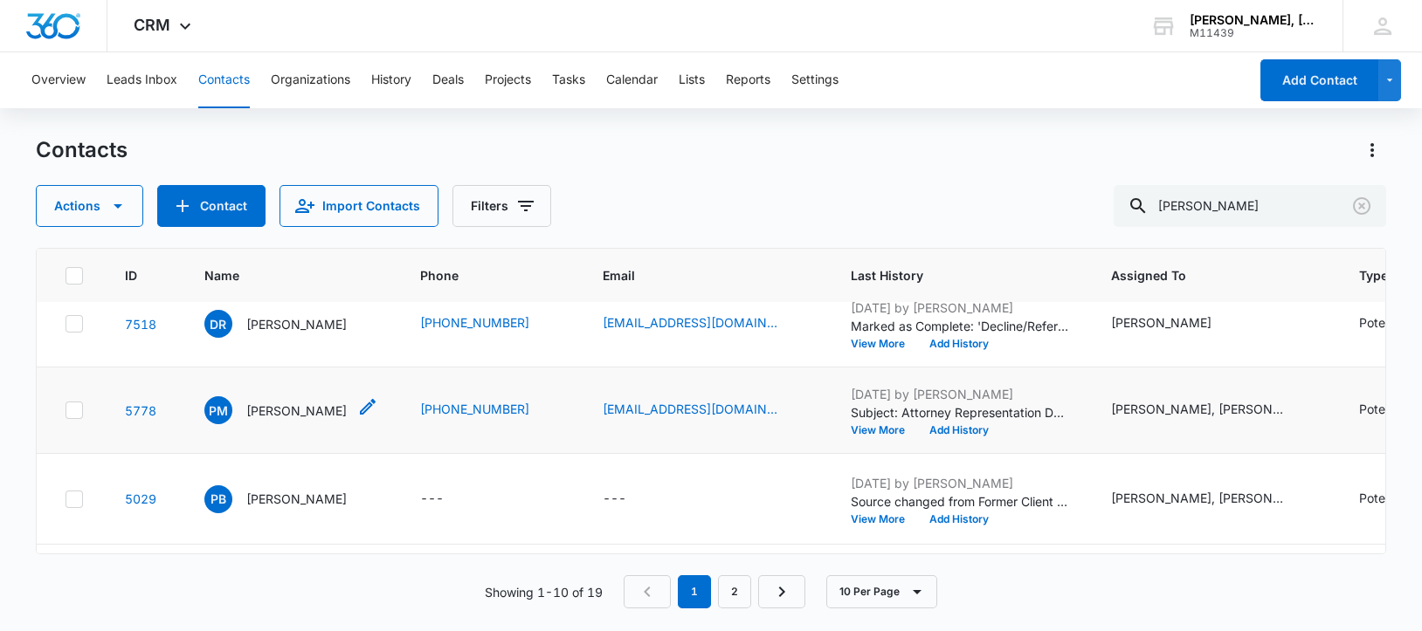
click at [274, 420] on p "[PERSON_NAME]" at bounding box center [296, 411] width 100 height 18
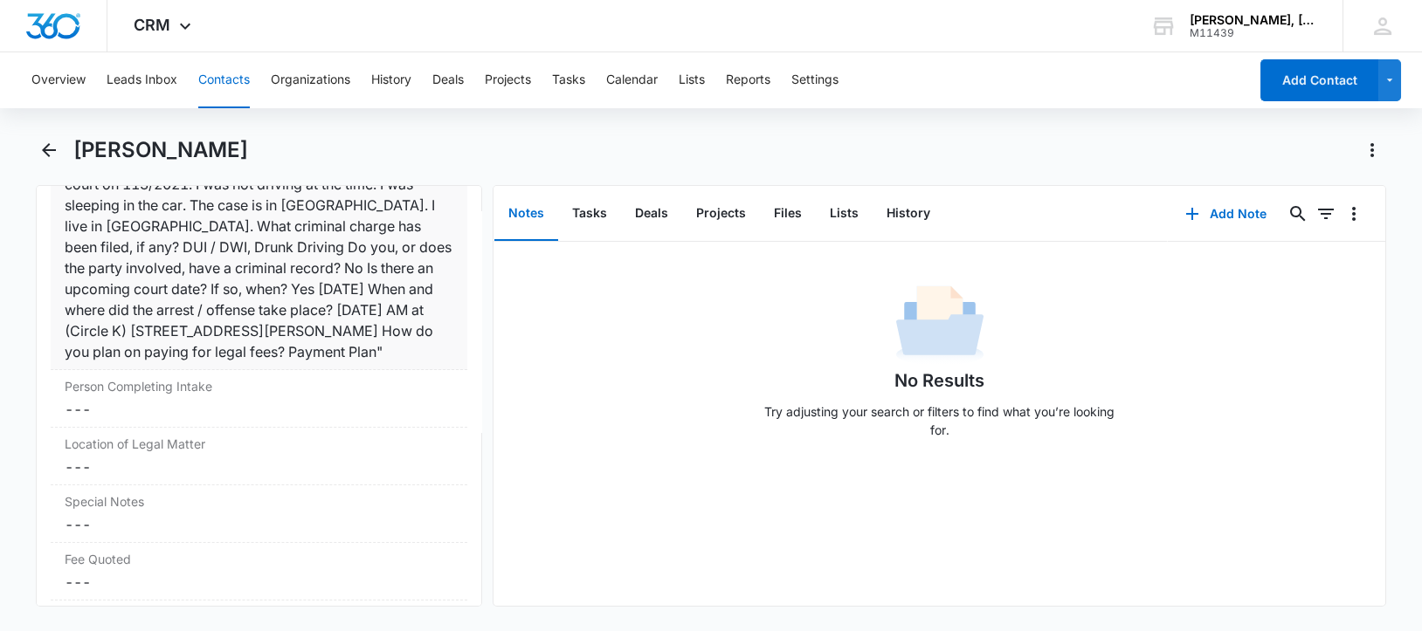
scroll to position [1418, 0]
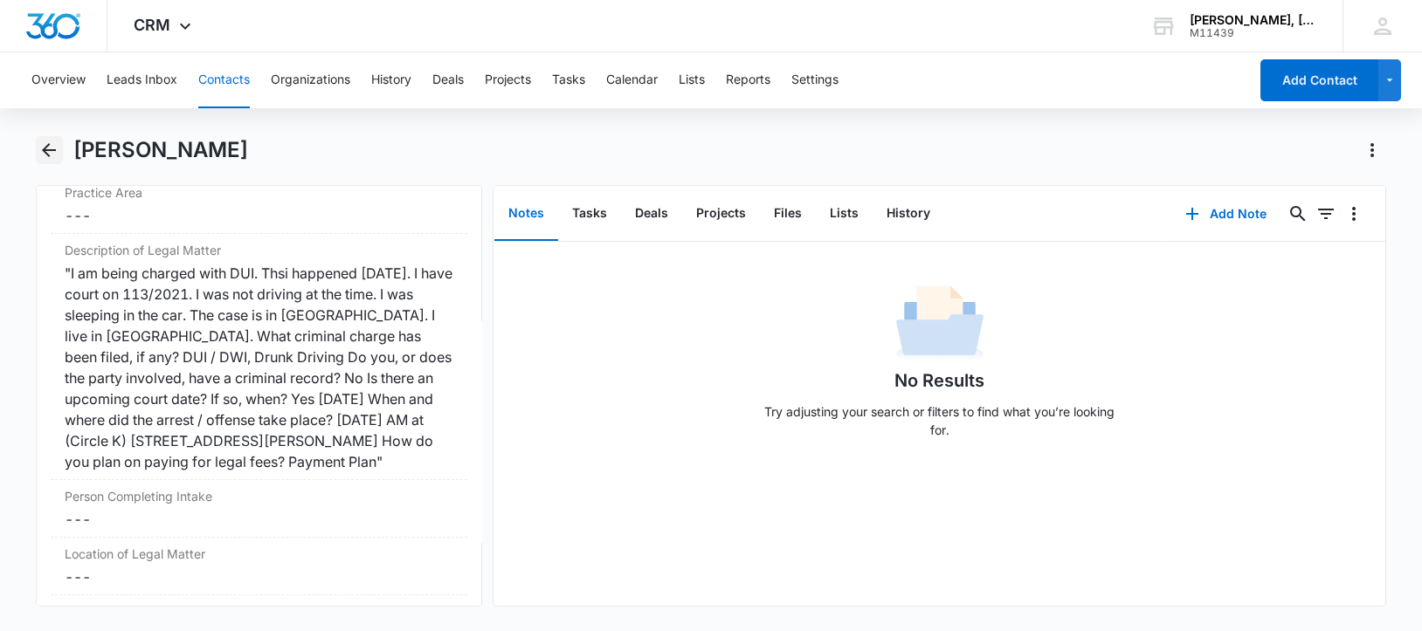
click at [49, 143] on icon "Back" at bounding box center [49, 150] width 14 height 14
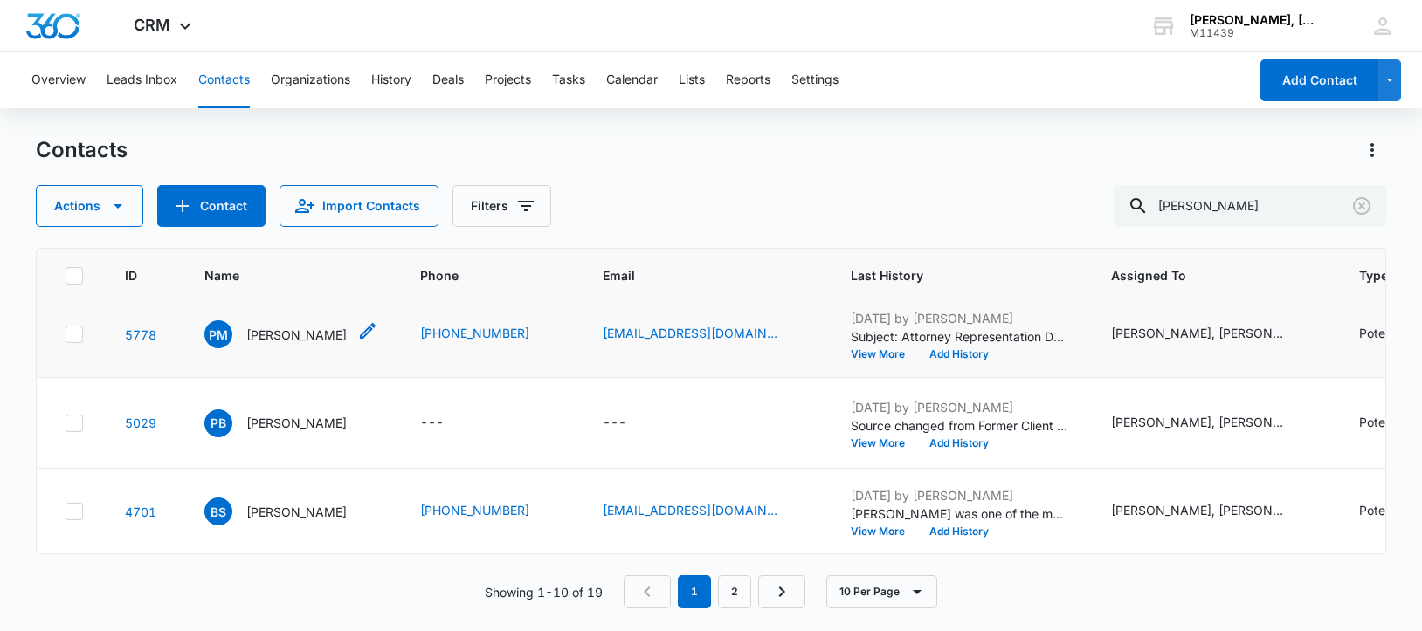
scroll to position [218, 0]
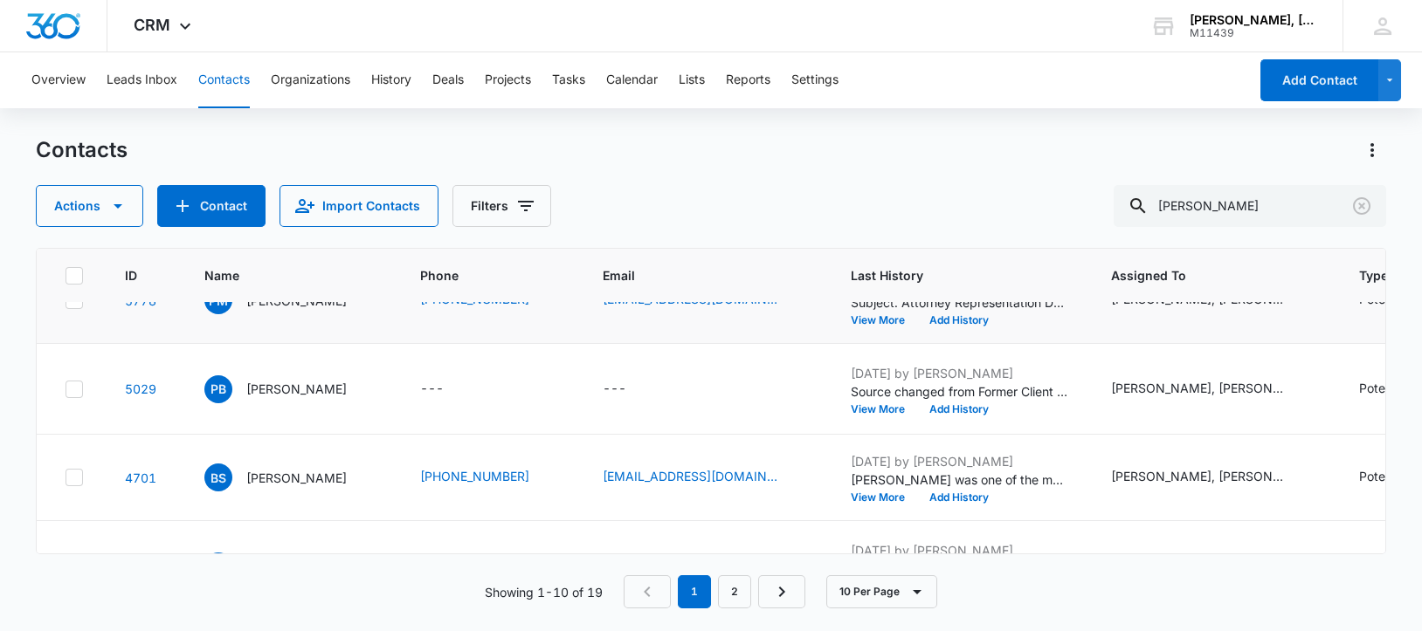
click at [268, 398] on p "[PERSON_NAME]" at bounding box center [296, 389] width 100 height 18
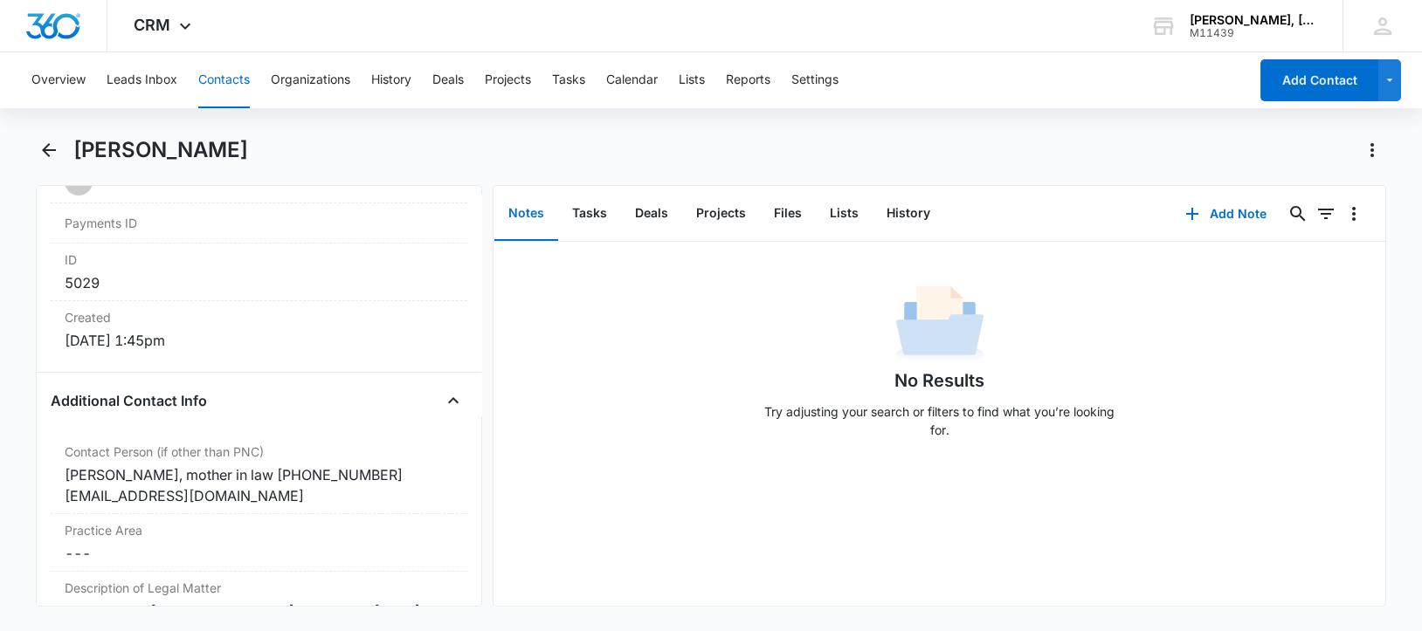
scroll to position [1211, 0]
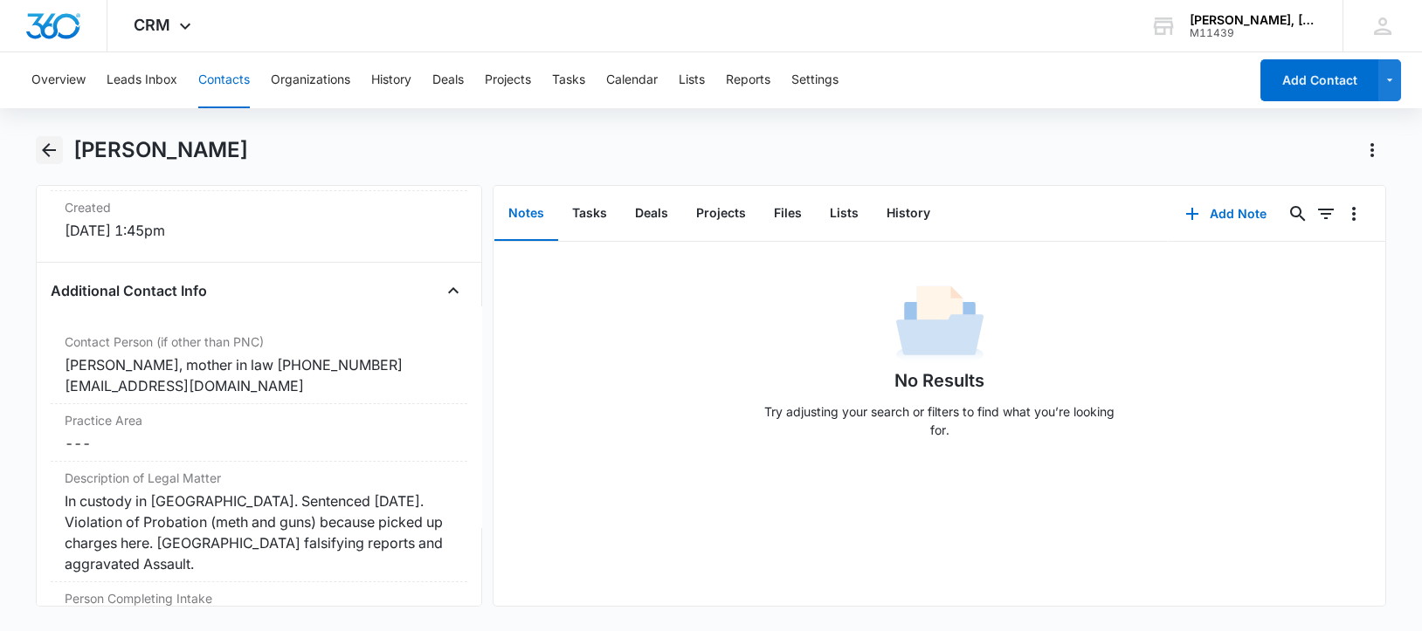
click at [52, 148] on icon "Back" at bounding box center [48, 150] width 21 height 21
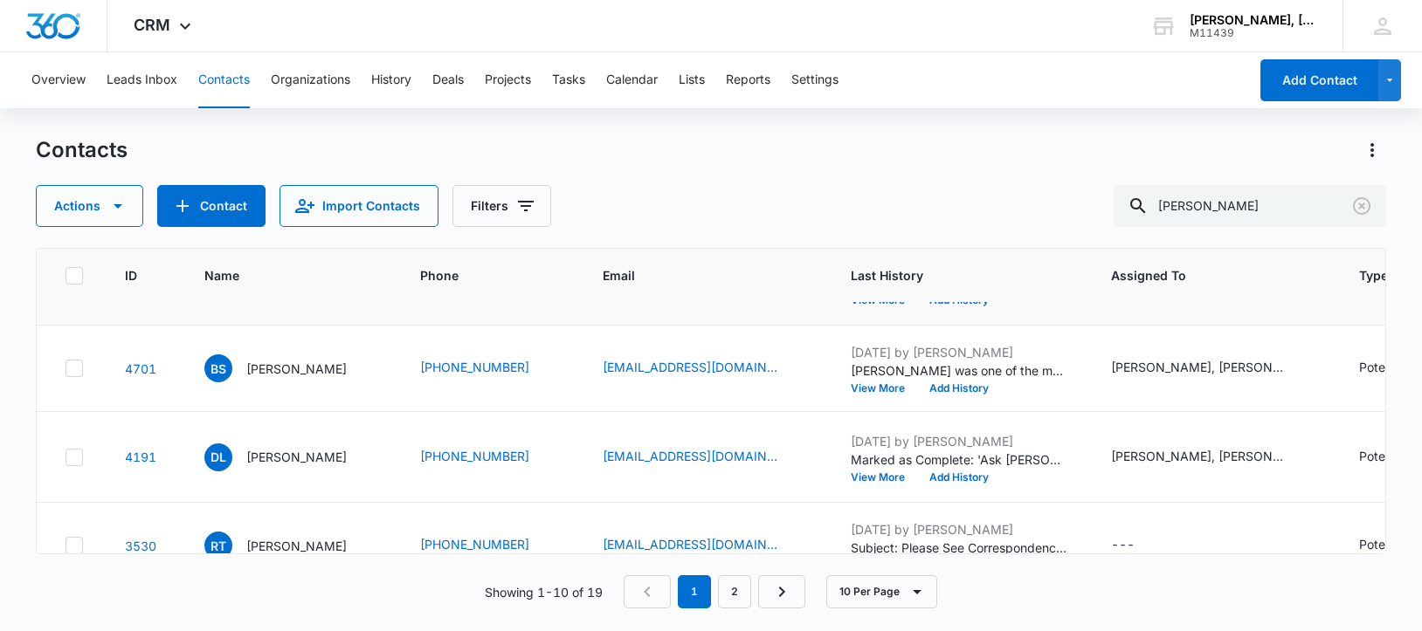
scroll to position [437, 0]
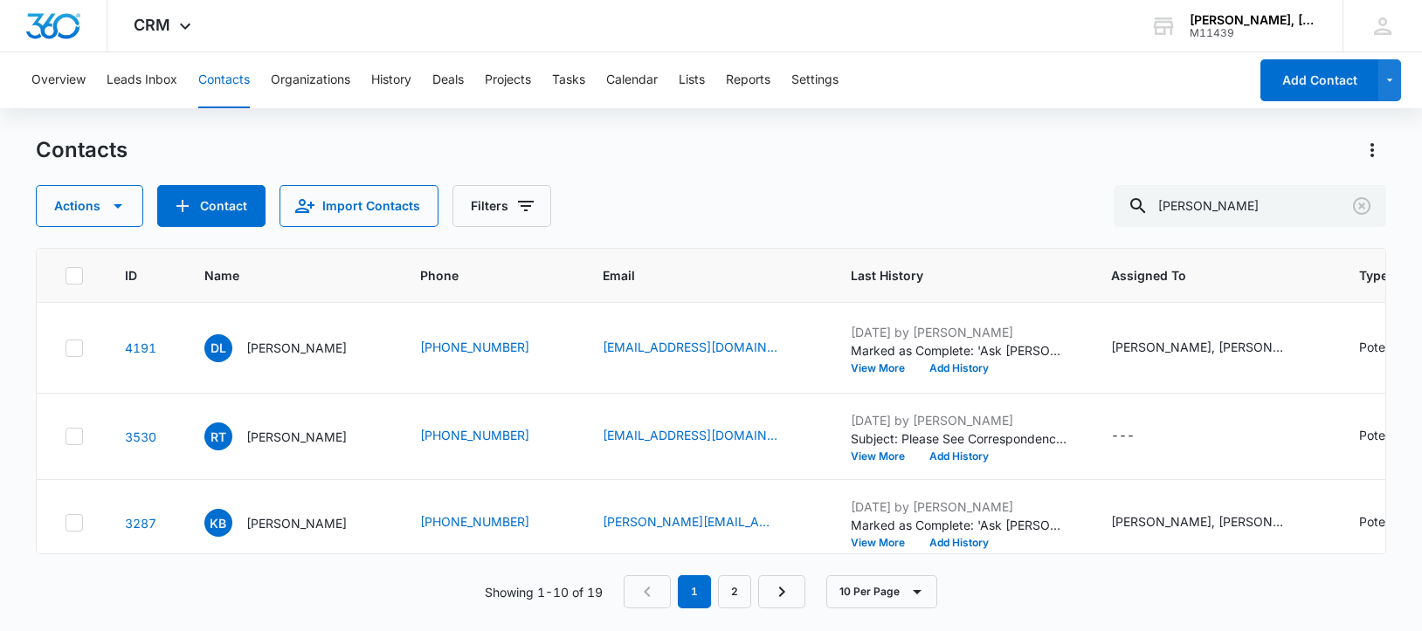
click at [279, 269] on p "[PERSON_NAME]" at bounding box center [296, 260] width 100 height 18
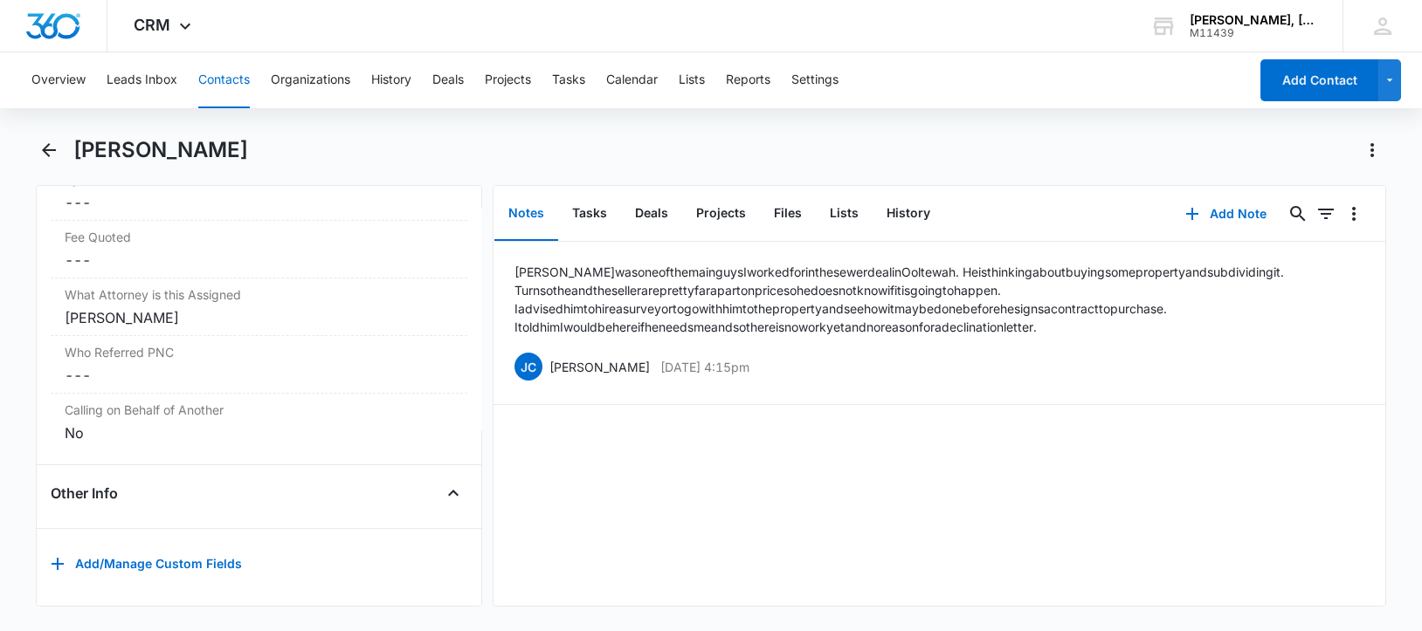
scroll to position [1436, 0]
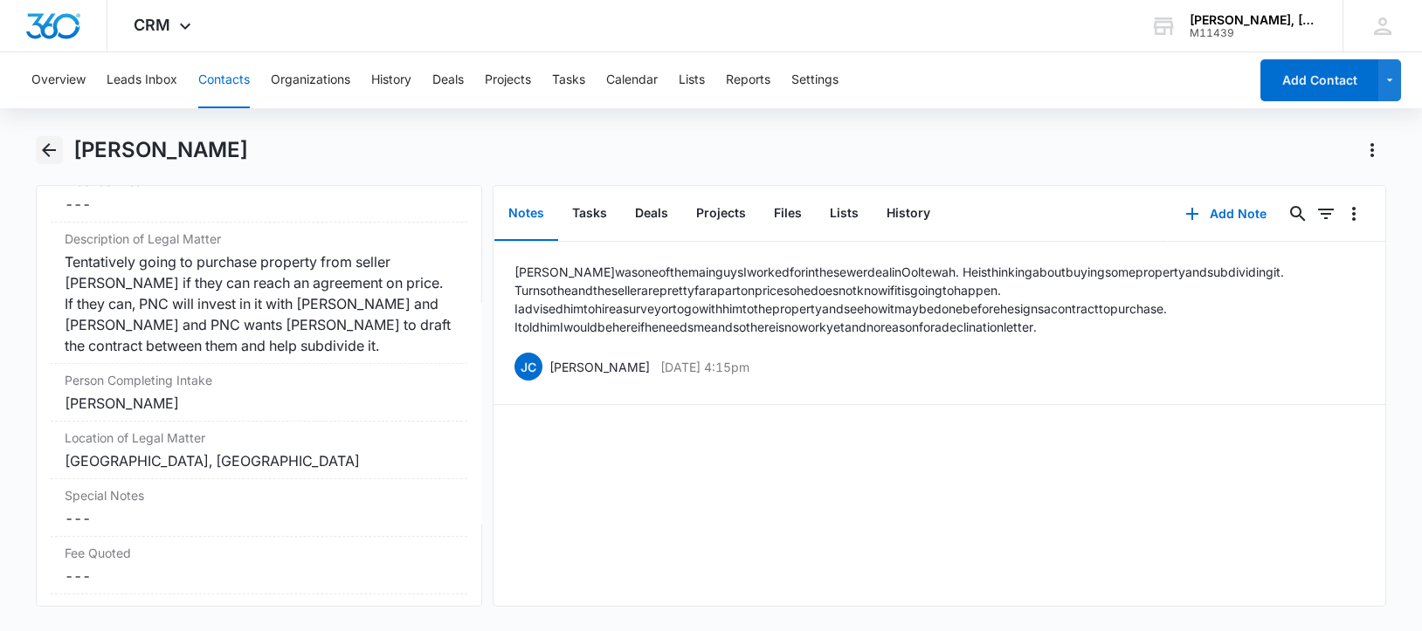
click at [51, 149] on icon "Back" at bounding box center [49, 150] width 14 height 14
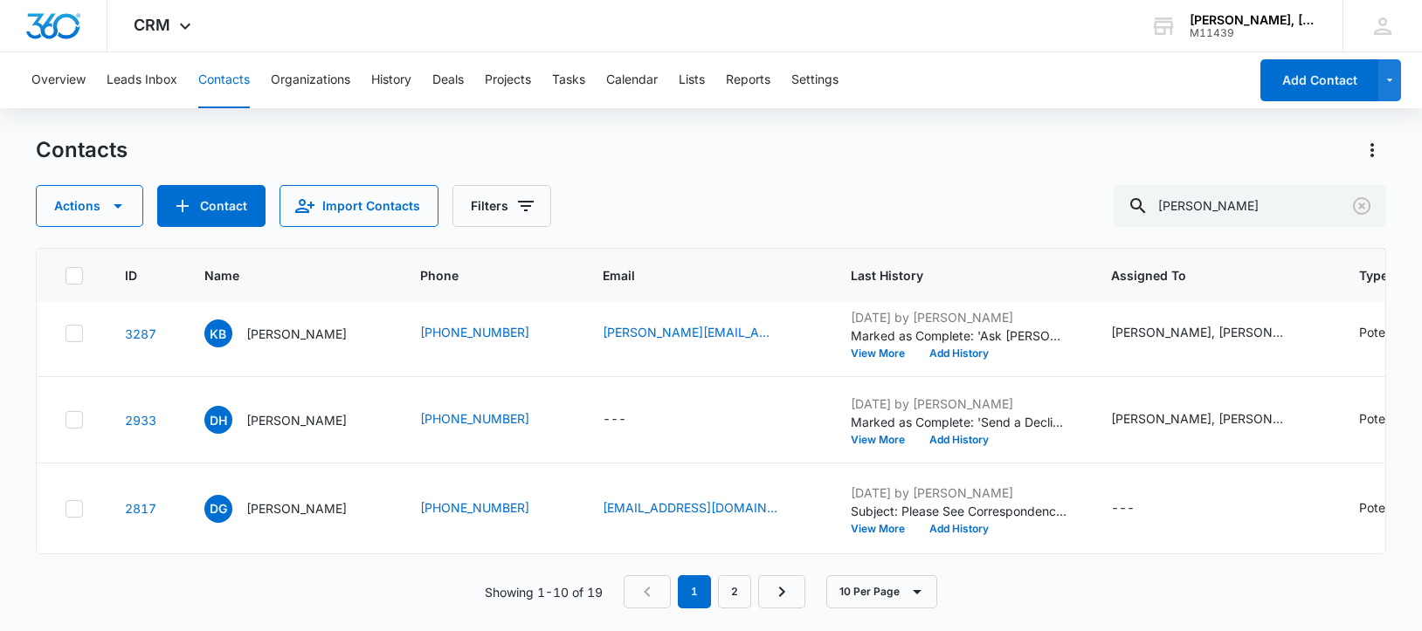
scroll to position [655, 0]
click at [291, 257] on p "[PERSON_NAME]" at bounding box center [296, 247] width 100 height 18
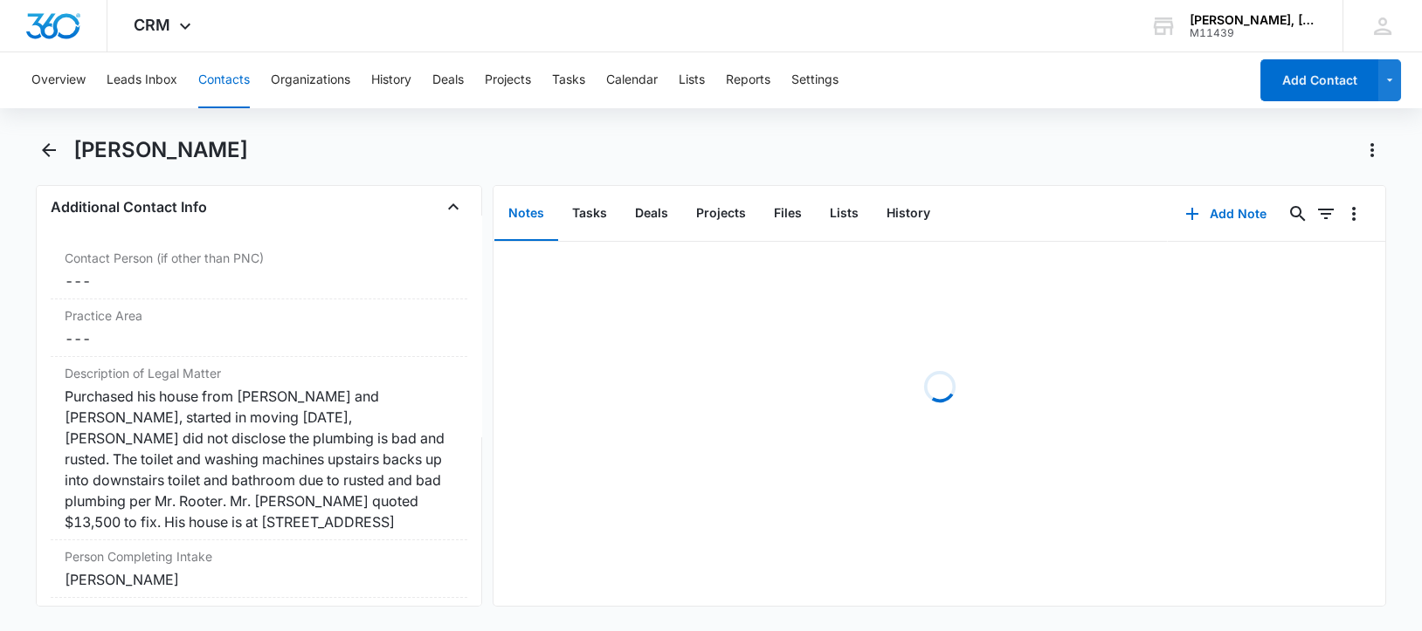
scroll to position [1310, 0]
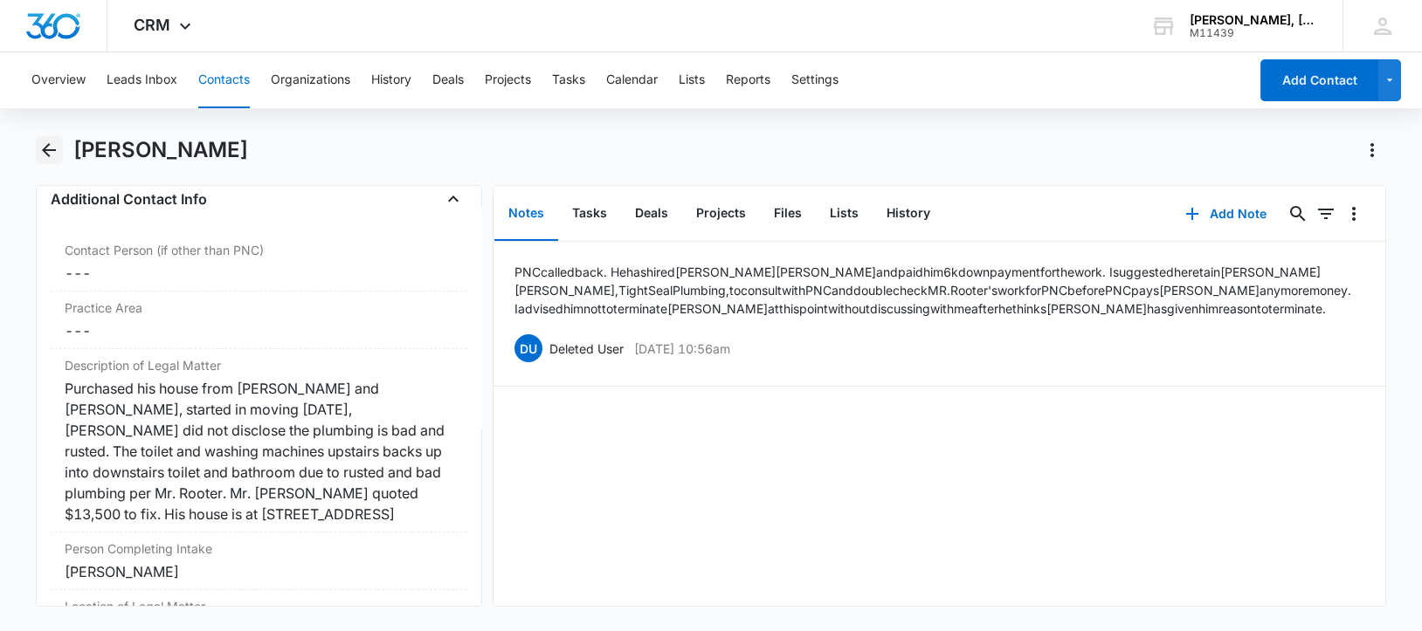
click at [51, 145] on icon "Back" at bounding box center [48, 150] width 21 height 21
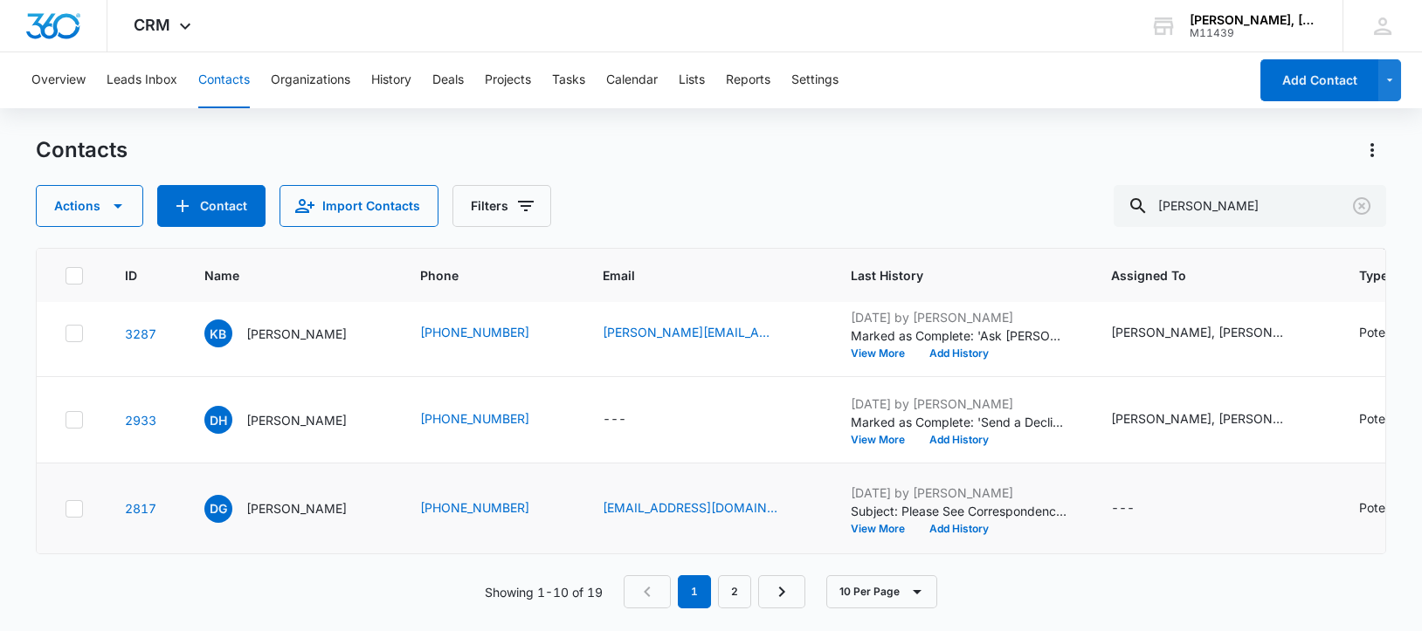
scroll to position [886, 0]
click at [733, 587] on link "2" at bounding box center [734, 591] width 33 height 33
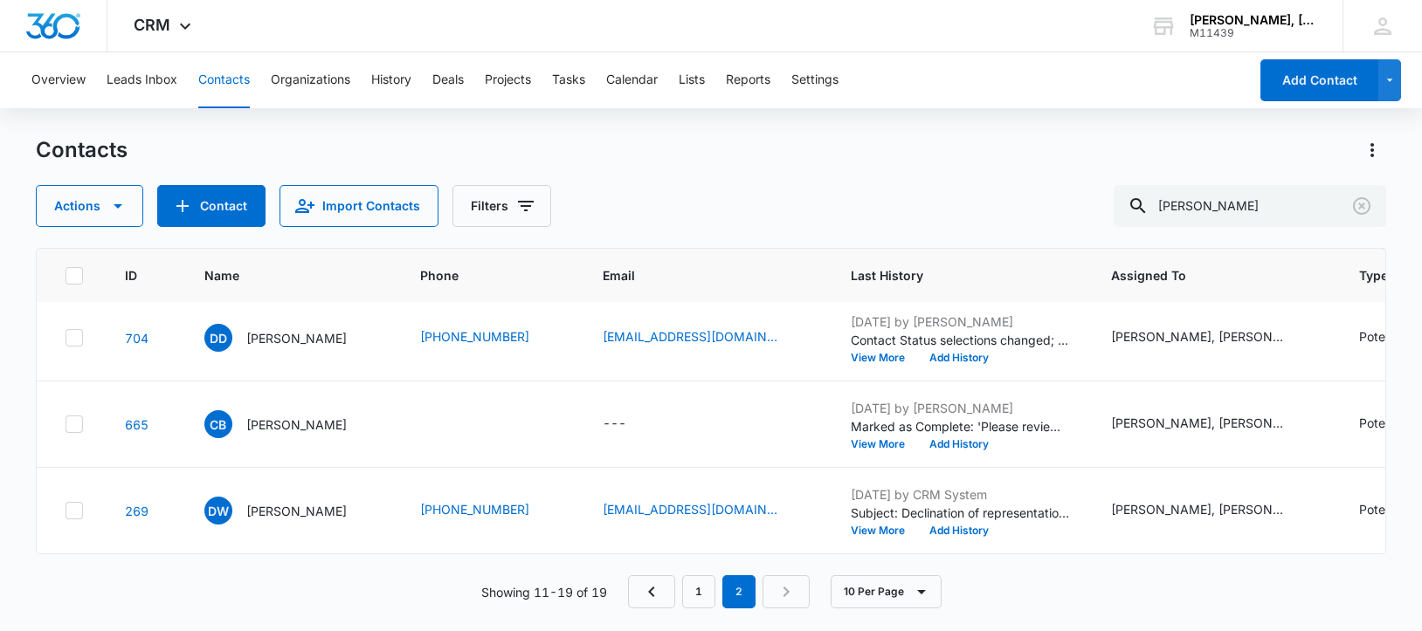
scroll to position [0, 0]
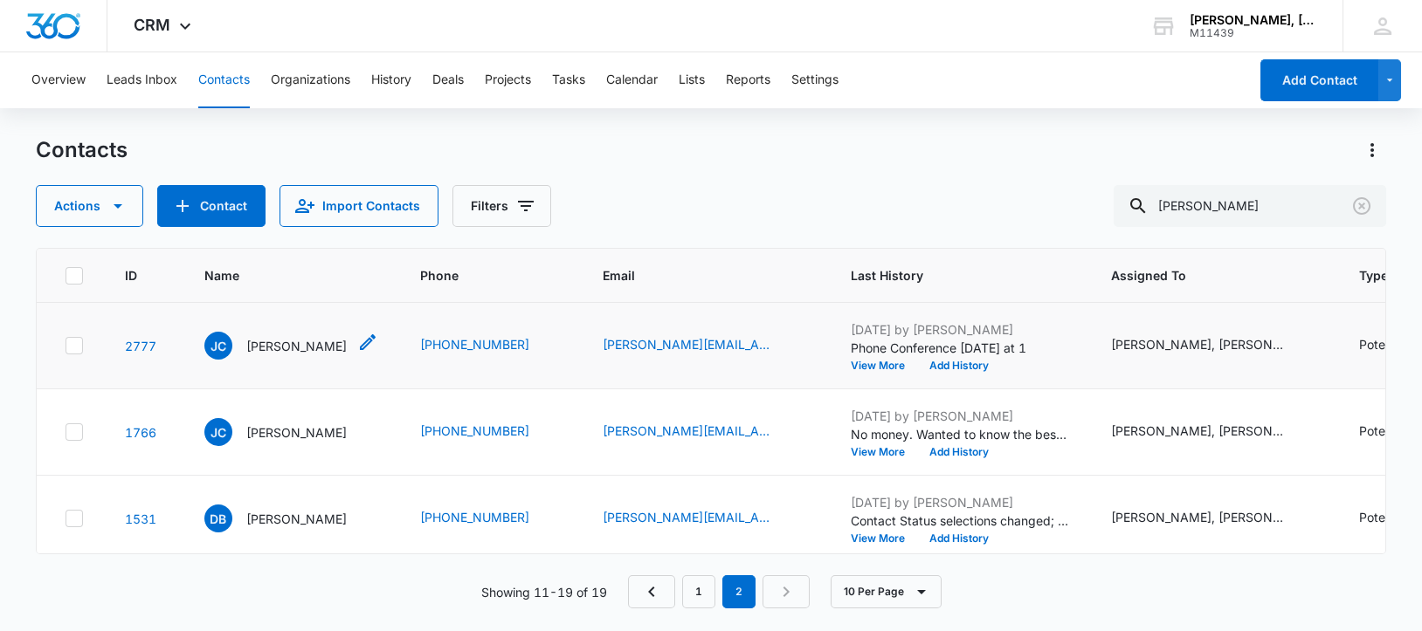
click at [282, 355] on p "[PERSON_NAME]" at bounding box center [296, 346] width 100 height 18
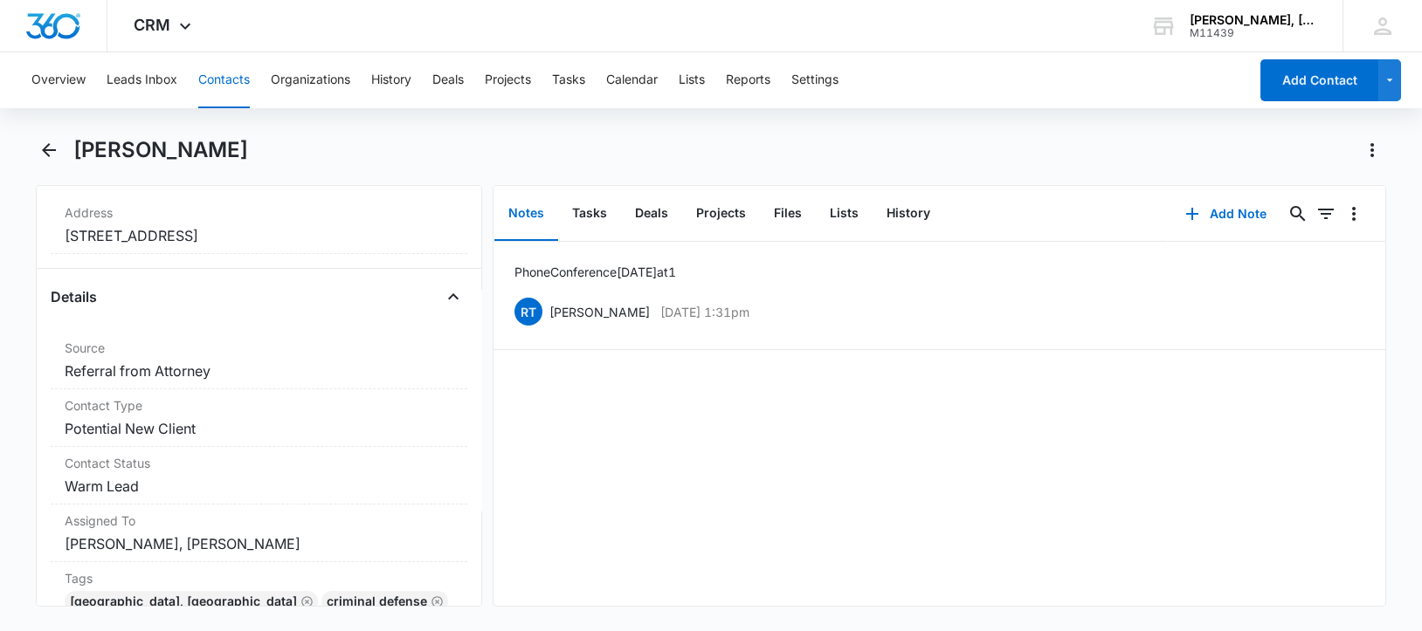
scroll to position [568, 0]
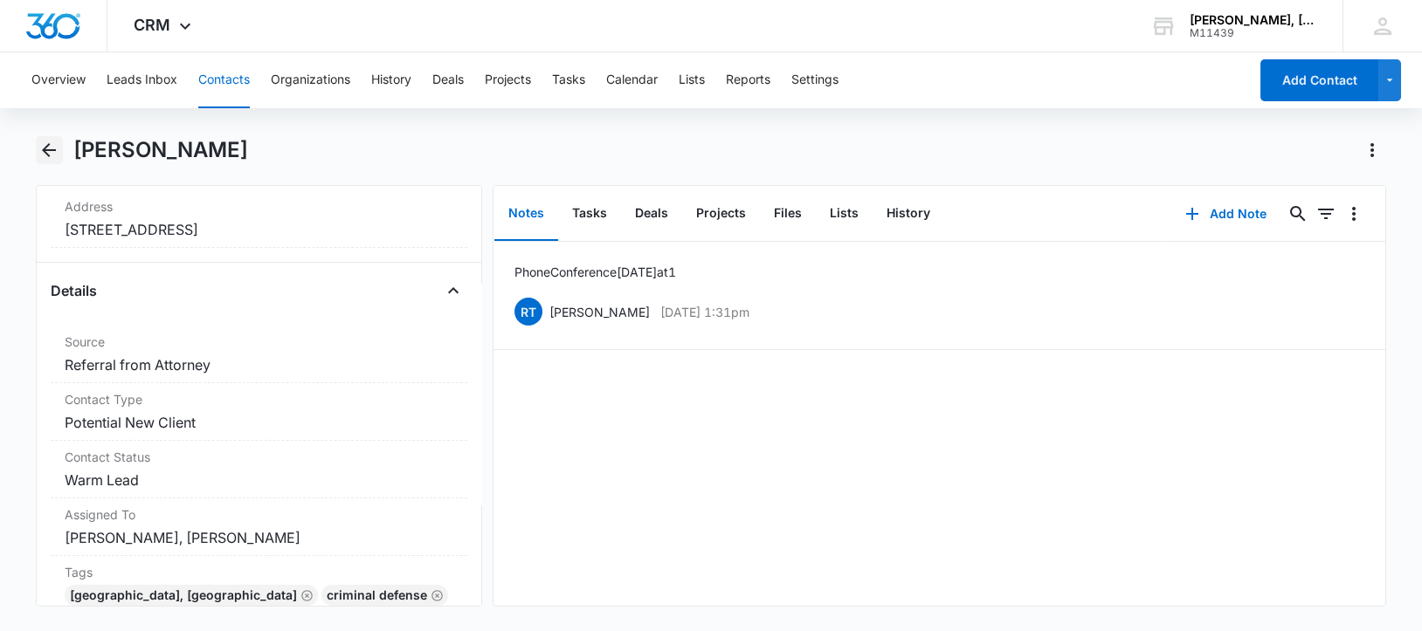
click at [52, 148] on icon "Back" at bounding box center [48, 150] width 21 height 21
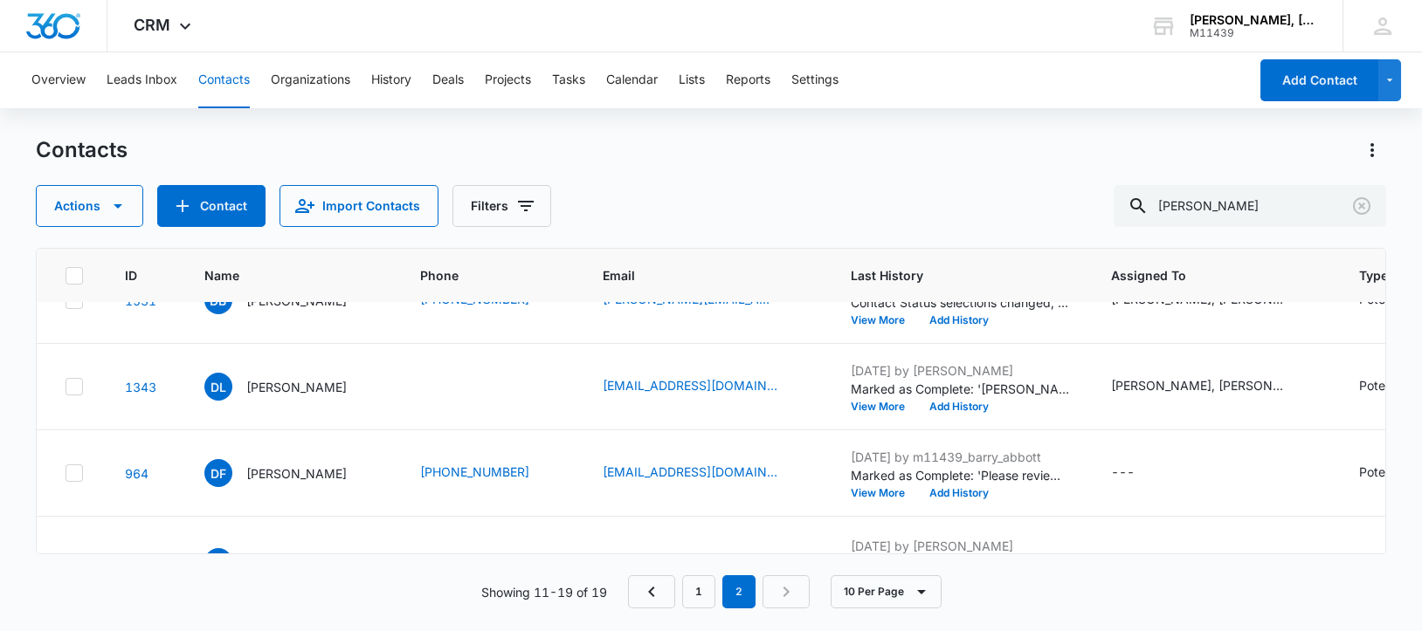
scroll to position [327, 0]
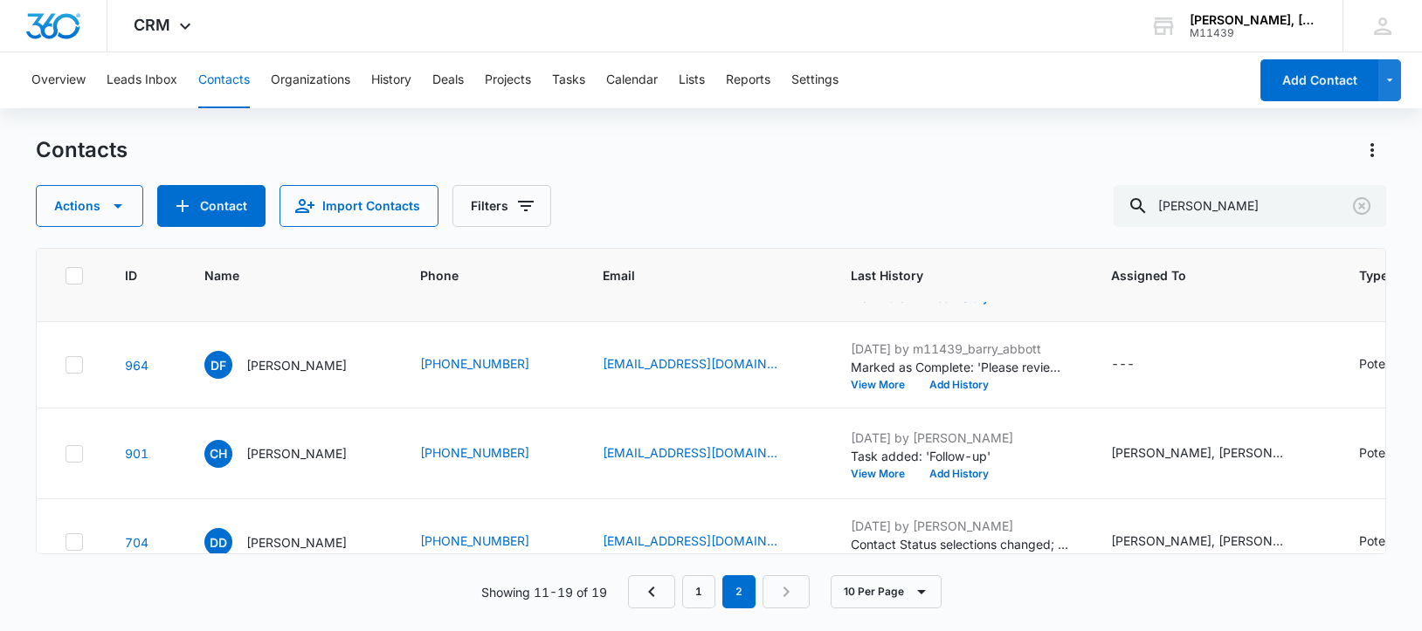
click at [282, 288] on p "[PERSON_NAME]" at bounding box center [296, 279] width 100 height 18
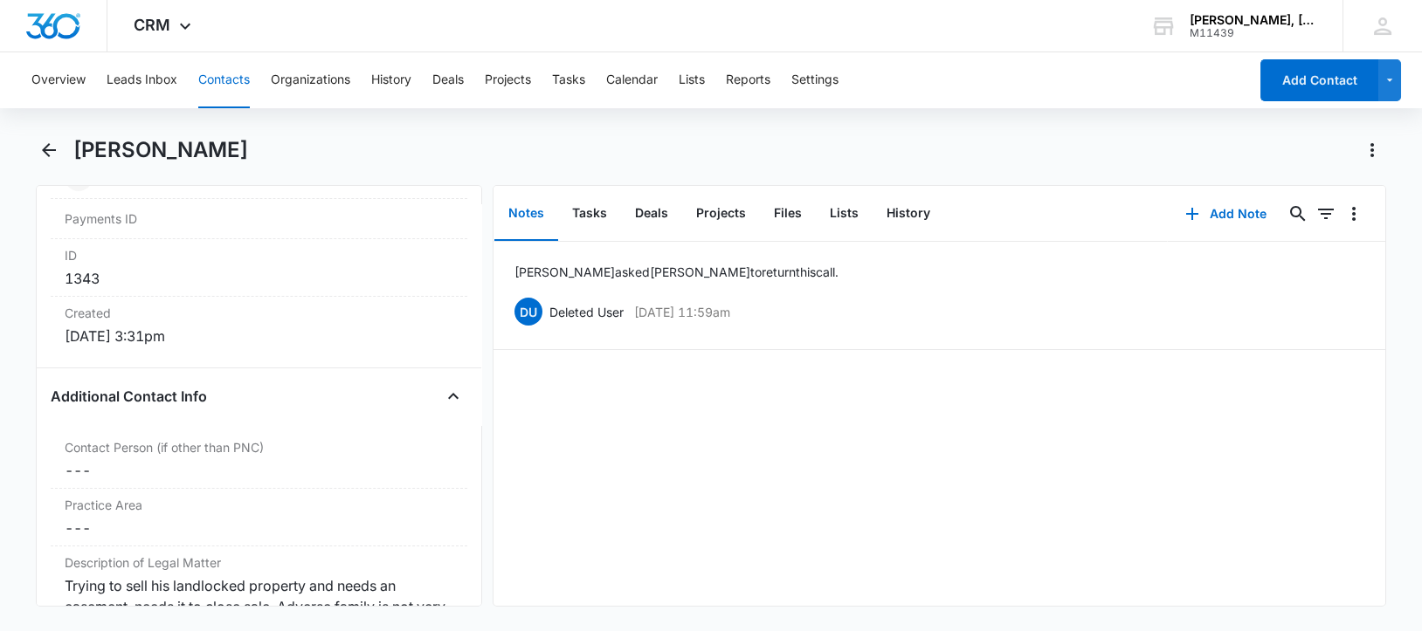
scroll to position [1418, 0]
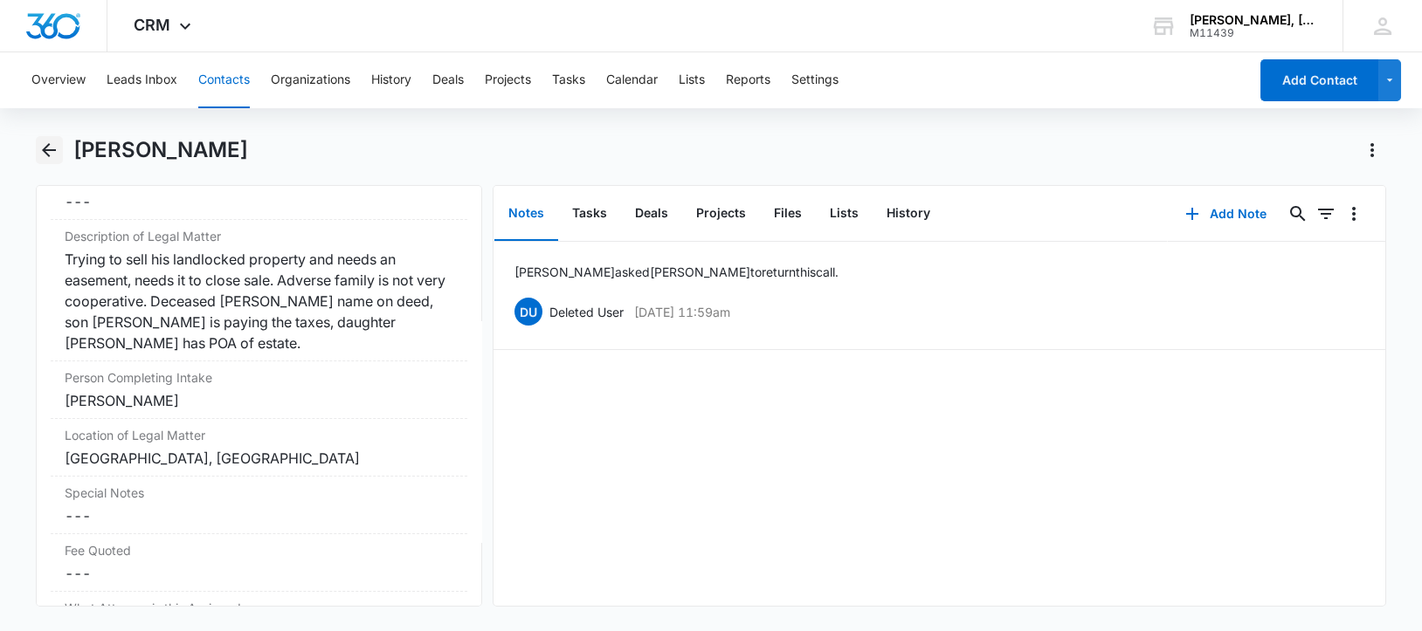
click at [47, 148] on icon "Back" at bounding box center [48, 150] width 21 height 21
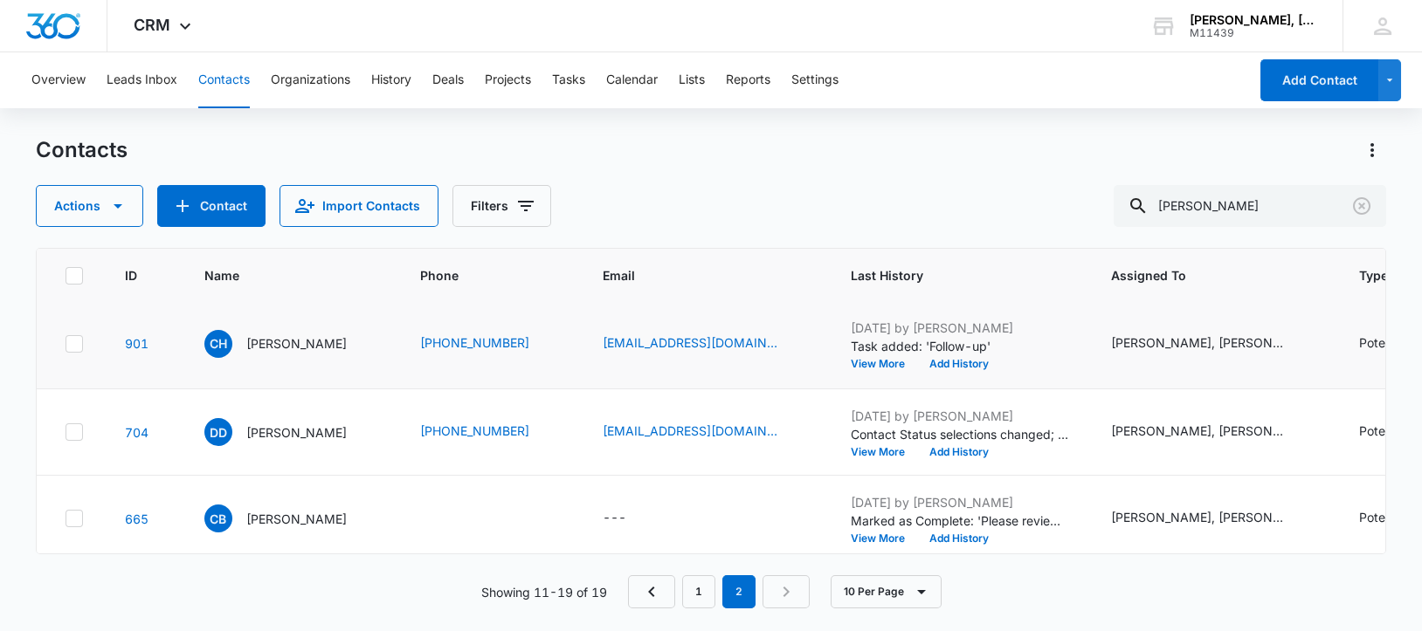
scroll to position [545, 0]
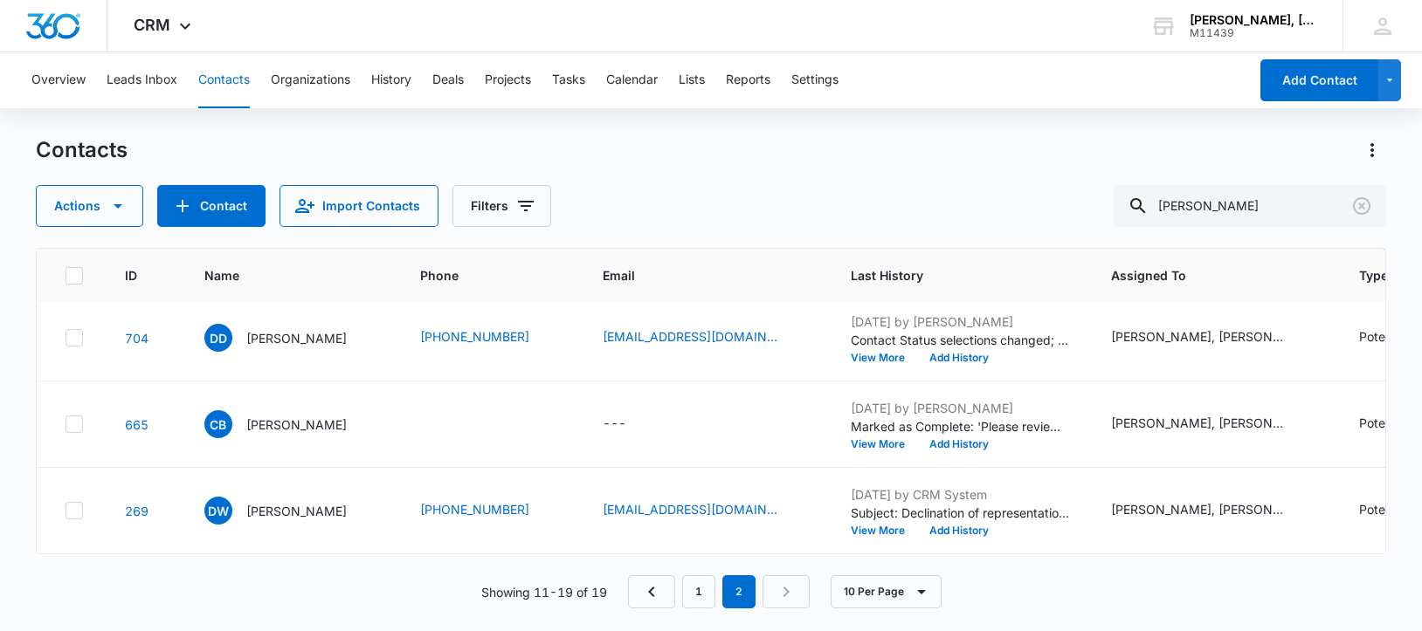
click at [285, 258] on p "[PERSON_NAME]" at bounding box center [296, 249] width 100 height 18
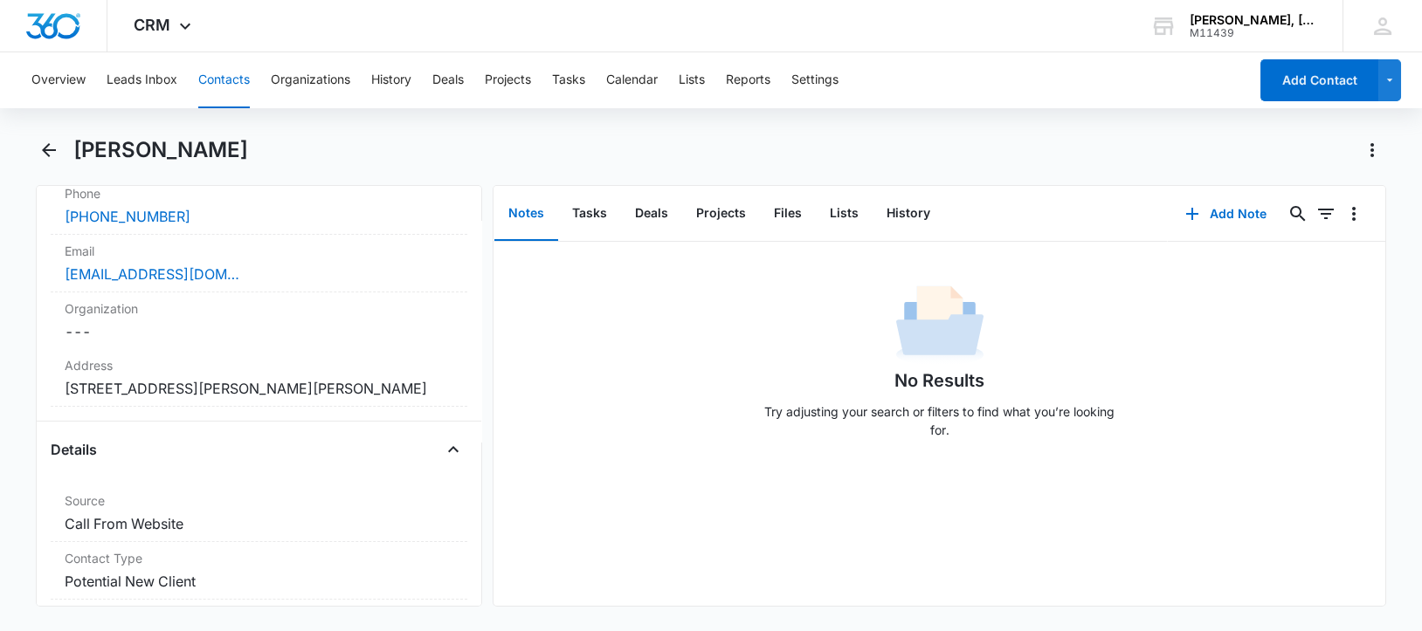
scroll to position [194, 0]
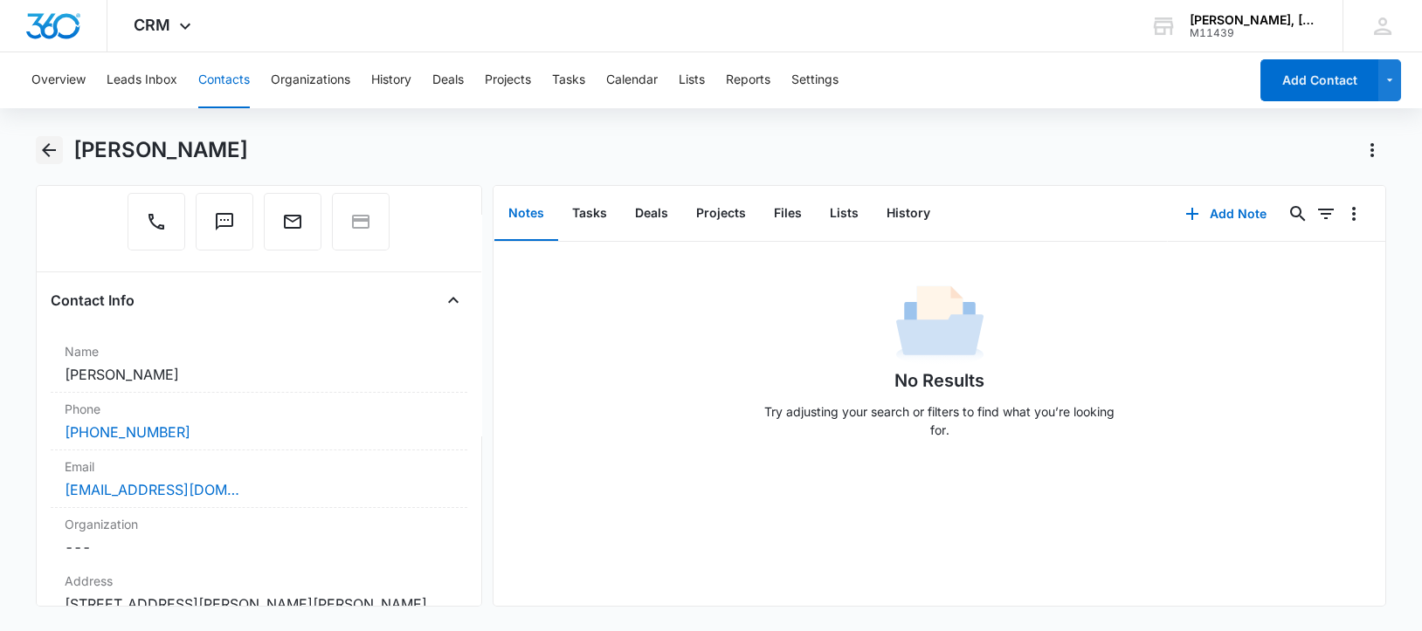
click at [50, 148] on icon "Back" at bounding box center [48, 150] width 21 height 21
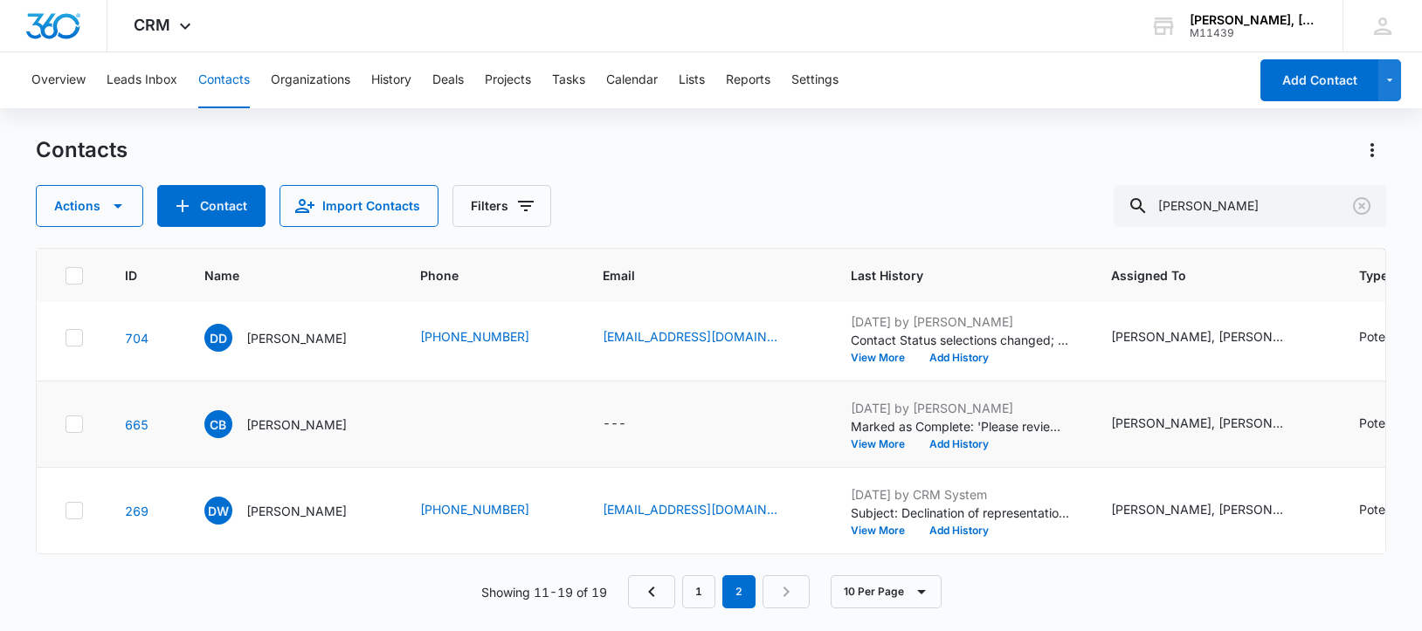
scroll to position [763, 0]
click at [306, 430] on p "[PERSON_NAME]" at bounding box center [296, 425] width 100 height 18
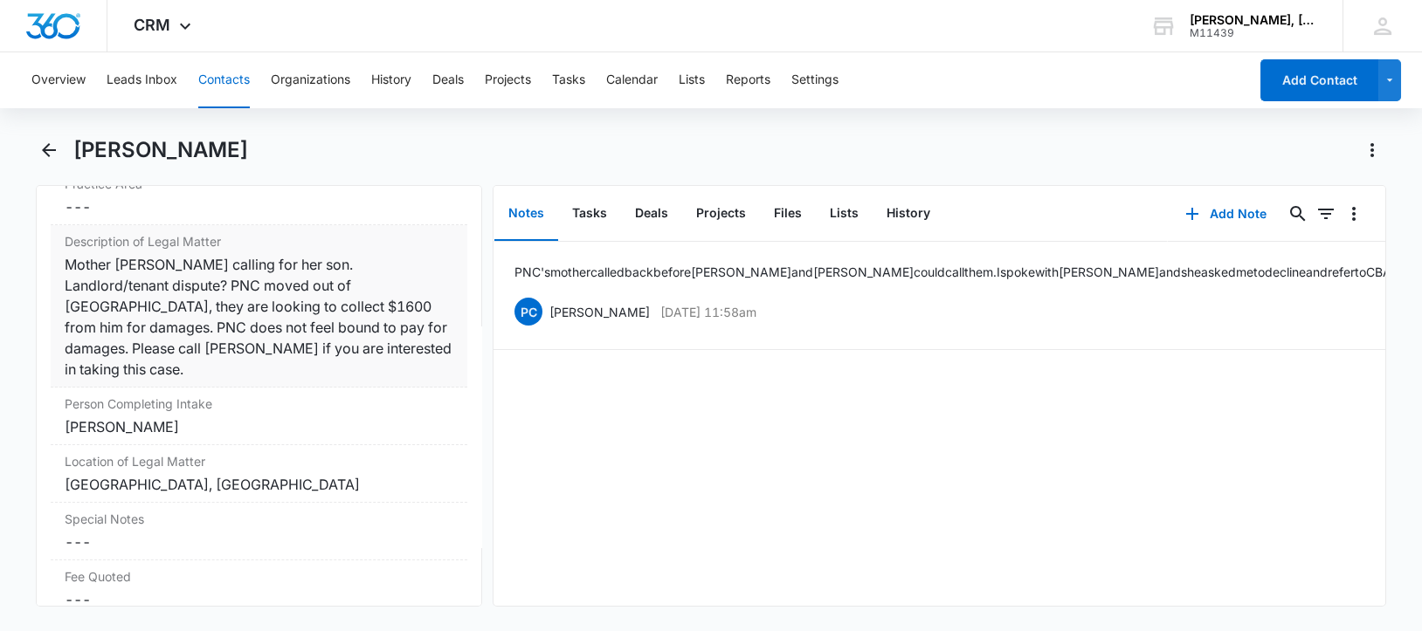
scroll to position [1418, 0]
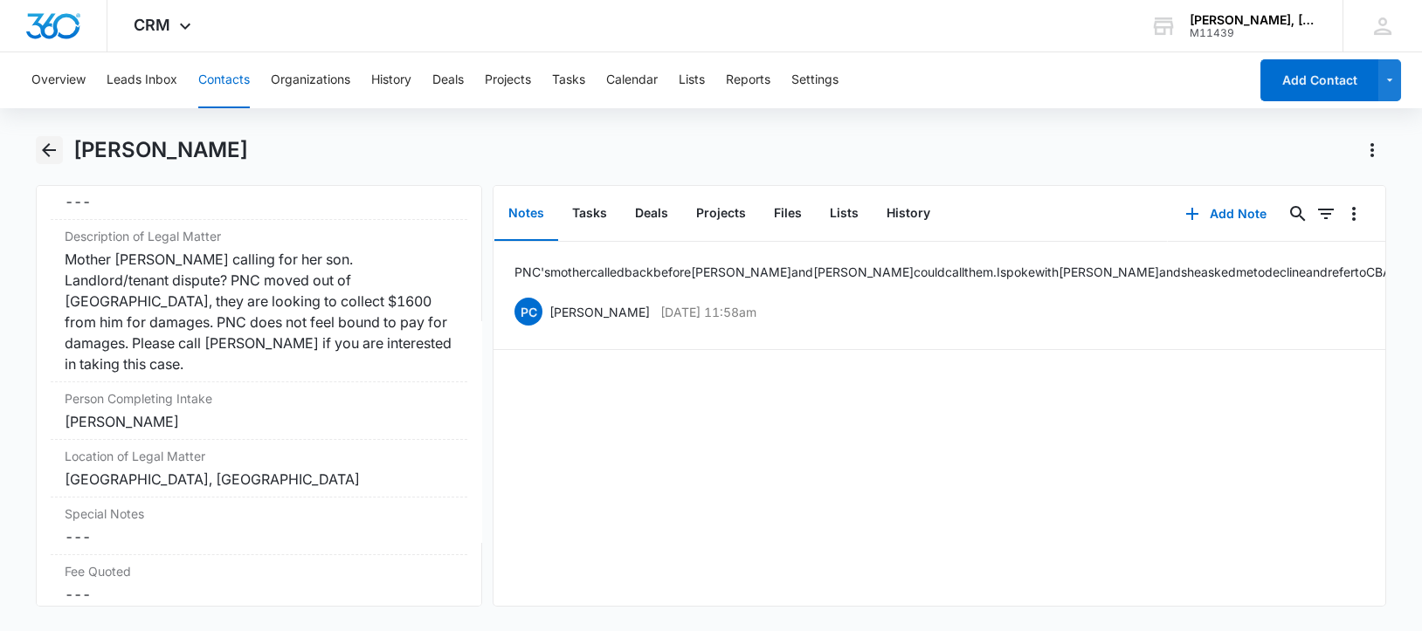
click at [45, 146] on icon "Back" at bounding box center [48, 150] width 21 height 21
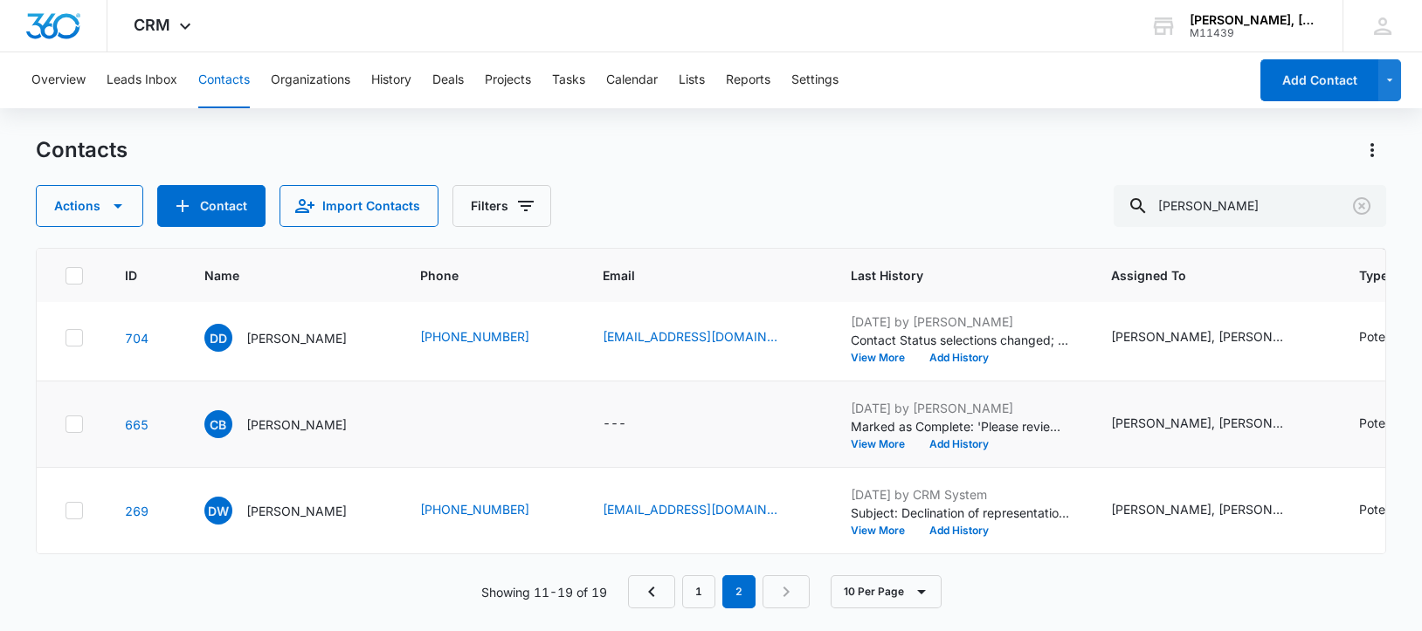
scroll to position [818, 0]
drag, startPoint x: 1181, startPoint y: 212, endPoint x: 1309, endPoint y: 221, distance: 127.8
click at [1309, 221] on input "[PERSON_NAME]" at bounding box center [1249, 206] width 272 height 42
paste input "[PERSON_NAME]"
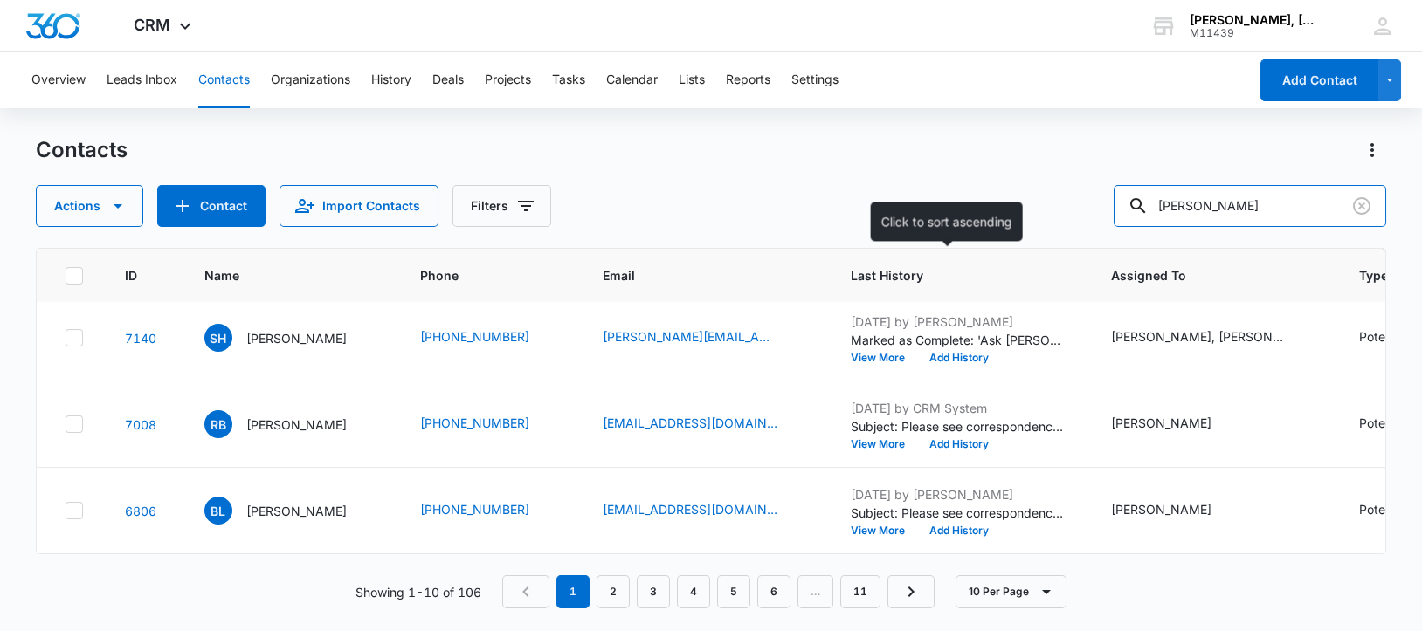
scroll to position [0, 0]
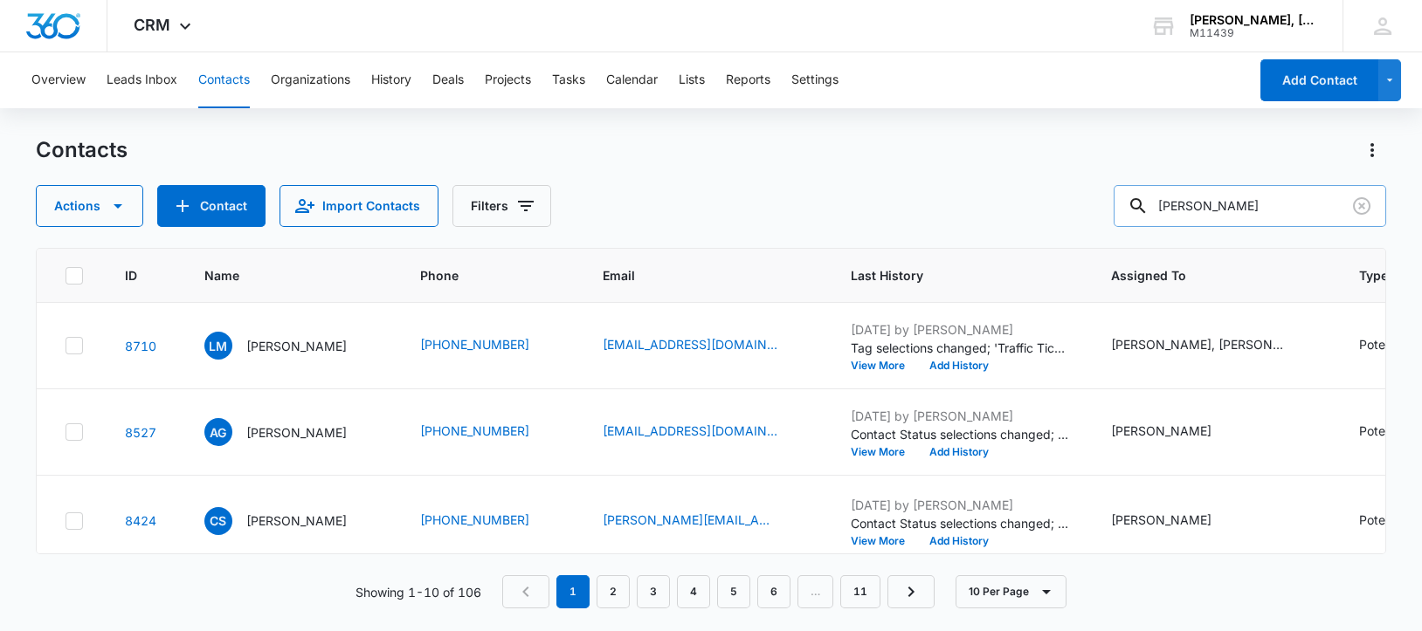
click at [1190, 207] on input "[PERSON_NAME]" at bounding box center [1249, 206] width 272 height 42
type input "[PERSON_NAME]"
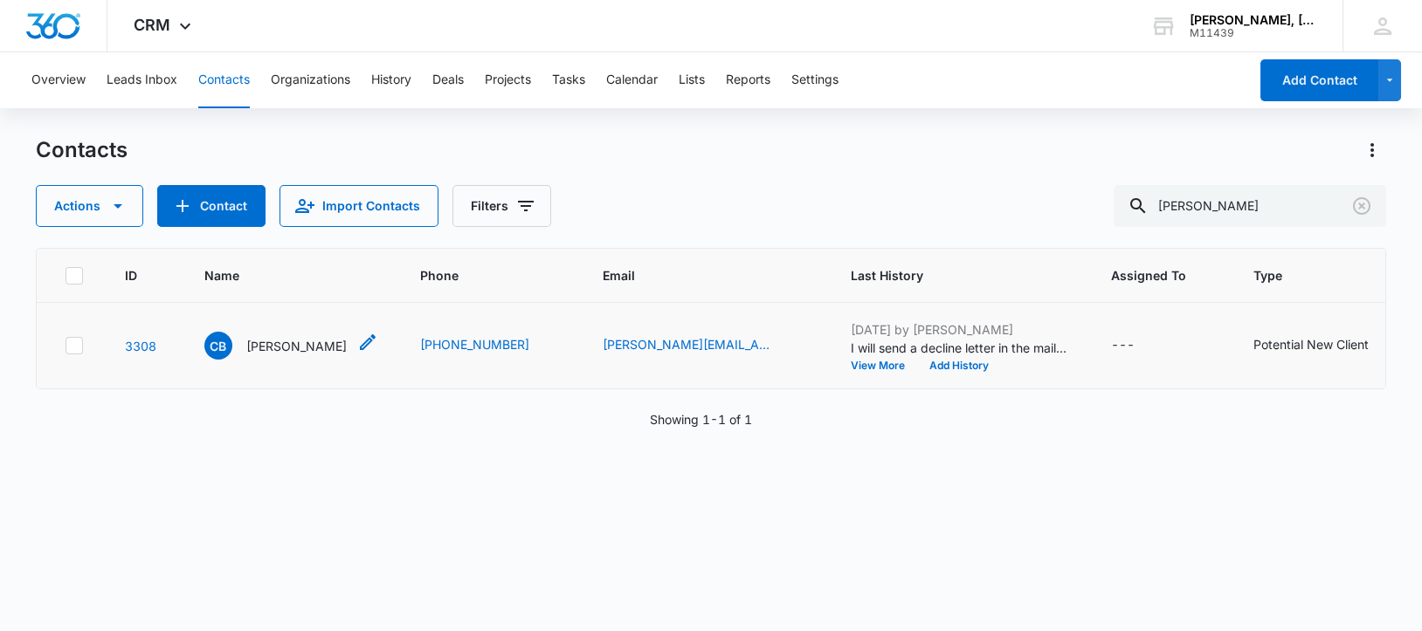
click at [305, 354] on p "[PERSON_NAME]" at bounding box center [296, 346] width 100 height 18
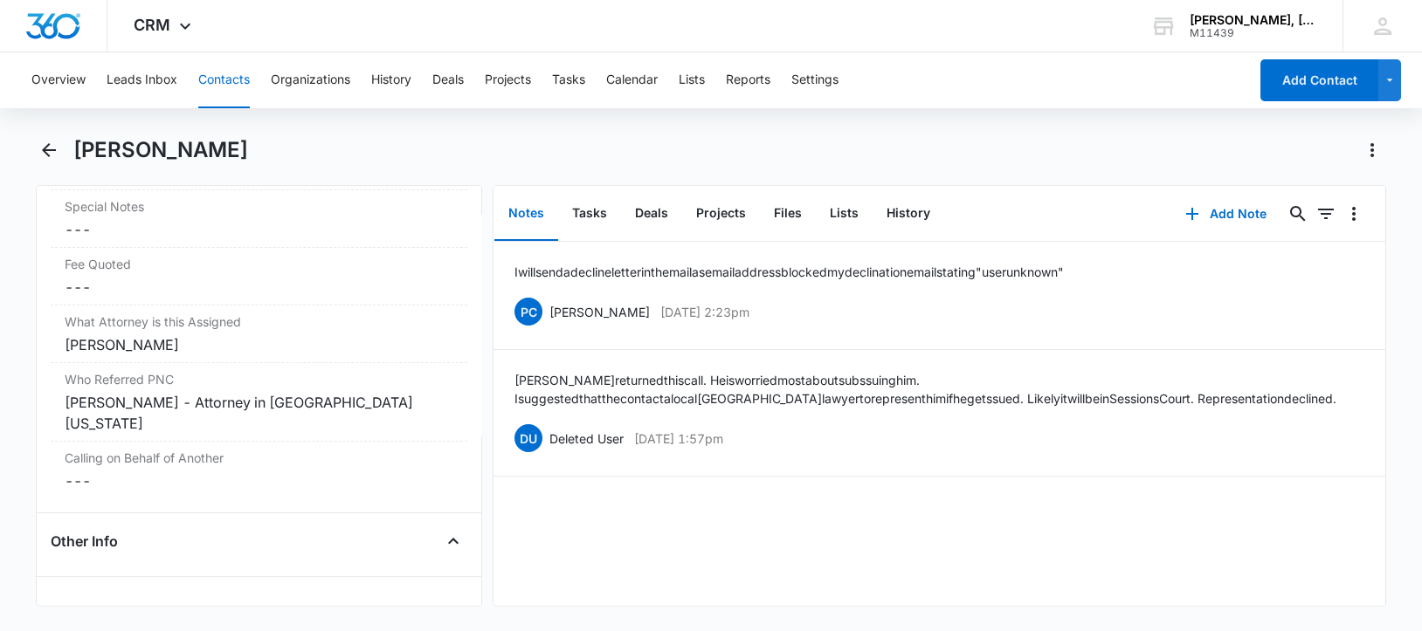
scroll to position [1764, 0]
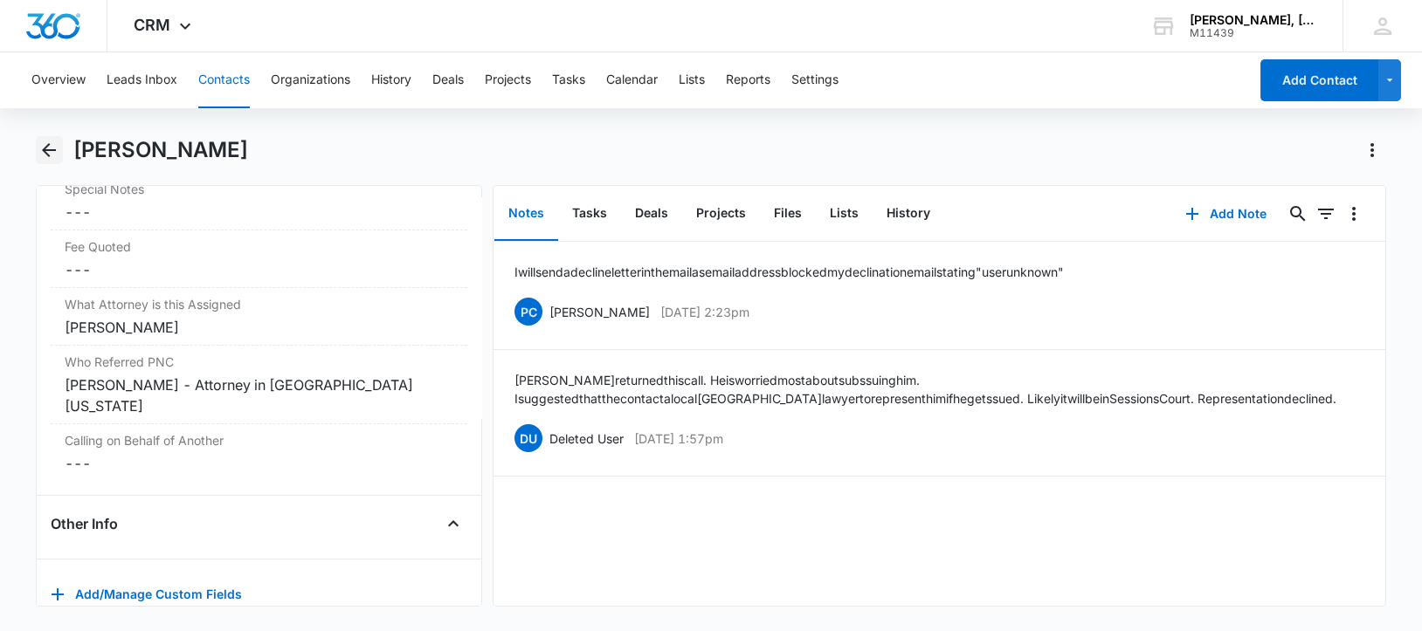
click at [43, 144] on icon "Back" at bounding box center [48, 150] width 21 height 21
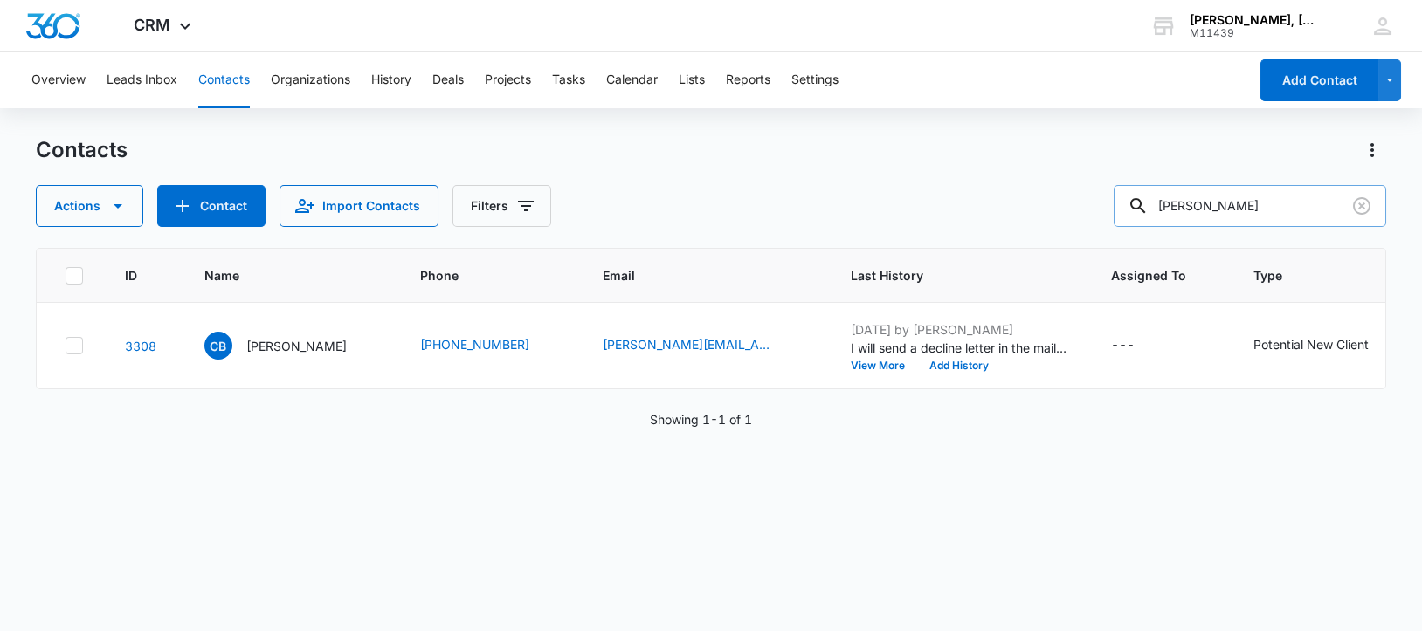
drag, startPoint x: 1231, startPoint y: 207, endPoint x: 1153, endPoint y: 215, distance: 78.1
click at [1153, 215] on div "[PERSON_NAME]" at bounding box center [1249, 206] width 272 height 42
paste input "[PERSON_NAME]"
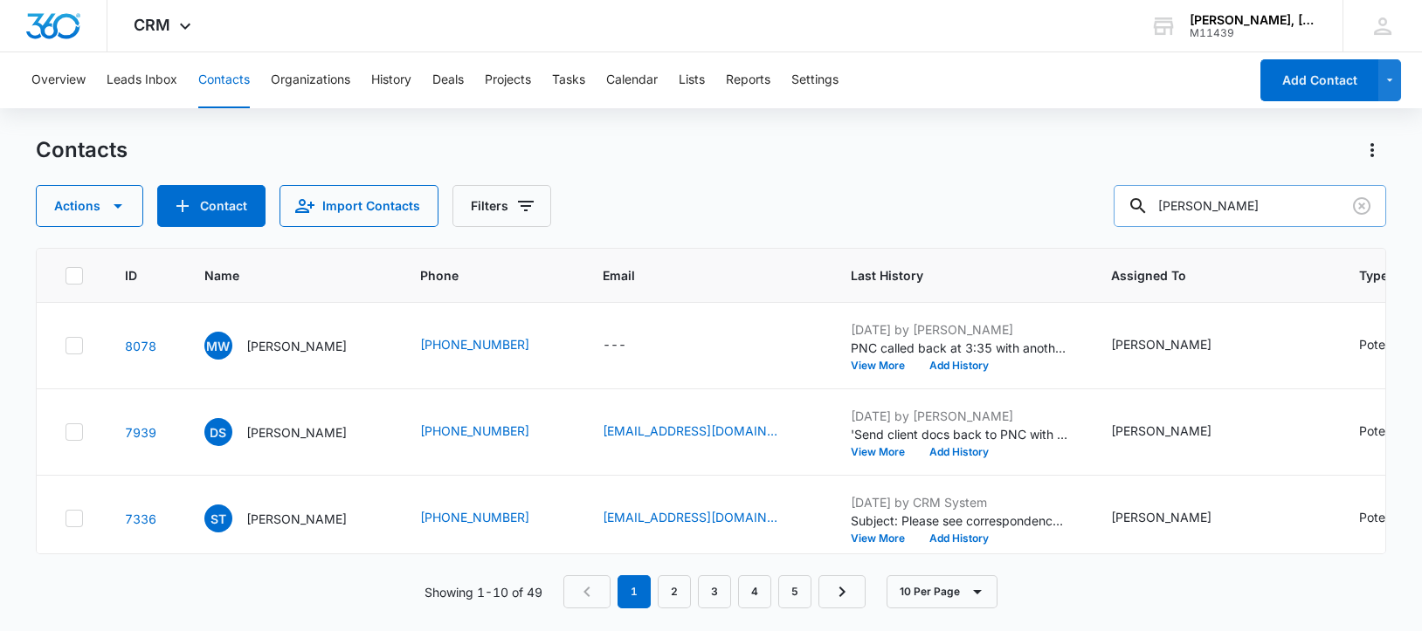
click at [1208, 205] on input "[PERSON_NAME]" at bounding box center [1249, 206] width 272 height 42
click at [1208, 203] on input "[PERSON_NAME]" at bounding box center [1249, 206] width 272 height 42
type input "[PERSON_NAME]"
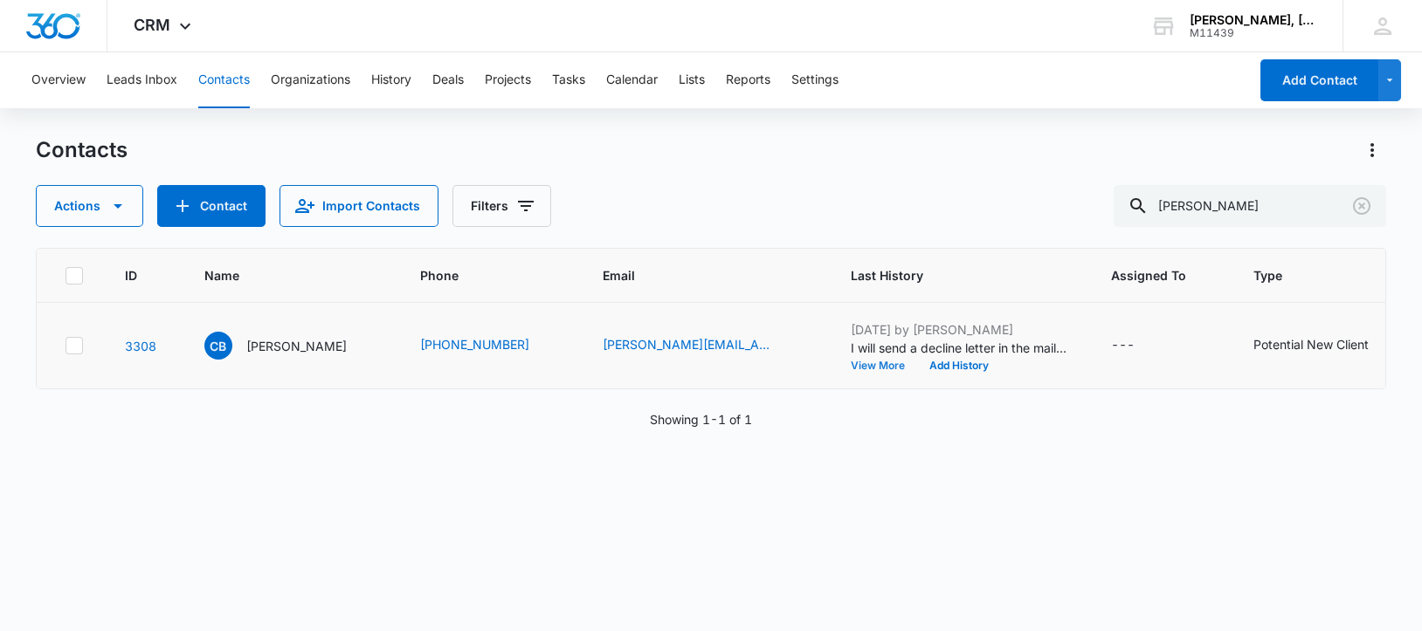
click at [901, 371] on button "View More" at bounding box center [883, 366] width 66 height 10
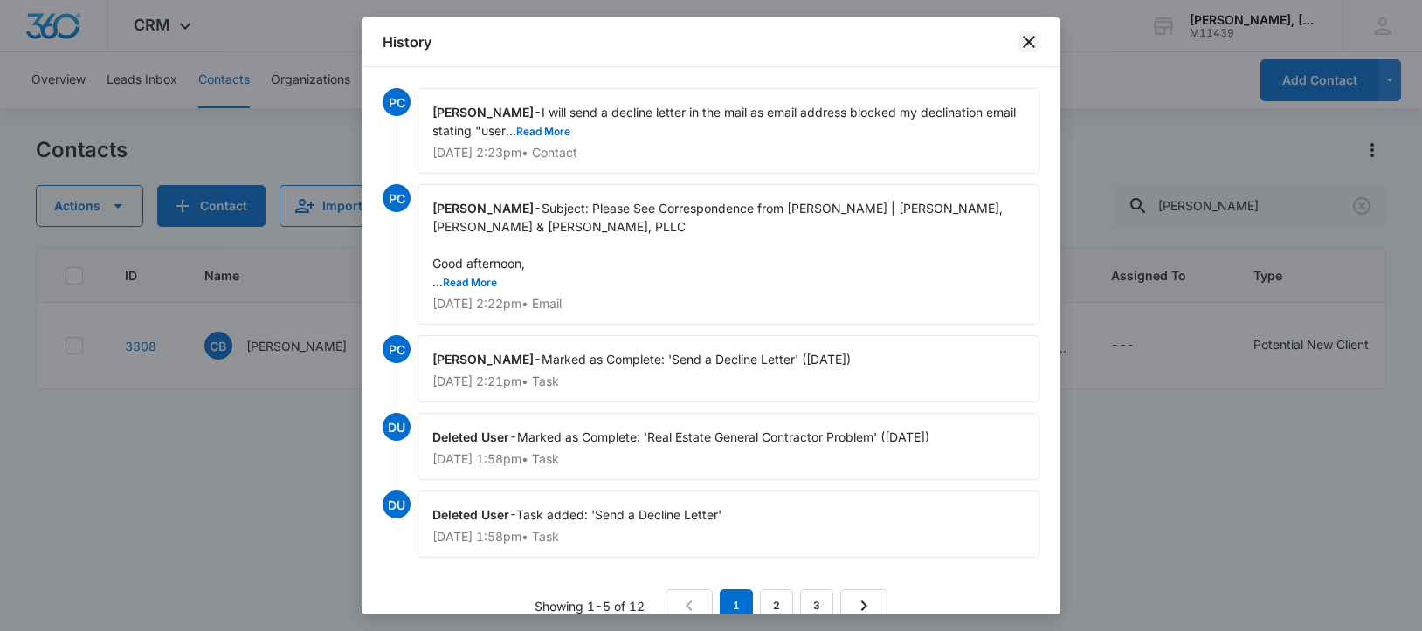
click at [1031, 38] on icon "close" at bounding box center [1029, 42] width 12 height 12
